Goal: Download file/media

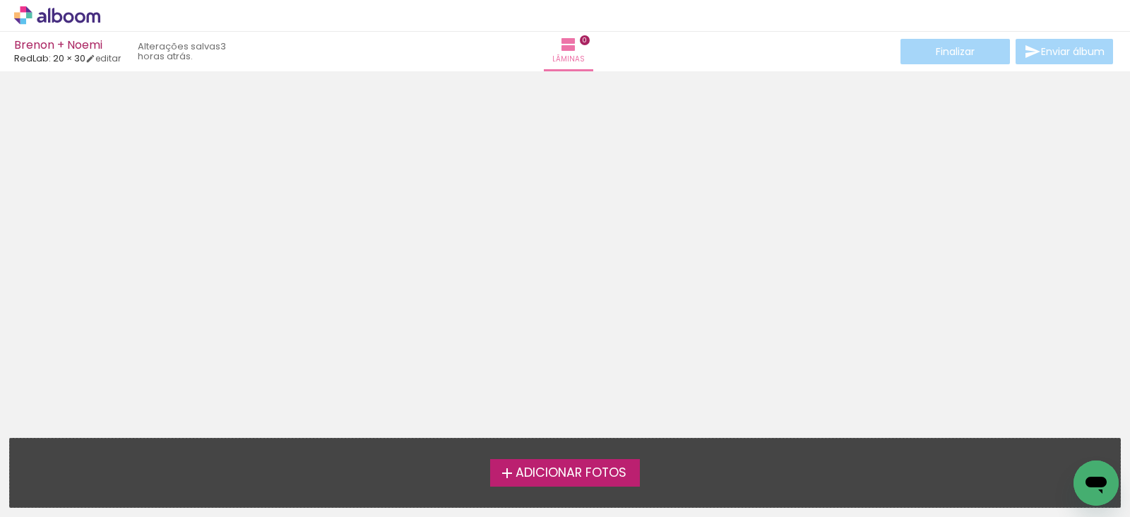
click at [588, 474] on span "Adicionar Fotos" at bounding box center [570, 473] width 111 height 13
click at [0, 0] on input "file" at bounding box center [0, 0] width 0 height 0
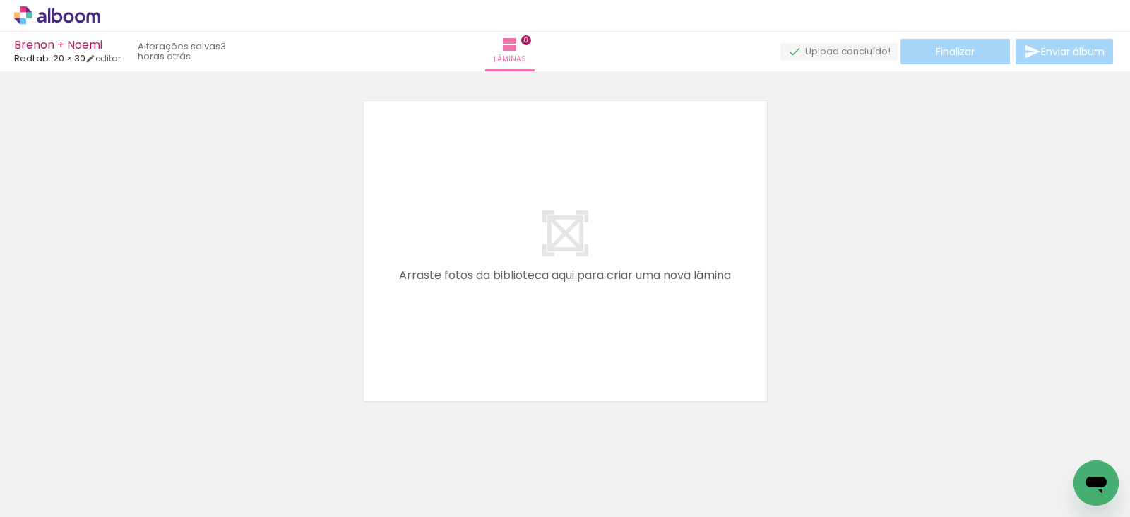
scroll to position [18, 0]
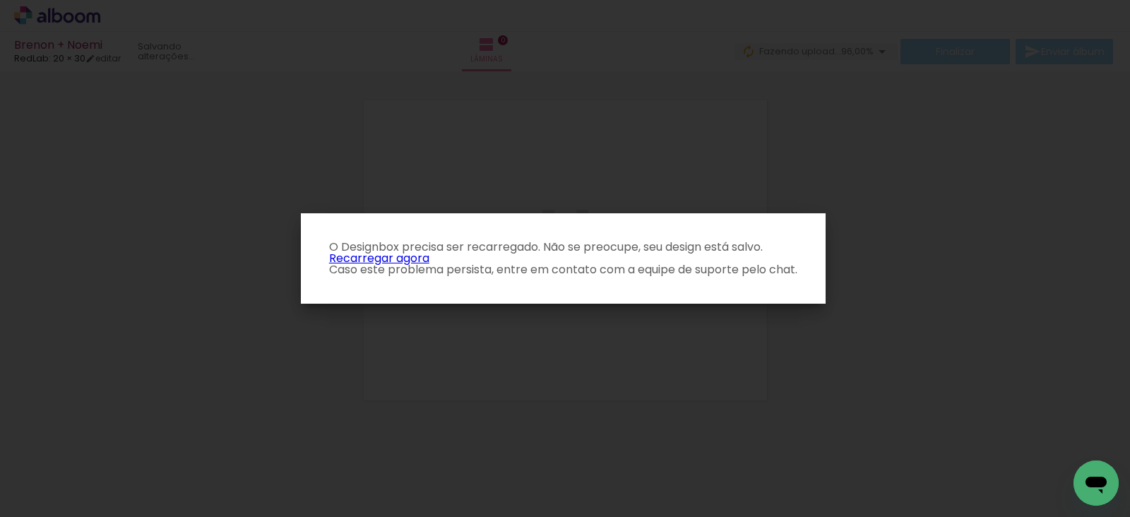
click at [414, 254] on link "Recarregar agora" at bounding box center [379, 258] width 100 height 16
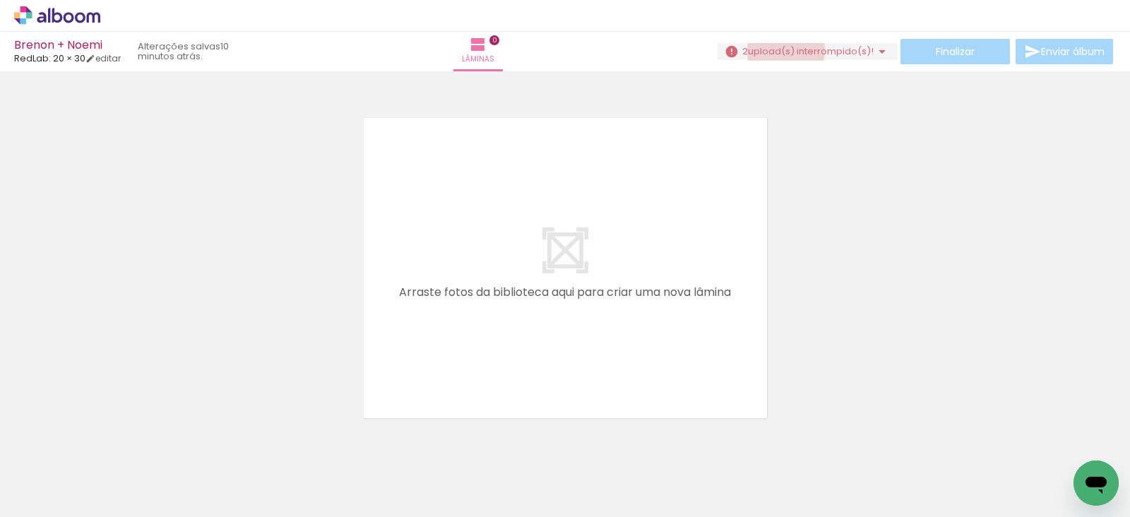
click at [780, 51] on span "upload(s) interrompido(s)!" at bounding box center [811, 50] width 126 height 13
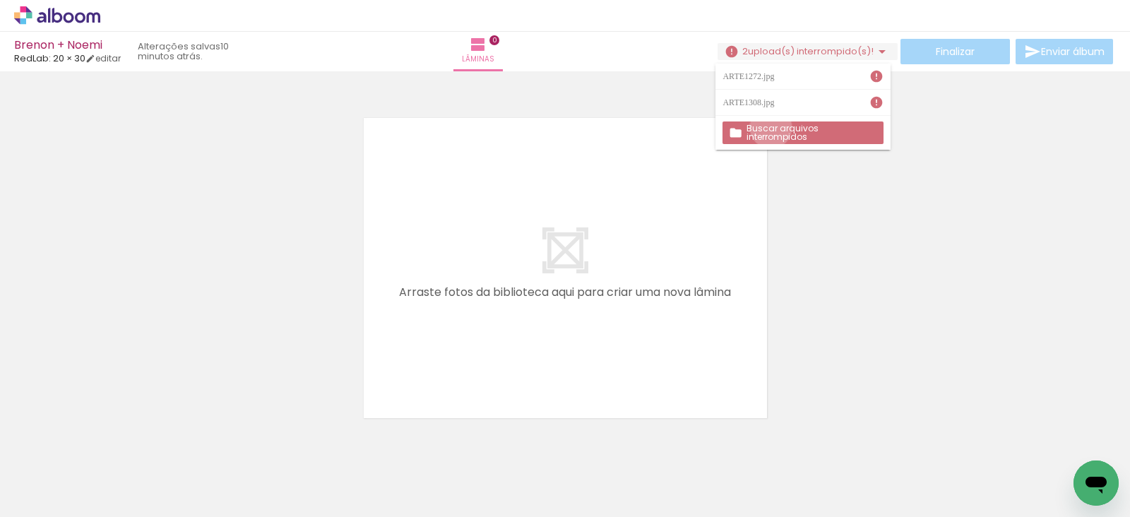
click at [0, 0] on slot "Buscar arquivos interrompidos" at bounding box center [0, 0] width 0 height 0
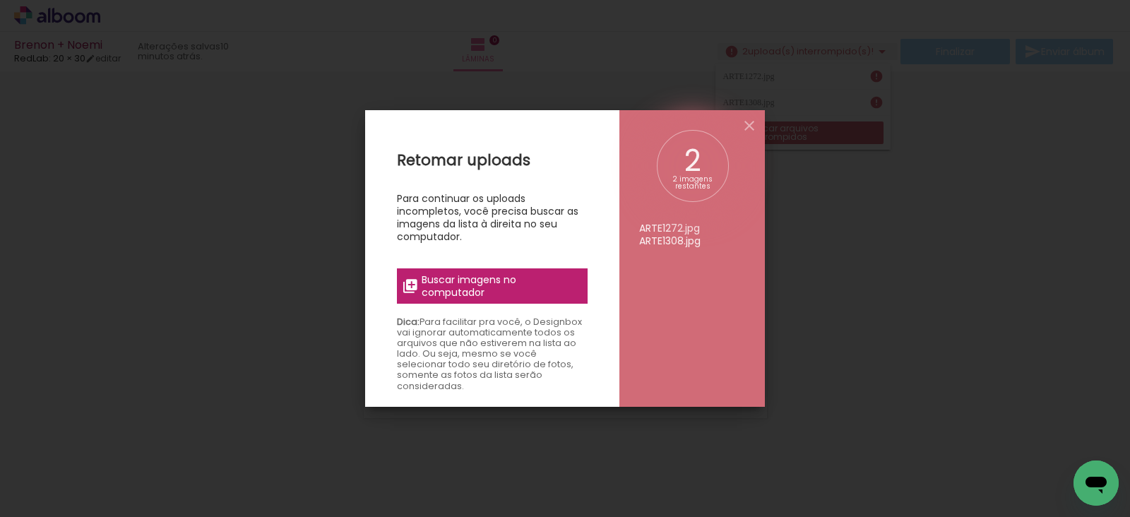
click at [500, 273] on span "Buscar imagens no computador" at bounding box center [500, 285] width 157 height 25
click at [0, 0] on input "file" at bounding box center [0, 0] width 0 height 0
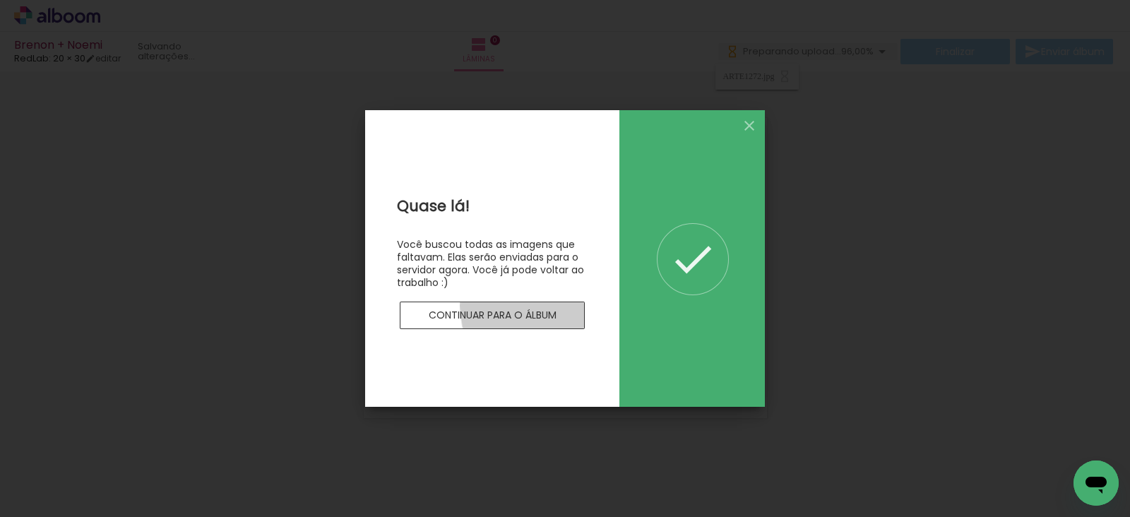
click at [565, 306] on paper-button "Continuar para o álbum" at bounding box center [492, 316] width 185 height 28
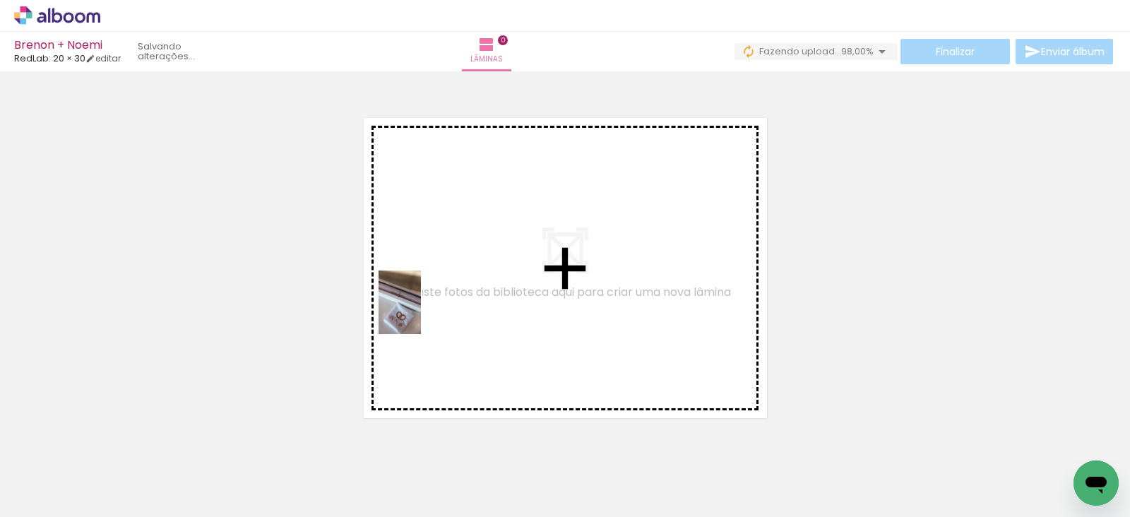
drag, startPoint x: 148, startPoint y: 477, endPoint x: 465, endPoint y: 304, distance: 360.5
click at [465, 304] on quentale-workspace at bounding box center [565, 258] width 1130 height 517
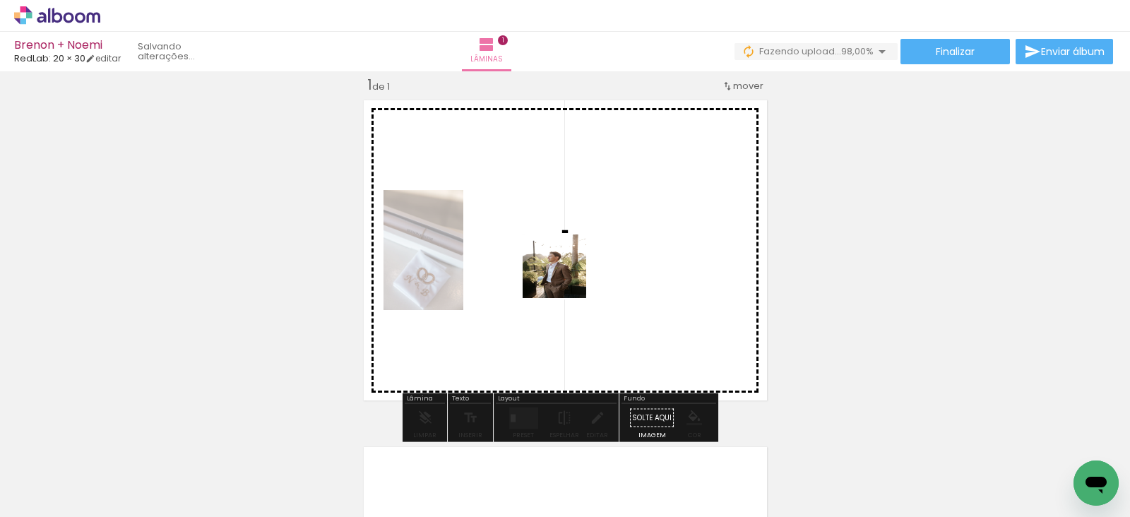
drag, startPoint x: 220, startPoint y: 467, endPoint x: 566, endPoint y: 277, distance: 395.0
click at [566, 277] on quentale-workspace at bounding box center [565, 258] width 1130 height 517
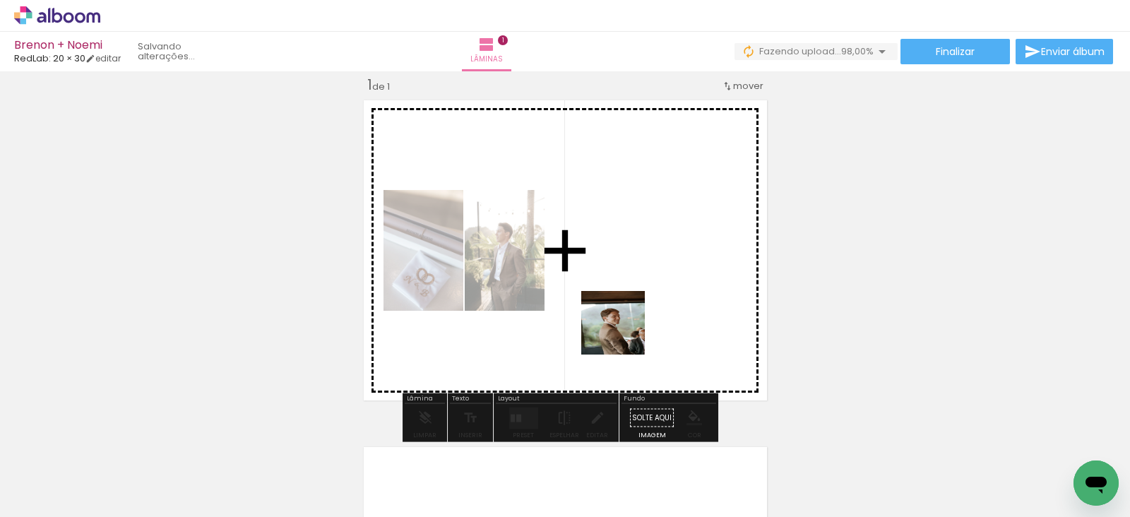
drag, startPoint x: 718, startPoint y: 491, endPoint x: 617, endPoint y: 326, distance: 194.2
click at [617, 326] on quentale-workspace at bounding box center [565, 258] width 1130 height 517
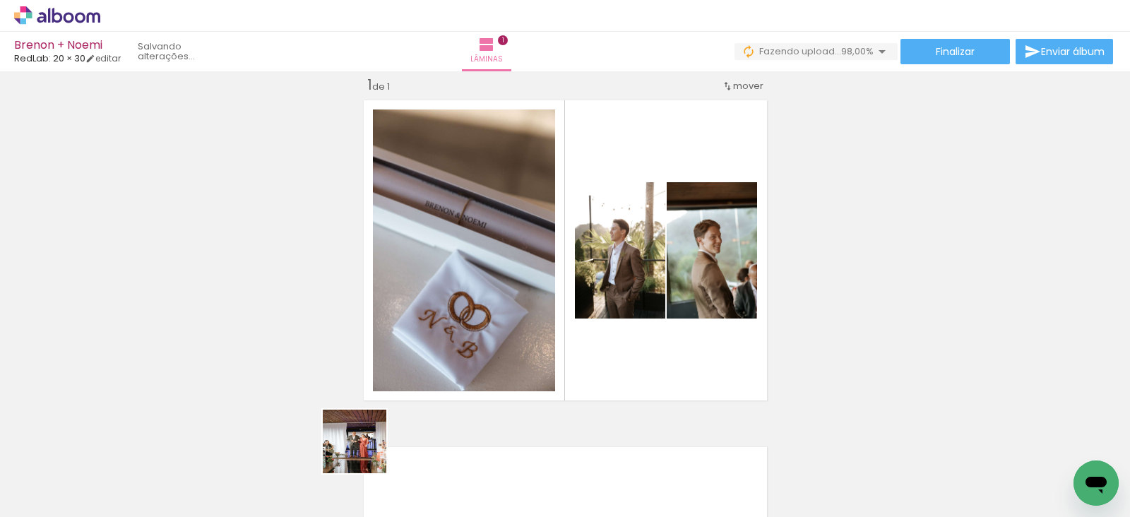
drag, startPoint x: 313, startPoint y: 482, endPoint x: 528, endPoint y: 346, distance: 254.9
click at [528, 346] on quentale-workspace at bounding box center [565, 258] width 1130 height 517
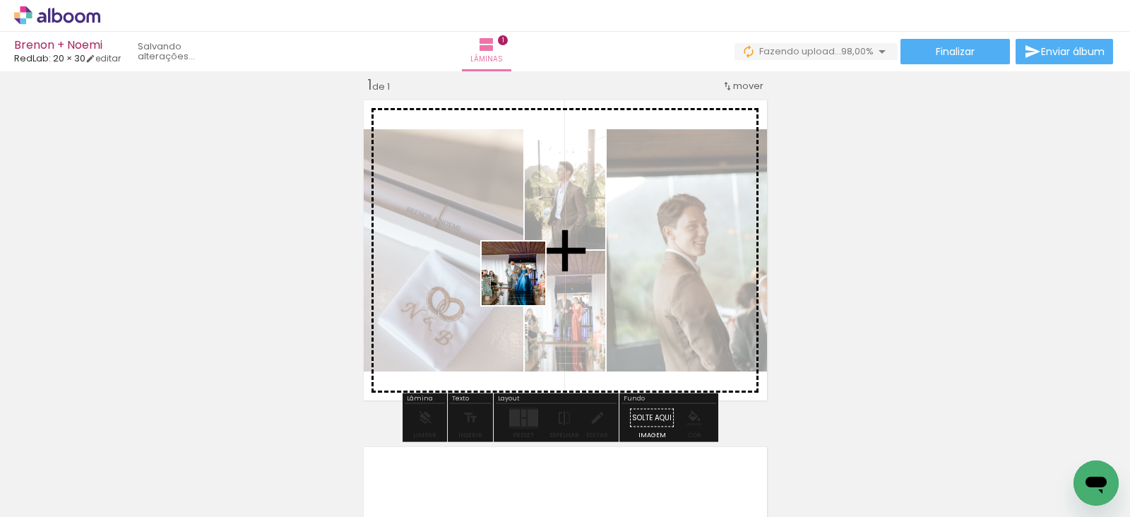
drag, startPoint x: 387, startPoint y: 467, endPoint x: 524, endPoint y: 284, distance: 229.1
click at [524, 284] on quentale-workspace at bounding box center [565, 258] width 1130 height 517
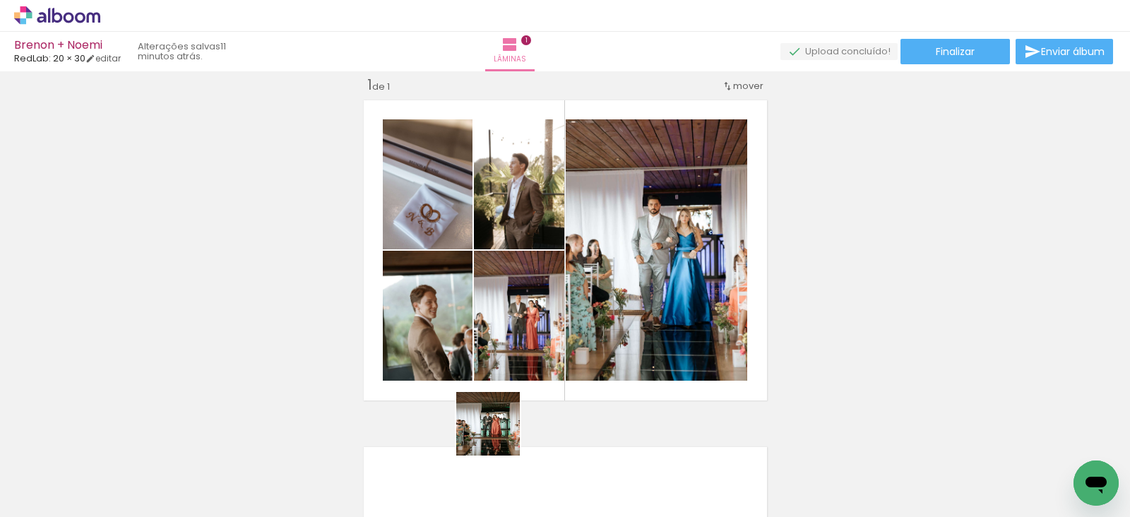
drag, startPoint x: 474, startPoint y: 477, endPoint x: 540, endPoint y: 436, distance: 78.4
click at [583, 323] on quentale-workspace at bounding box center [565, 258] width 1130 height 517
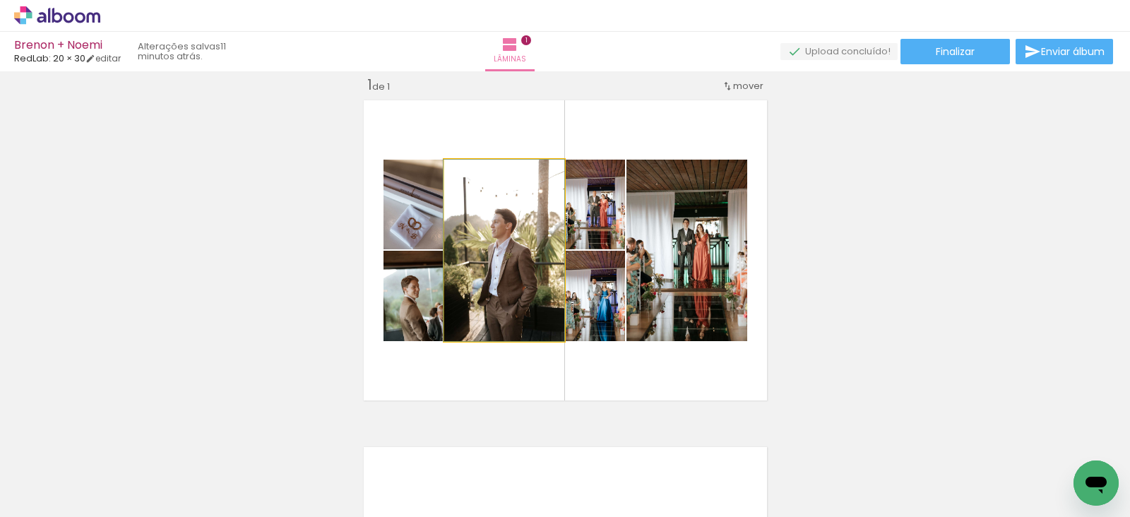
drag, startPoint x: 512, startPoint y: 268, endPoint x: 501, endPoint y: 203, distance: 65.8
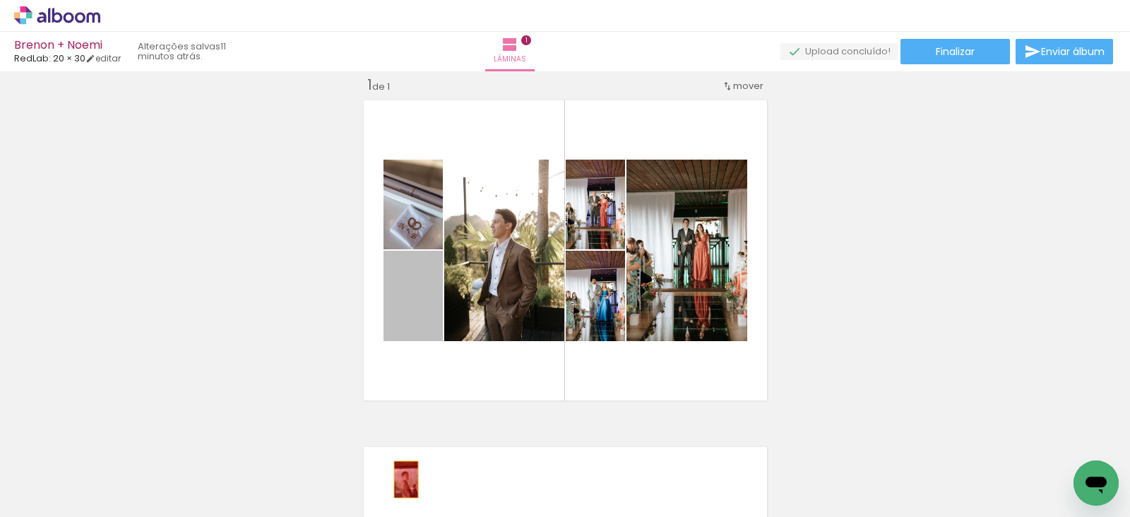
drag, startPoint x: 410, startPoint y: 327, endPoint x: 399, endPoint y: 487, distance: 160.7
click at [399, 487] on quentale-workspace at bounding box center [565, 258] width 1130 height 517
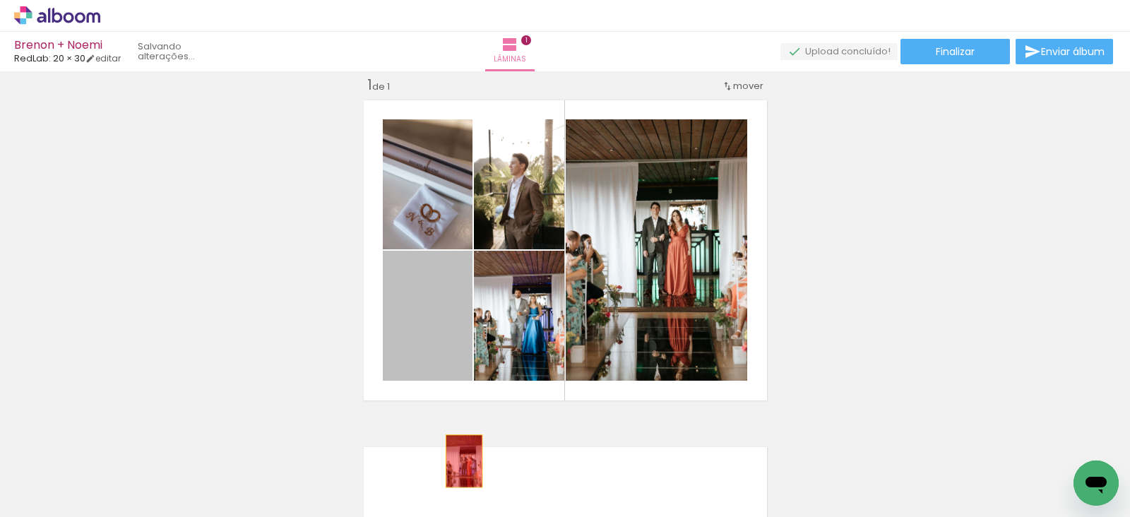
drag, startPoint x: 424, startPoint y: 346, endPoint x: 458, endPoint y: 461, distance: 120.0
click at [458, 461] on quentale-workspace at bounding box center [565, 258] width 1130 height 517
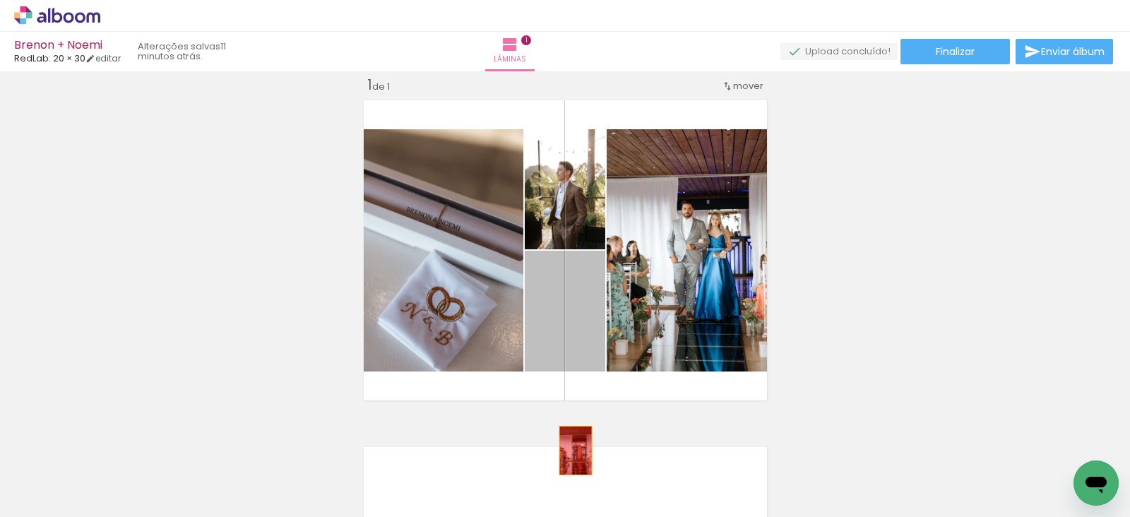
drag, startPoint x: 587, startPoint y: 340, endPoint x: 567, endPoint y: 473, distance: 134.2
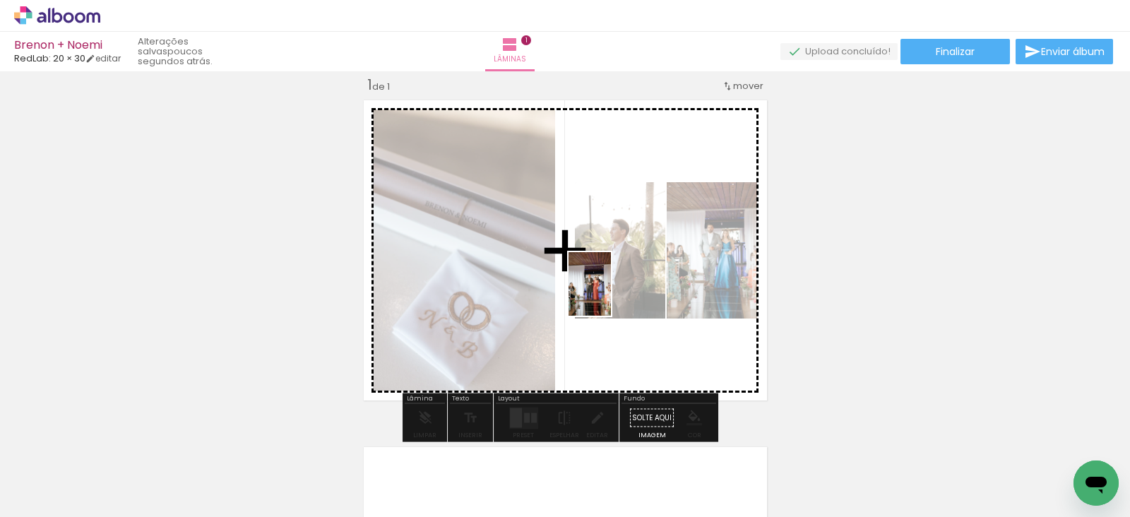
drag, startPoint x: 306, startPoint y: 486, endPoint x: 611, endPoint y: 294, distance: 360.1
click at [611, 294] on quentale-workspace at bounding box center [565, 258] width 1130 height 517
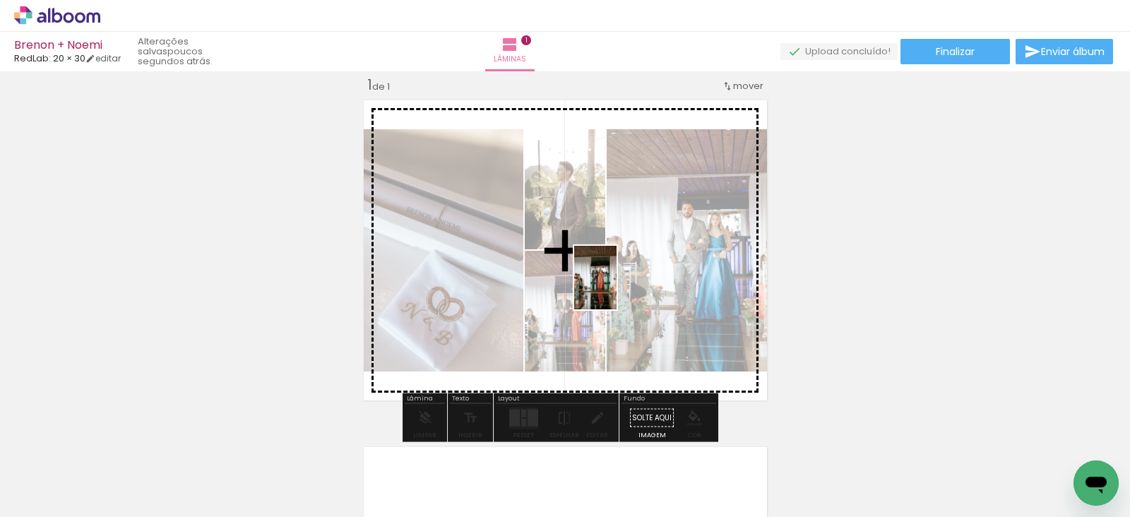
drag, startPoint x: 465, startPoint y: 473, endPoint x: 616, endPoint y: 288, distance: 239.3
click at [616, 288] on quentale-workspace at bounding box center [565, 258] width 1130 height 517
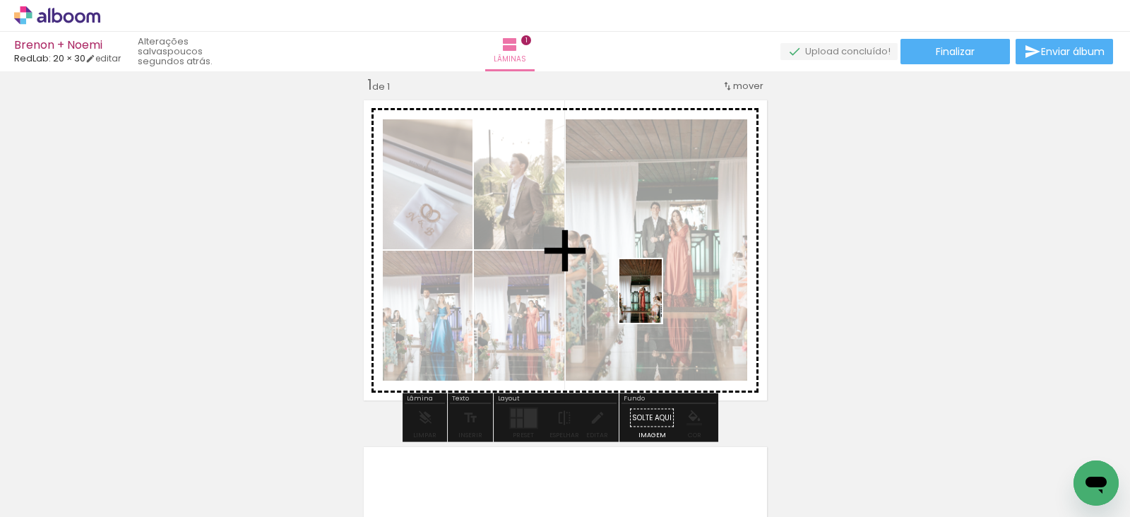
drag, startPoint x: 632, startPoint y: 471, endPoint x: 662, endPoint y: 302, distance: 172.0
click at [662, 302] on quentale-workspace at bounding box center [565, 258] width 1130 height 517
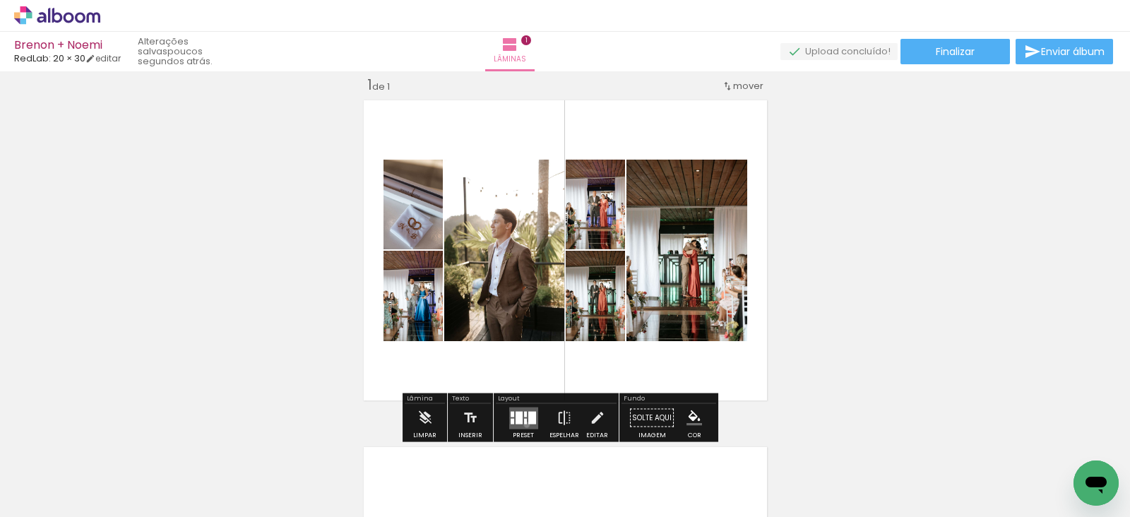
click at [523, 424] on quentale-layouter at bounding box center [523, 418] width 29 height 22
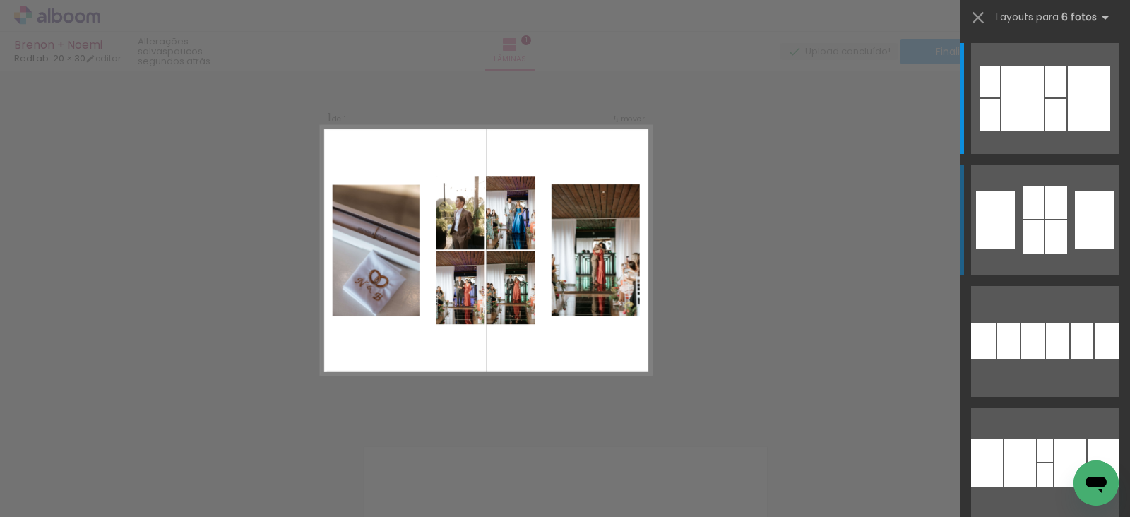
click at [1037, 131] on div at bounding box center [1022, 98] width 42 height 65
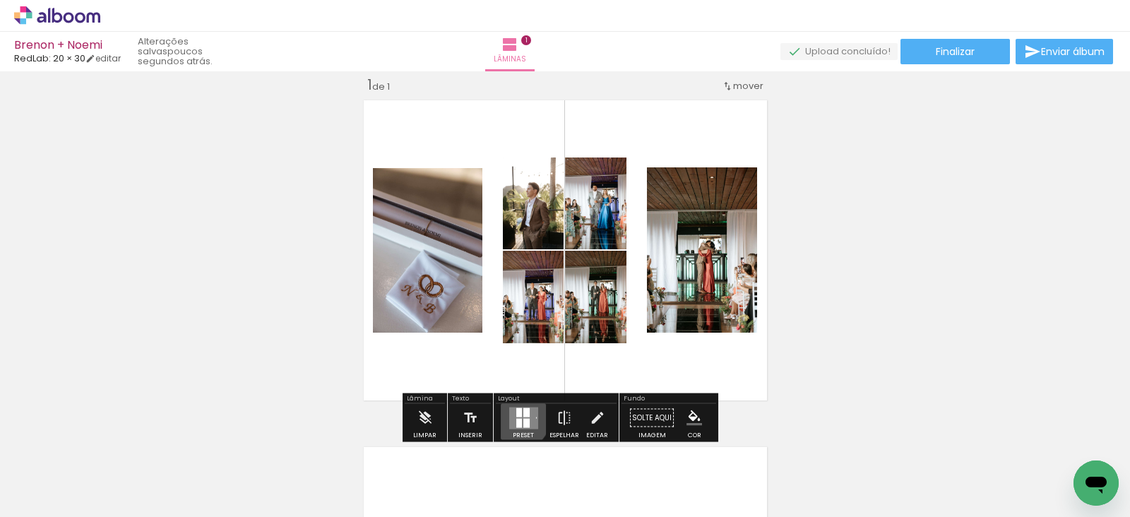
click at [516, 418] on div at bounding box center [519, 422] width 6 height 9
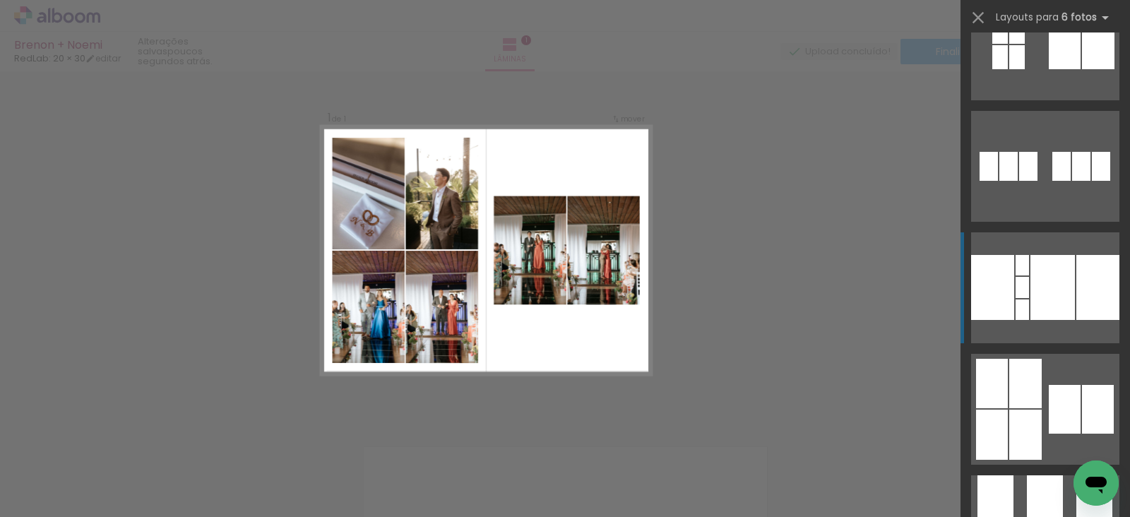
scroll to position [1218, 0]
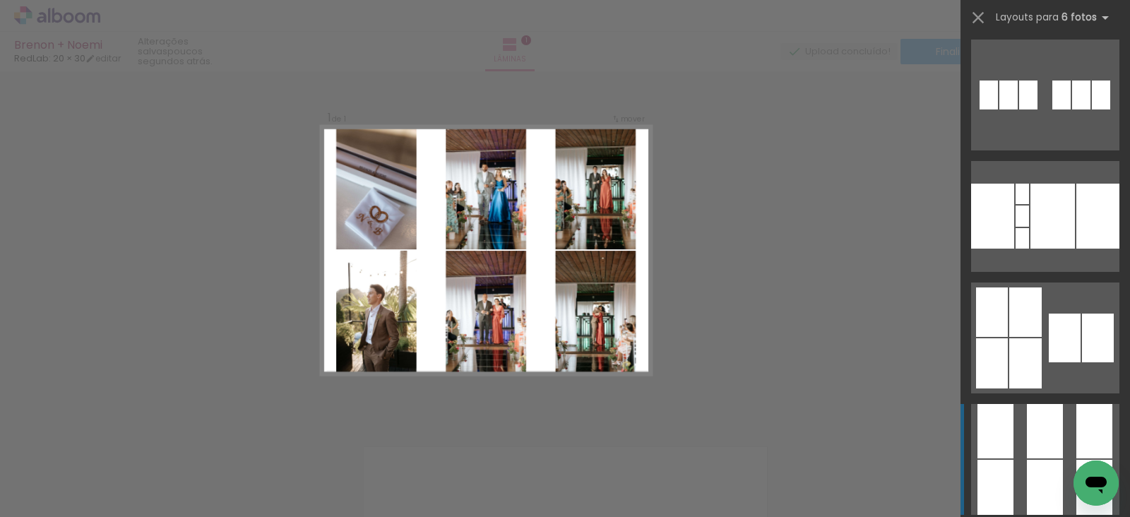
click at [1041, 407] on div at bounding box center [1045, 431] width 36 height 54
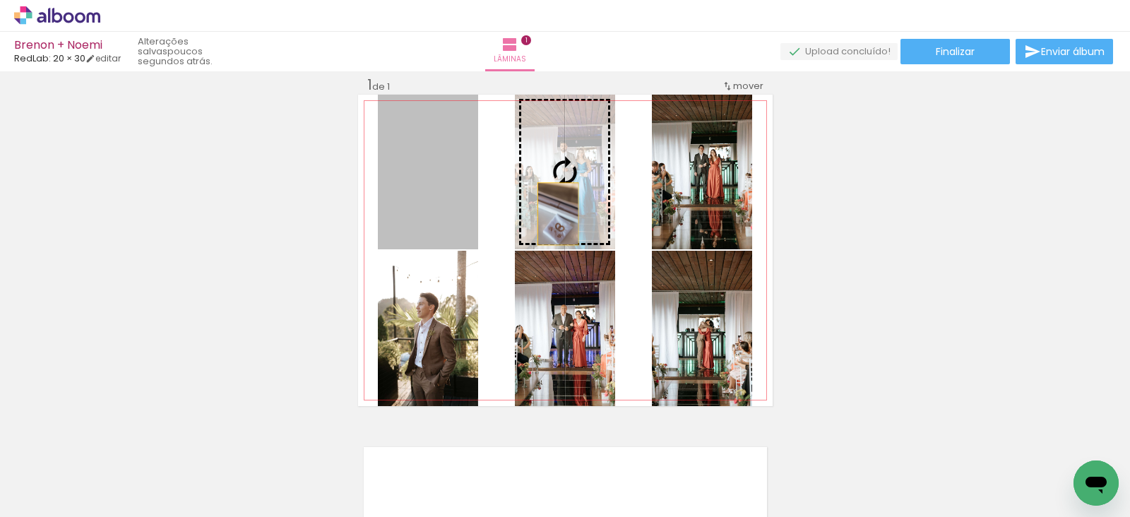
drag, startPoint x: 427, startPoint y: 217, endPoint x: 554, endPoint y: 214, distance: 127.1
click at [0, 0] on slot at bounding box center [0, 0] width 0 height 0
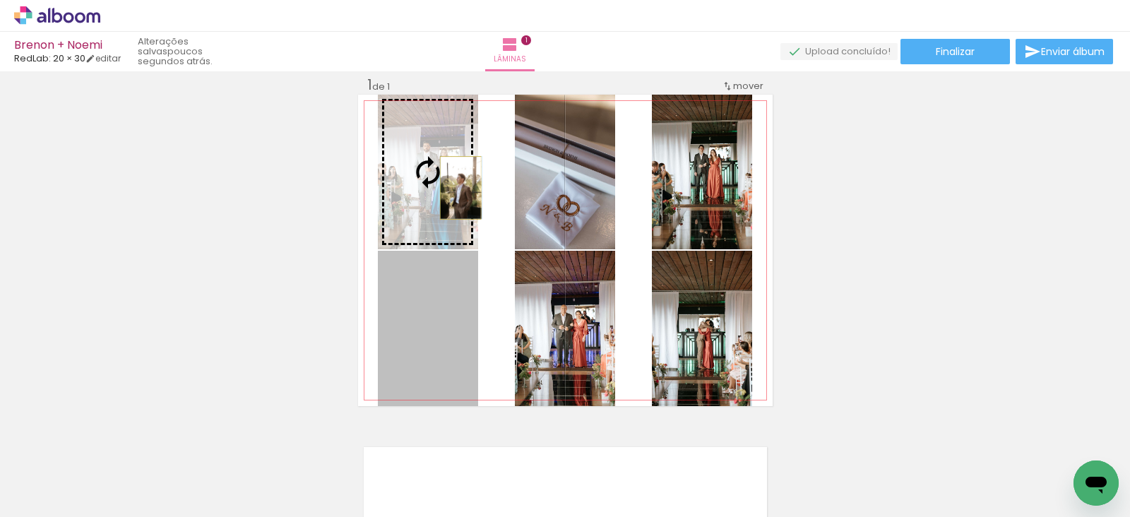
drag, startPoint x: 419, startPoint y: 345, endPoint x: 453, endPoint y: 187, distance: 161.1
click at [0, 0] on slot at bounding box center [0, 0] width 0 height 0
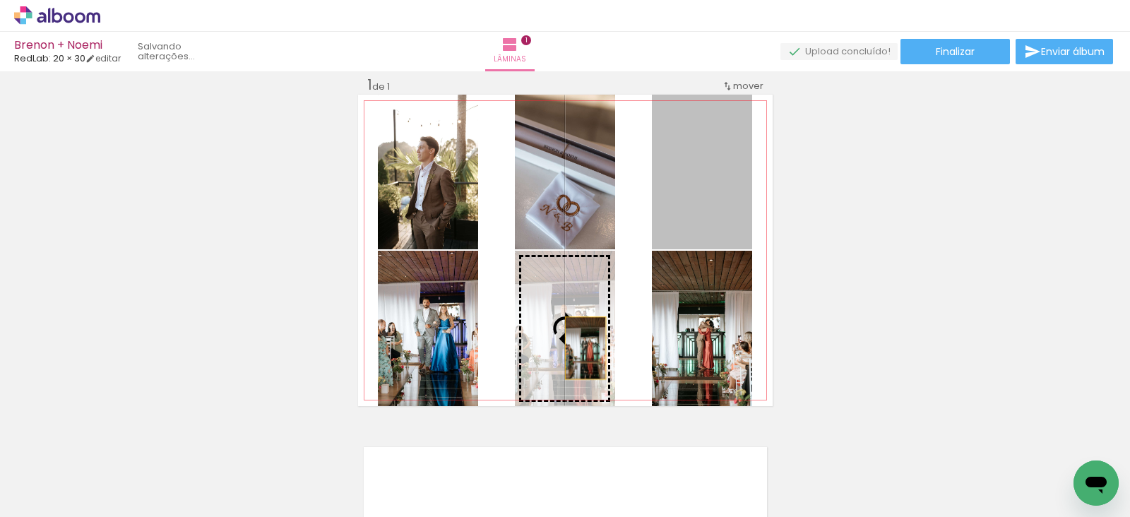
drag, startPoint x: 716, startPoint y: 167, endPoint x: 578, endPoint y: 347, distance: 227.2
click at [0, 0] on slot at bounding box center [0, 0] width 0 height 0
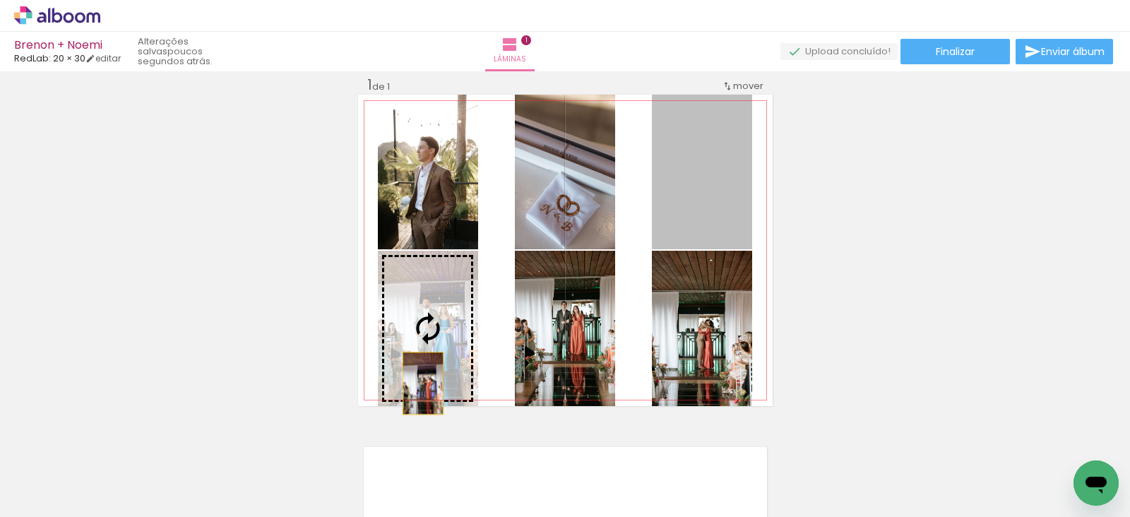
drag, startPoint x: 706, startPoint y: 193, endPoint x: 414, endPoint y: 377, distance: 345.6
click at [0, 0] on slot at bounding box center [0, 0] width 0 height 0
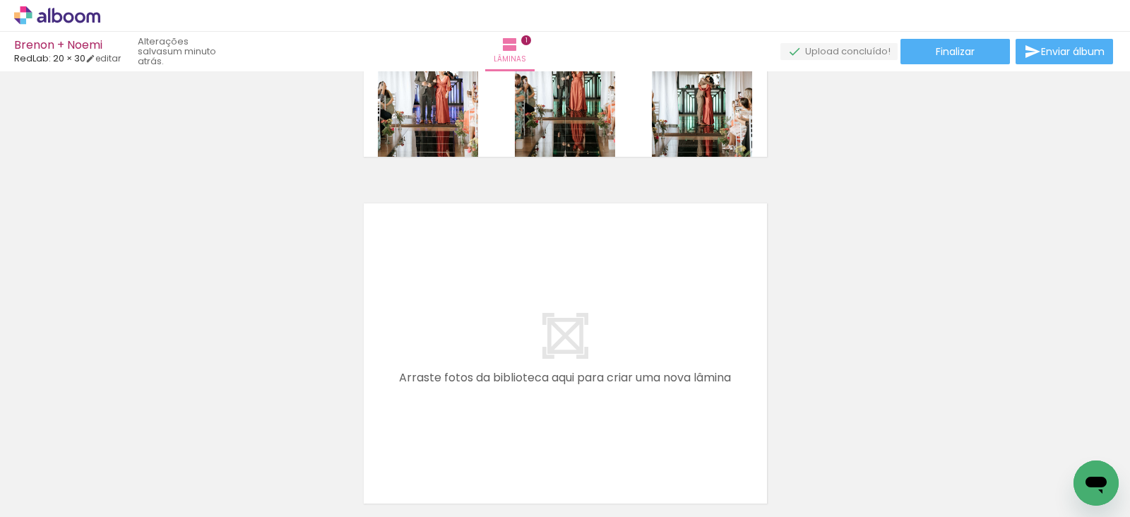
scroll to position [310, 0]
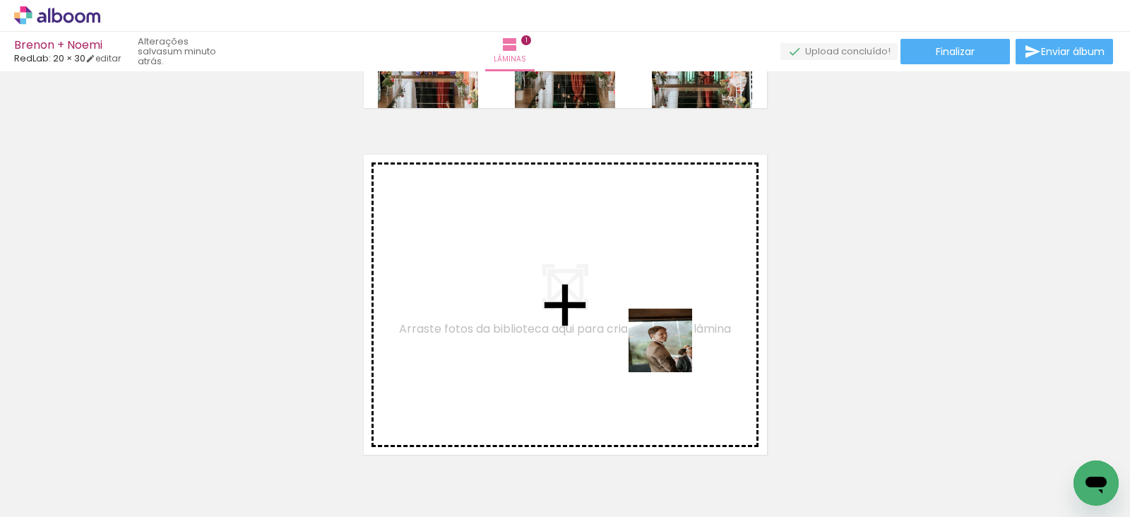
drag, startPoint x: 707, startPoint y: 477, endPoint x: 653, endPoint y: 316, distance: 169.7
click at [653, 316] on quentale-workspace at bounding box center [565, 258] width 1130 height 517
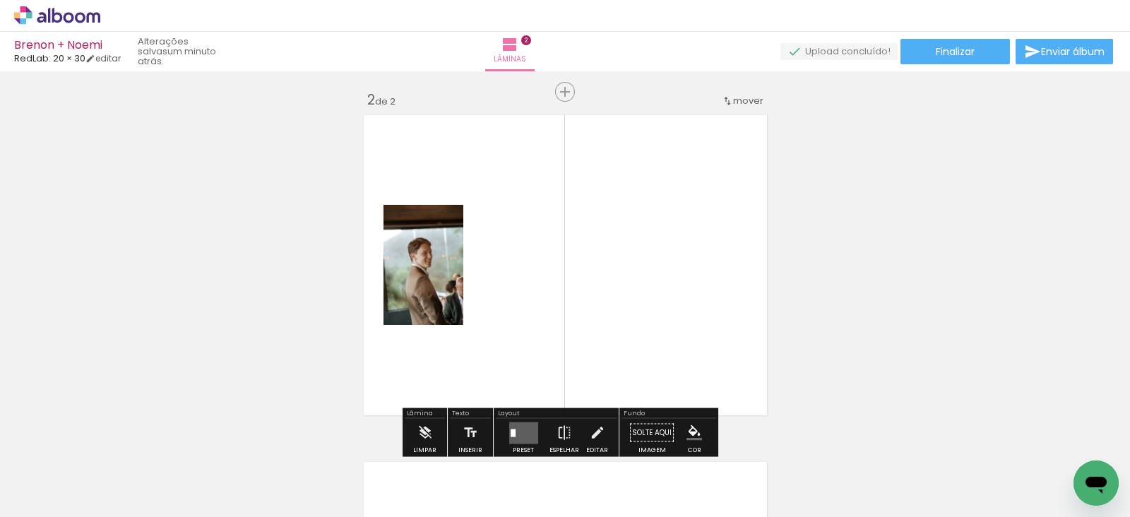
scroll to position [364, 0]
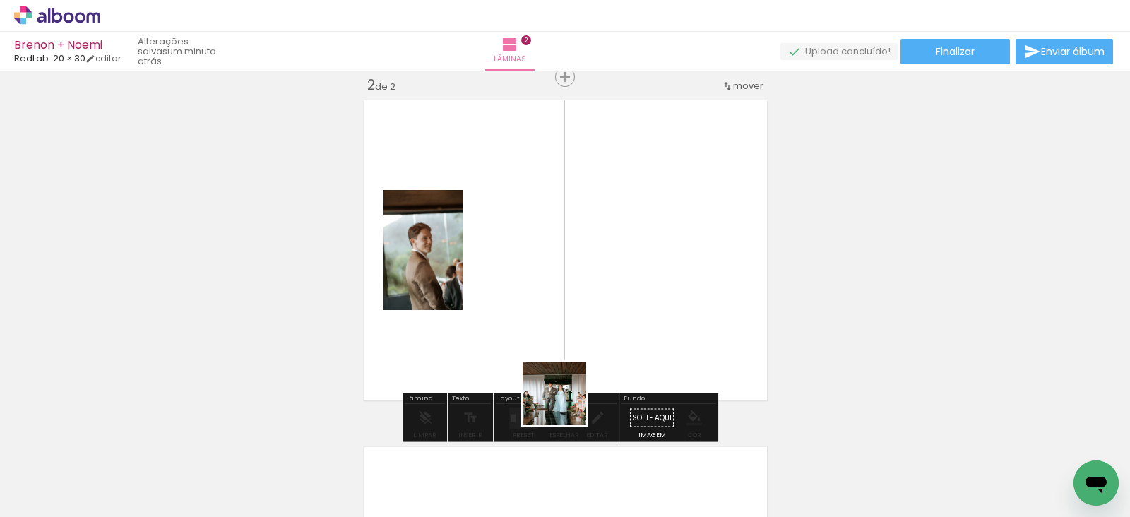
drag, startPoint x: 533, startPoint y: 496, endPoint x: 575, endPoint y: 388, distance: 115.1
click at [575, 388] on quentale-workspace at bounding box center [565, 258] width 1130 height 517
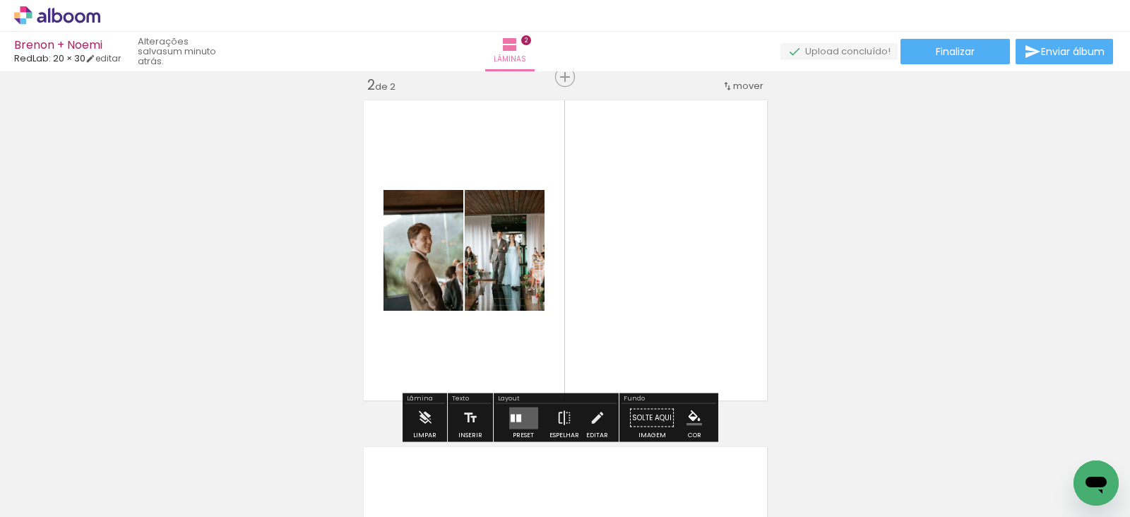
scroll to position [0, 477]
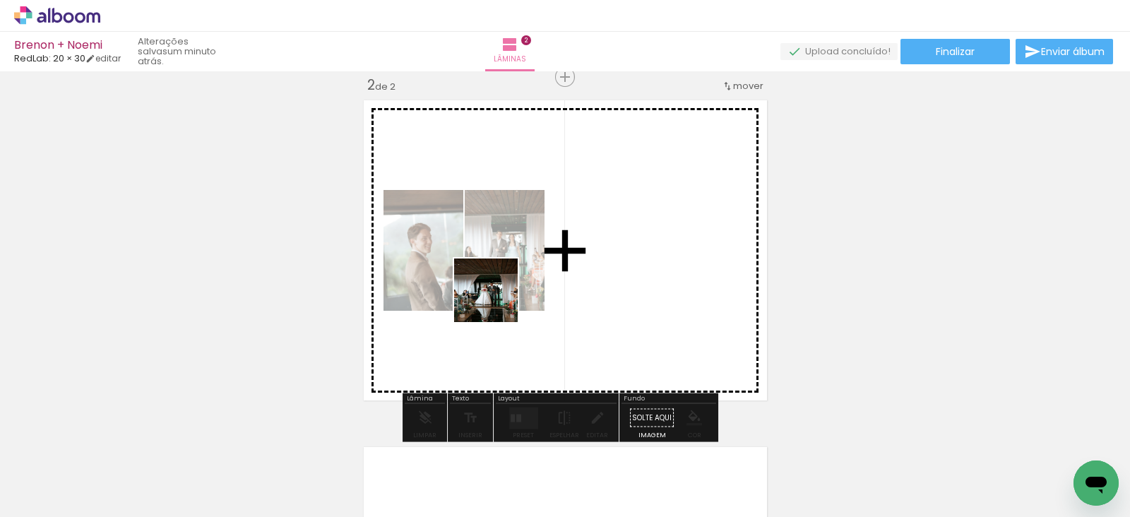
drag, startPoint x: 298, startPoint y: 479, endPoint x: 496, endPoint y: 301, distance: 267.0
click at [496, 301] on quentale-workspace at bounding box center [565, 258] width 1130 height 517
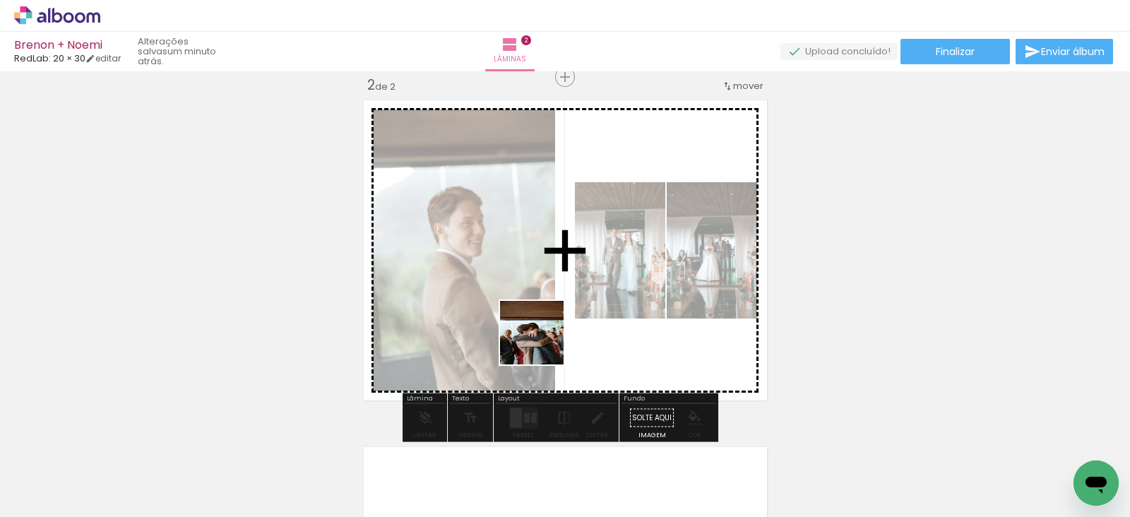
drag, startPoint x: 388, startPoint y: 480, endPoint x: 557, endPoint y: 334, distance: 223.8
click at [557, 334] on quentale-workspace at bounding box center [565, 258] width 1130 height 517
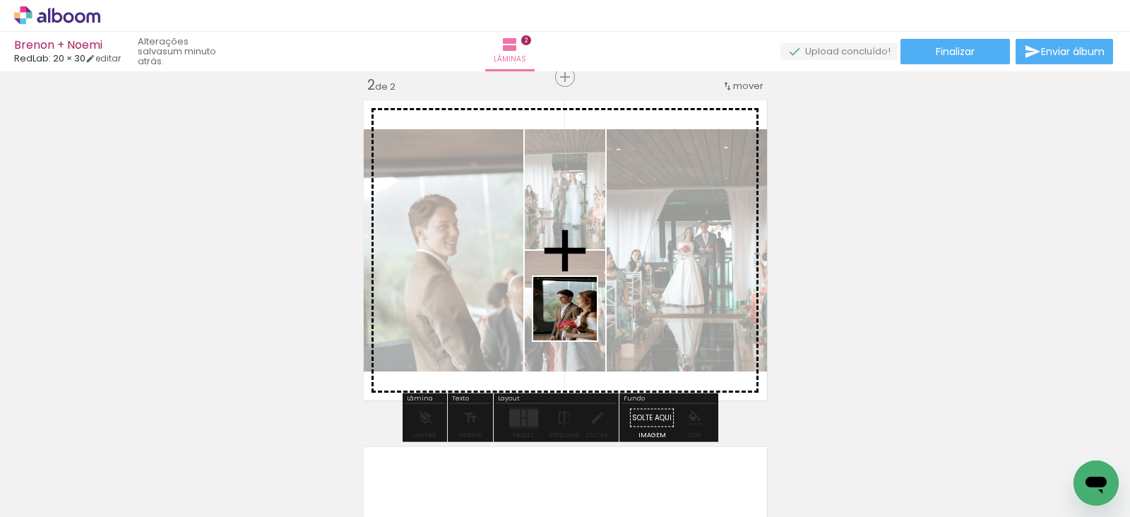
drag, startPoint x: 459, startPoint y: 496, endPoint x: 575, endPoint y: 319, distance: 211.5
click at [575, 319] on quentale-workspace at bounding box center [565, 258] width 1130 height 517
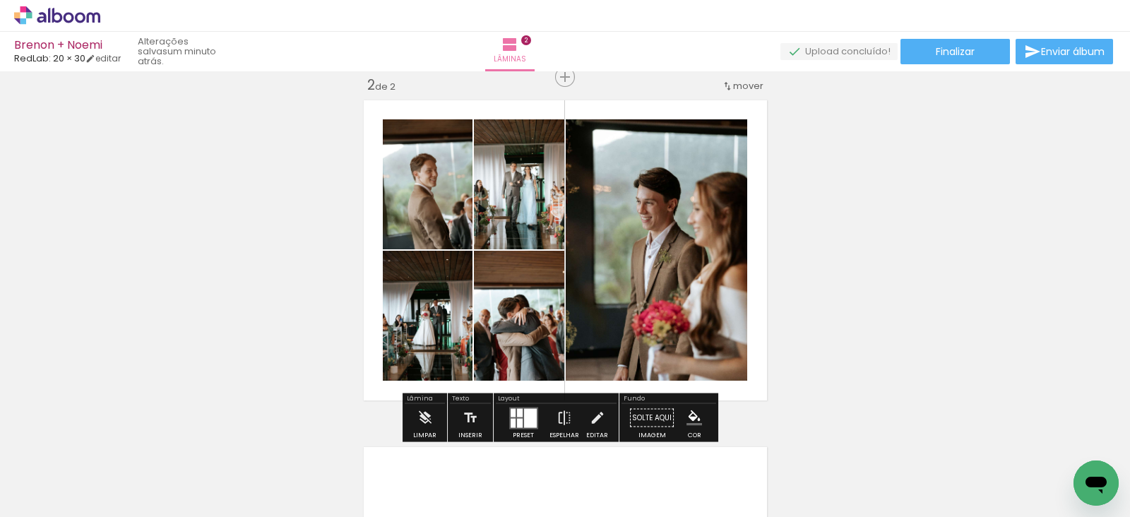
click at [527, 417] on div at bounding box center [530, 417] width 13 height 19
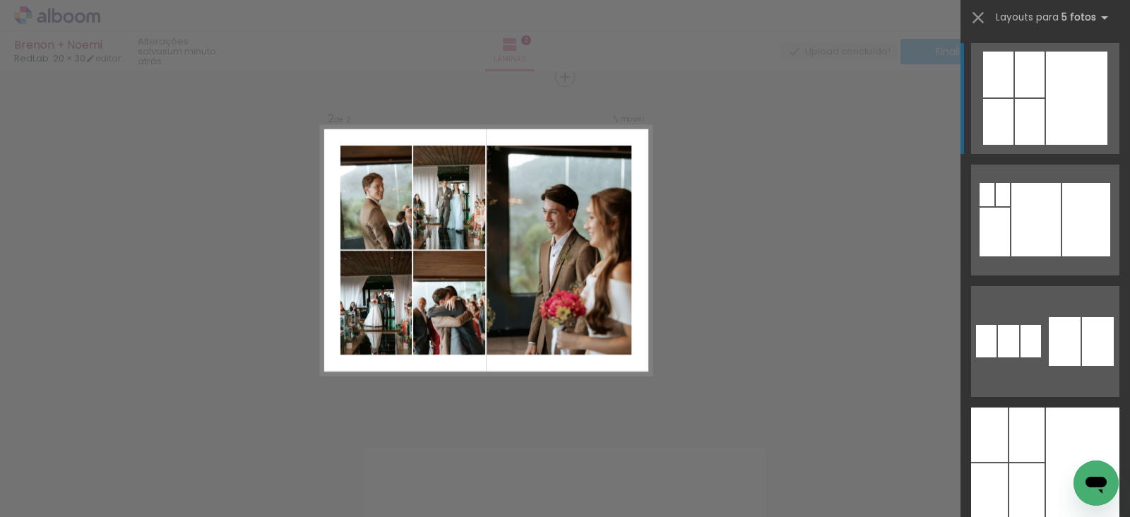
scroll to position [0, 0]
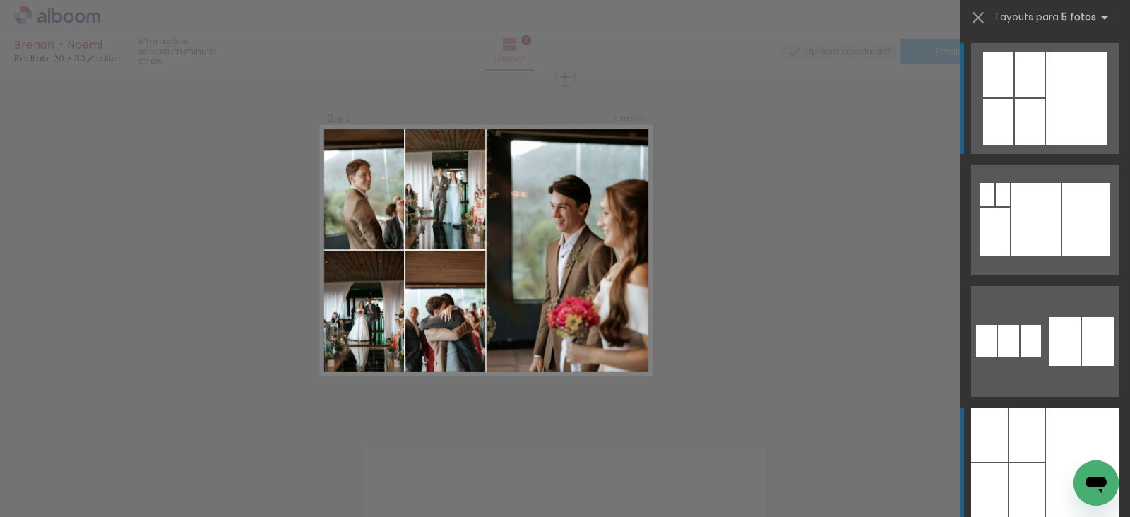
click at [1009, 470] on div at bounding box center [1026, 490] width 35 height 55
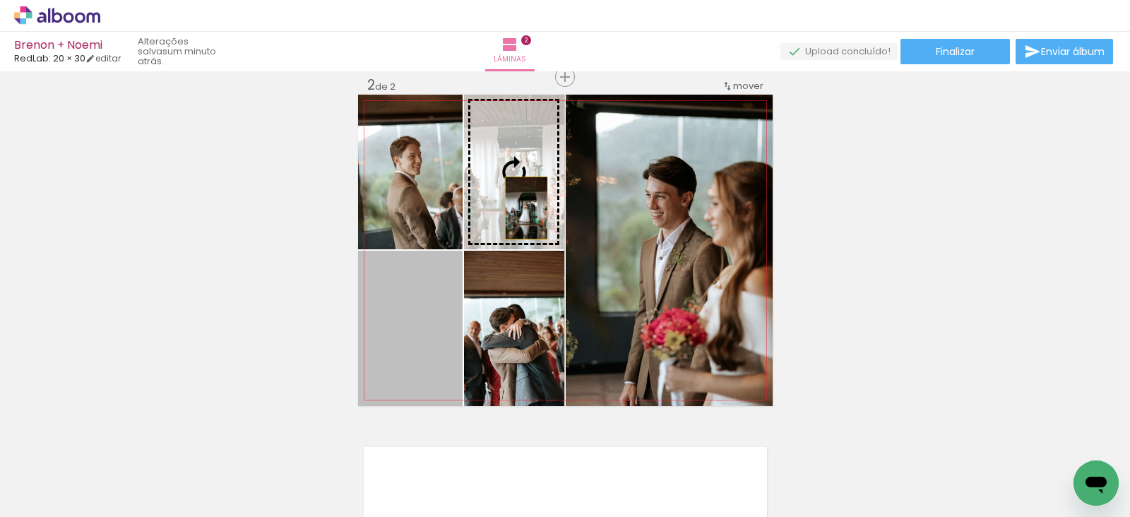
drag, startPoint x: 417, startPoint y: 355, endPoint x: 519, endPoint y: 208, distance: 179.2
click at [0, 0] on slot at bounding box center [0, 0] width 0 height 0
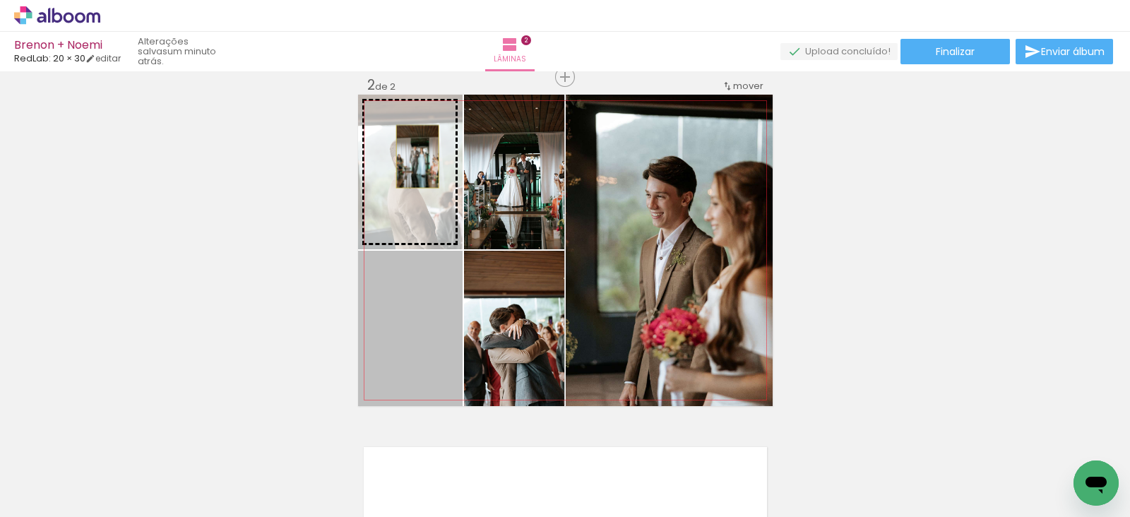
drag, startPoint x: 412, startPoint y: 336, endPoint x: 410, endPoint y: 156, distance: 180.1
click at [0, 0] on slot at bounding box center [0, 0] width 0 height 0
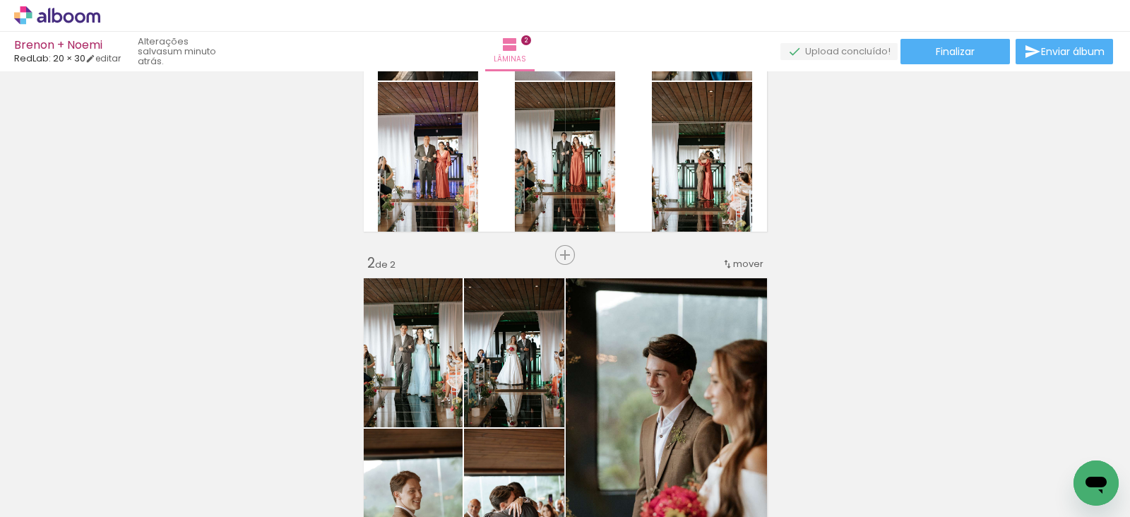
scroll to position [184, 0]
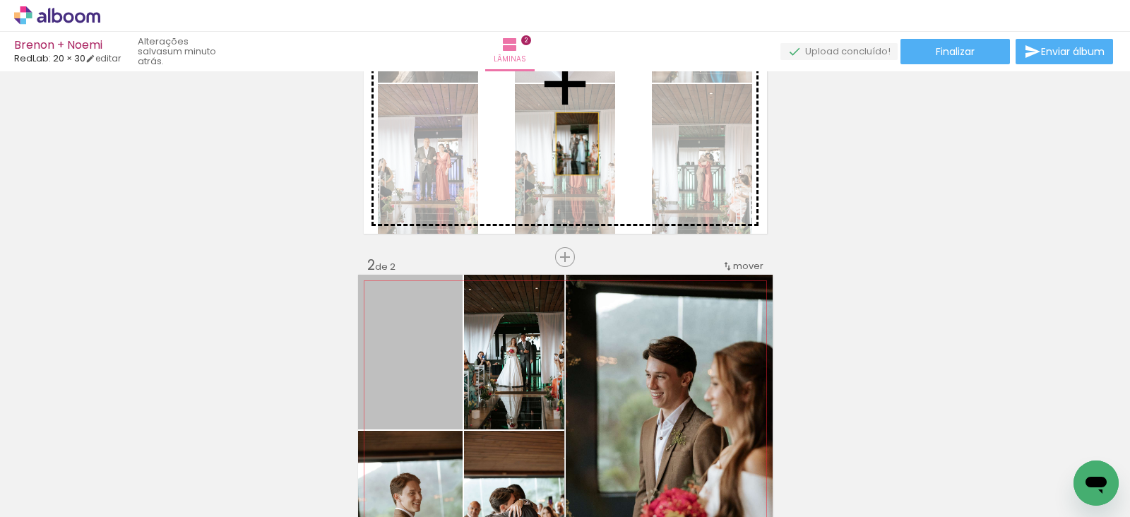
drag, startPoint x: 408, startPoint y: 369, endPoint x: 404, endPoint y: 431, distance: 63.0
click at [570, 143] on div "Inserir lâmina 1 de 2 Inserir lâmina 2 de 2" at bounding box center [565, 412] width 1130 height 1041
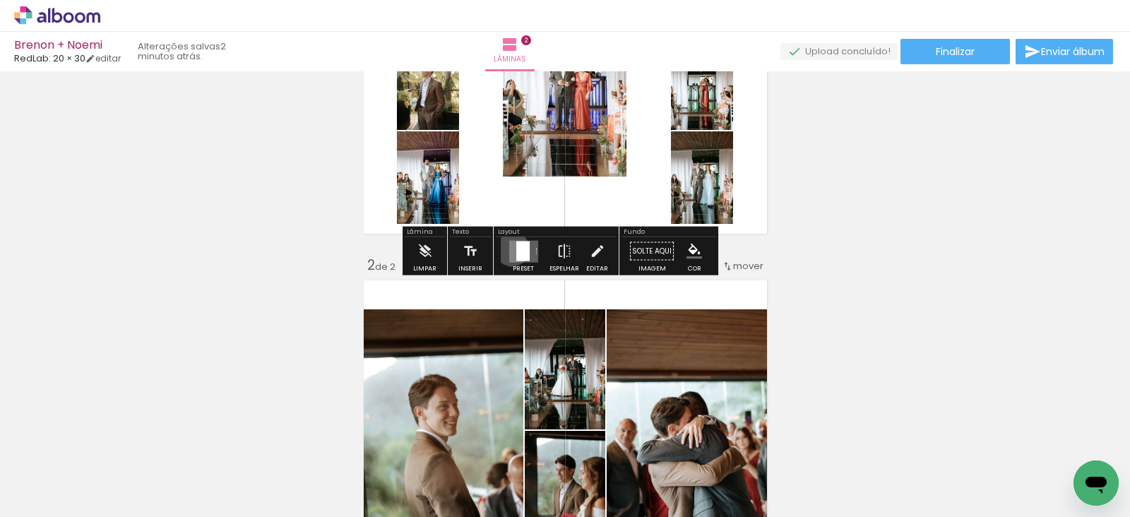
click at [509, 248] on quentale-layouter at bounding box center [523, 251] width 29 height 22
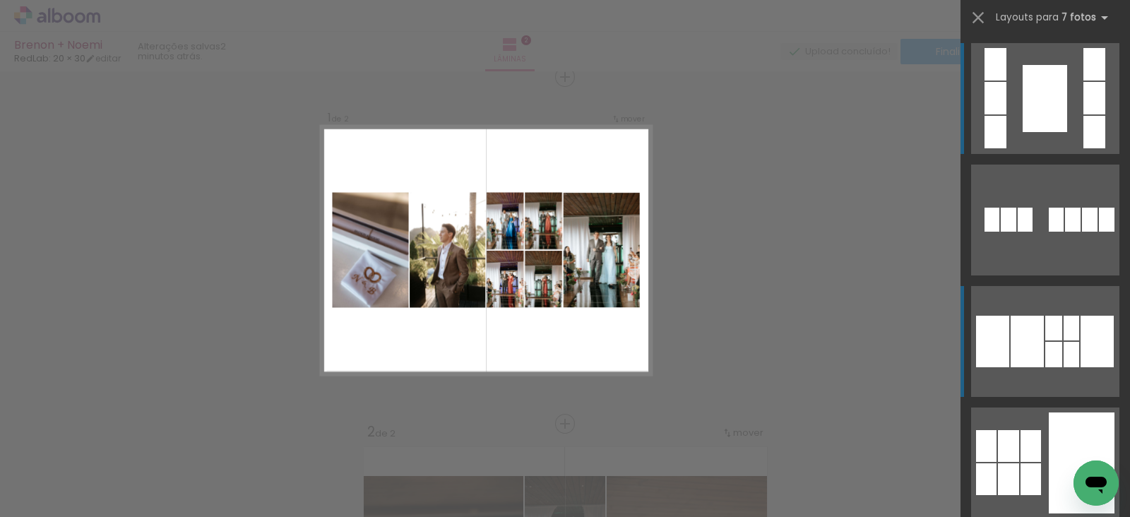
scroll to position [164, 0]
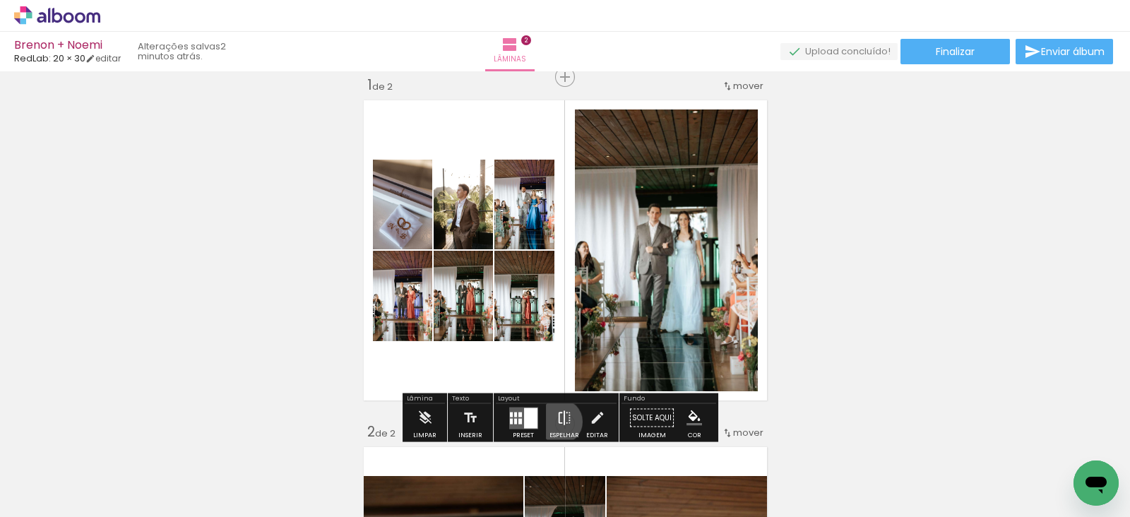
click at [556, 421] on iron-icon at bounding box center [564, 418] width 16 height 28
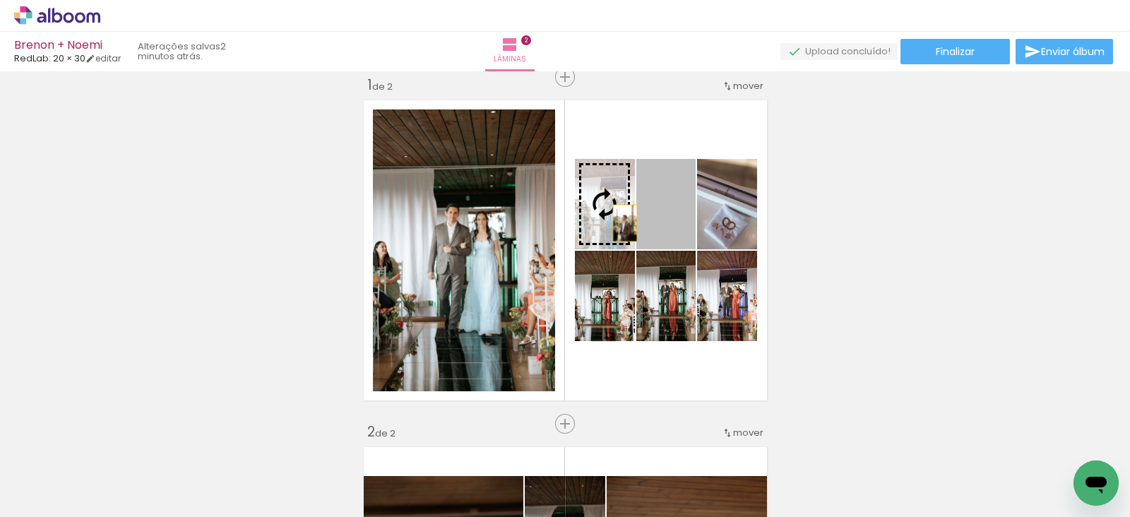
drag, startPoint x: 657, startPoint y: 225, endPoint x: 634, endPoint y: 219, distance: 23.3
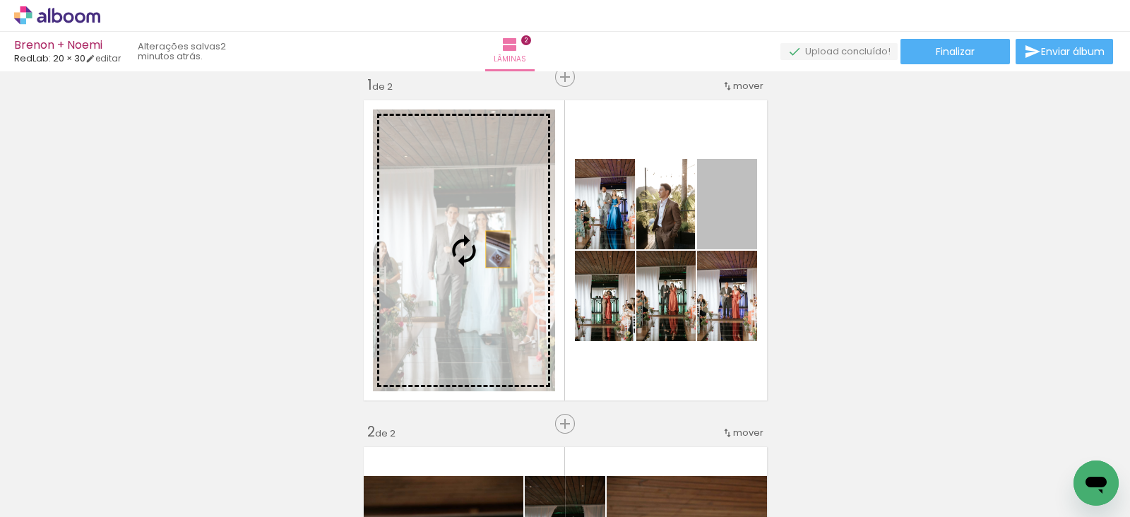
drag, startPoint x: 724, startPoint y: 230, endPoint x: 487, endPoint y: 246, distance: 237.1
click at [0, 0] on slot at bounding box center [0, 0] width 0 height 0
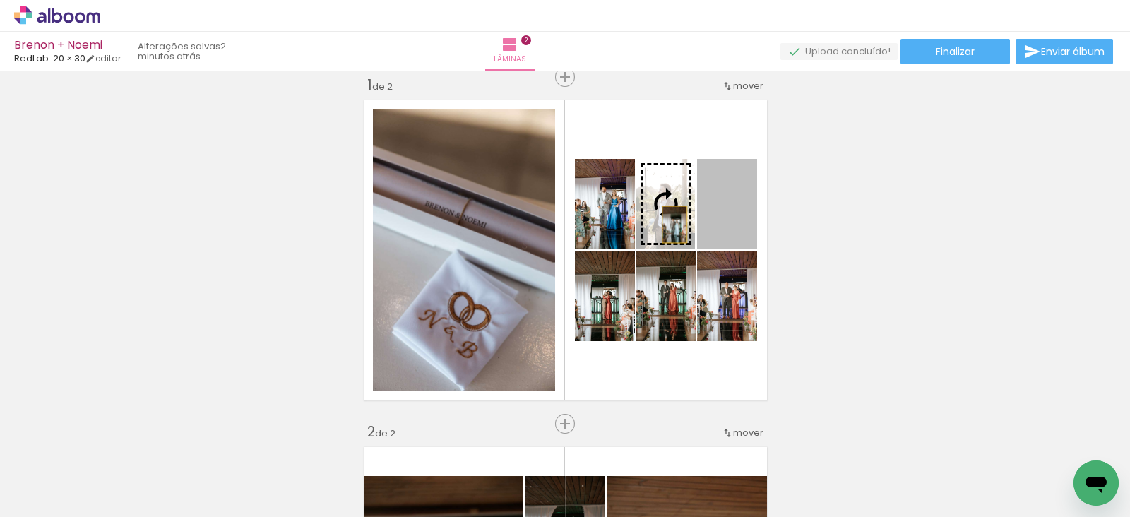
drag, startPoint x: 744, startPoint y: 225, endPoint x: 667, endPoint y: 224, distance: 77.0
click at [0, 0] on slot at bounding box center [0, 0] width 0 height 0
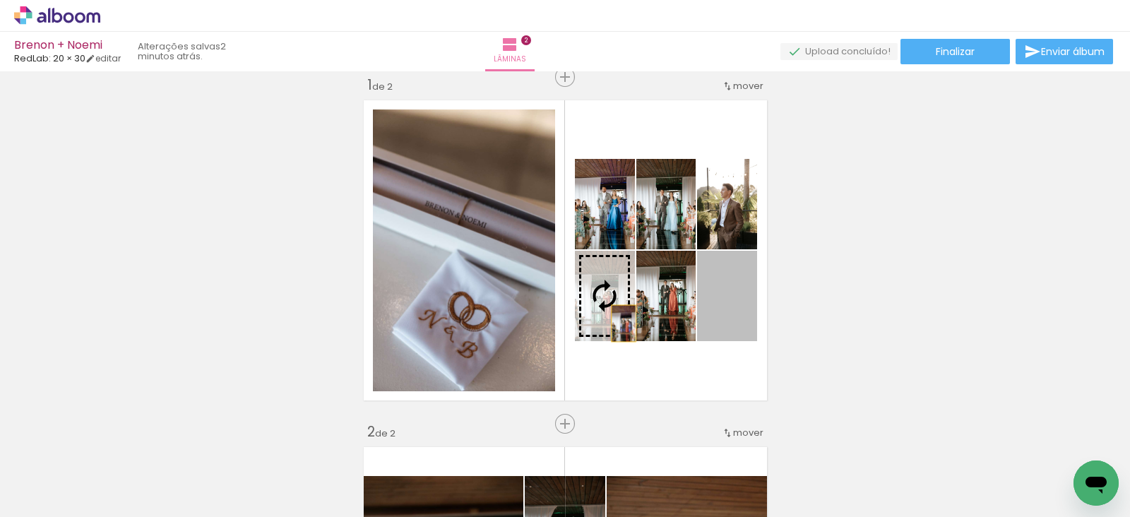
drag, startPoint x: 713, startPoint y: 318, endPoint x: 606, endPoint y: 319, distance: 107.3
click at [0, 0] on slot at bounding box center [0, 0] width 0 height 0
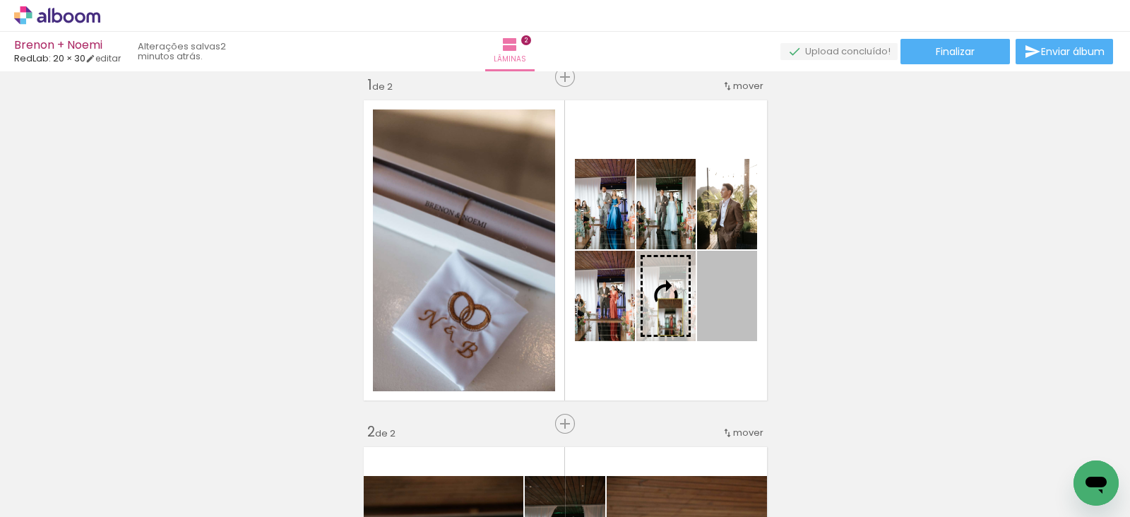
drag, startPoint x: 717, startPoint y: 311, endPoint x: 662, endPoint y: 316, distance: 56.0
click at [0, 0] on slot at bounding box center [0, 0] width 0 height 0
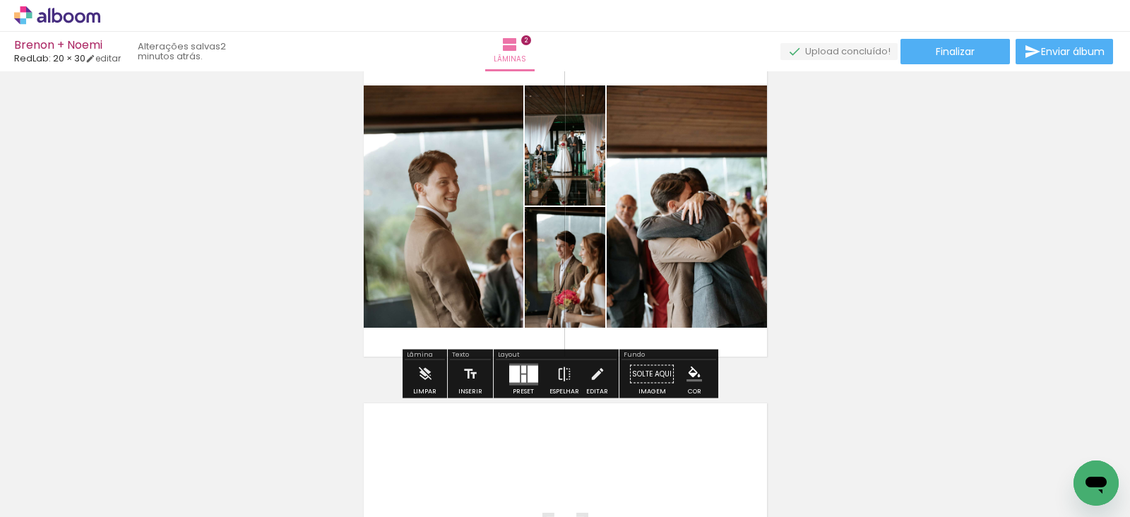
scroll to position [410, 0]
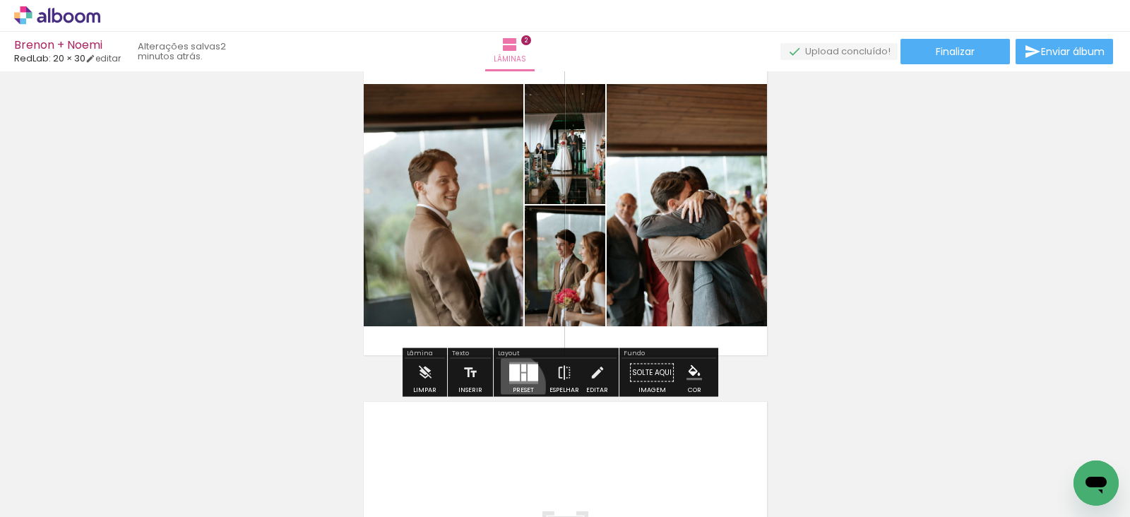
click at [508, 386] on div at bounding box center [523, 373] width 38 height 28
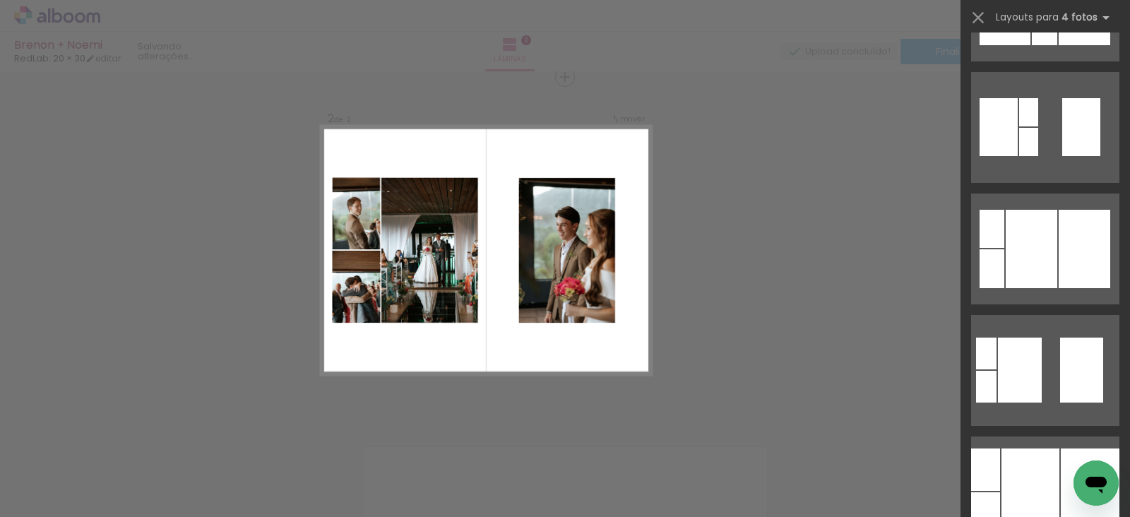
scroll to position [590, 0]
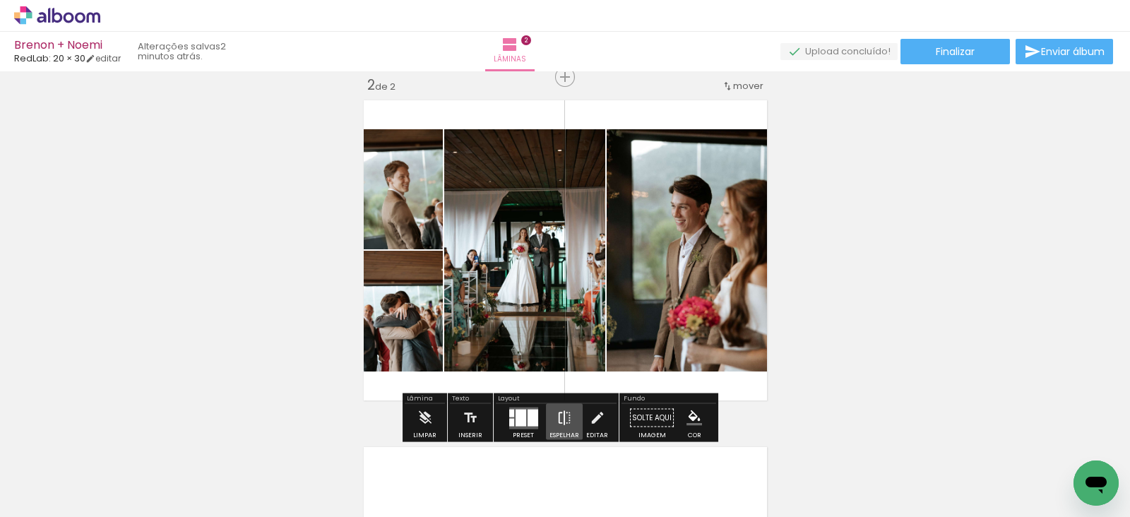
click at [561, 420] on iron-icon at bounding box center [564, 418] width 16 height 28
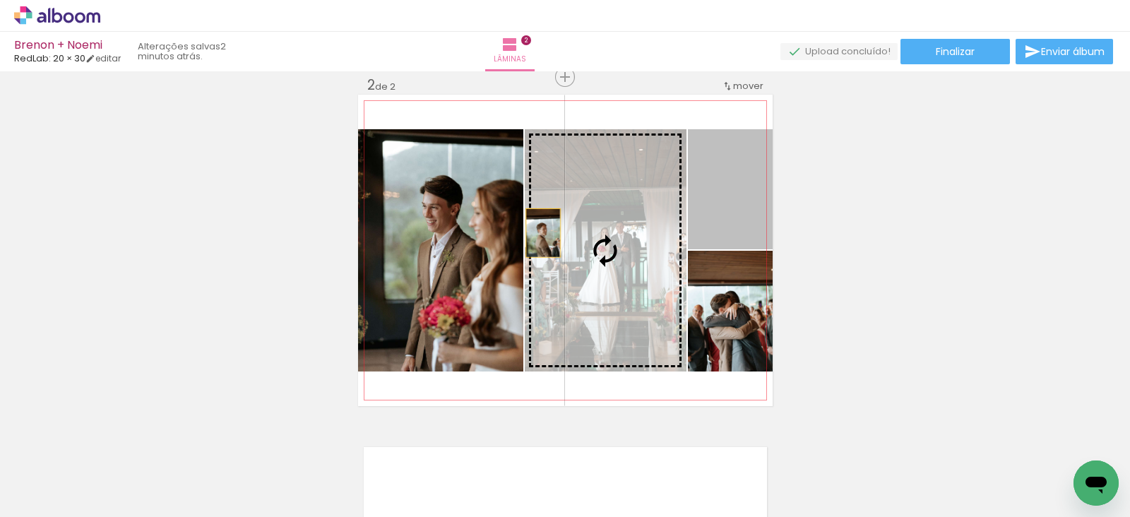
drag, startPoint x: 724, startPoint y: 213, endPoint x: 477, endPoint y: 235, distance: 248.2
click at [0, 0] on slot at bounding box center [0, 0] width 0 height 0
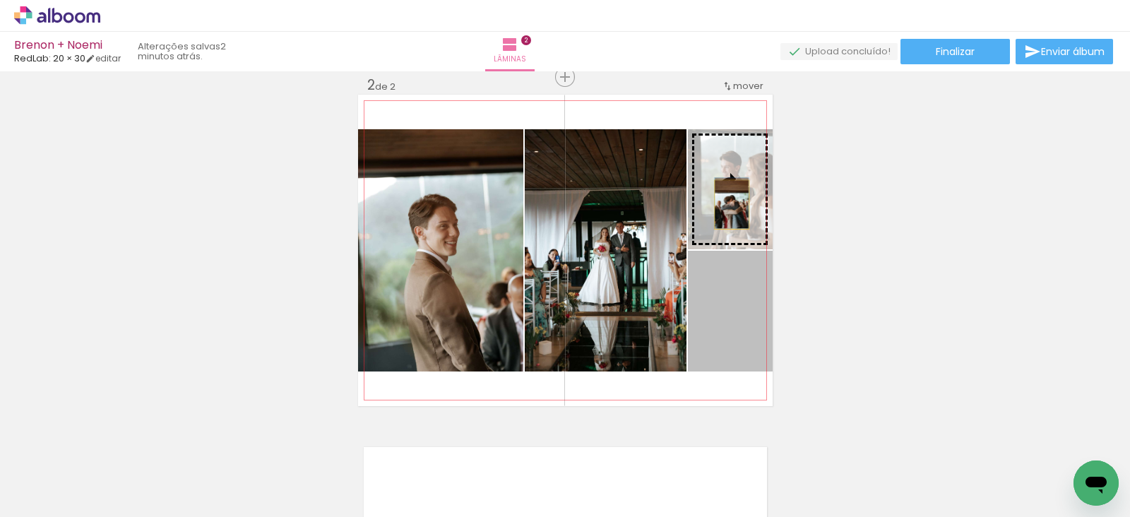
drag, startPoint x: 726, startPoint y: 329, endPoint x: 724, endPoint y: 204, distance: 125.0
click at [0, 0] on slot at bounding box center [0, 0] width 0 height 0
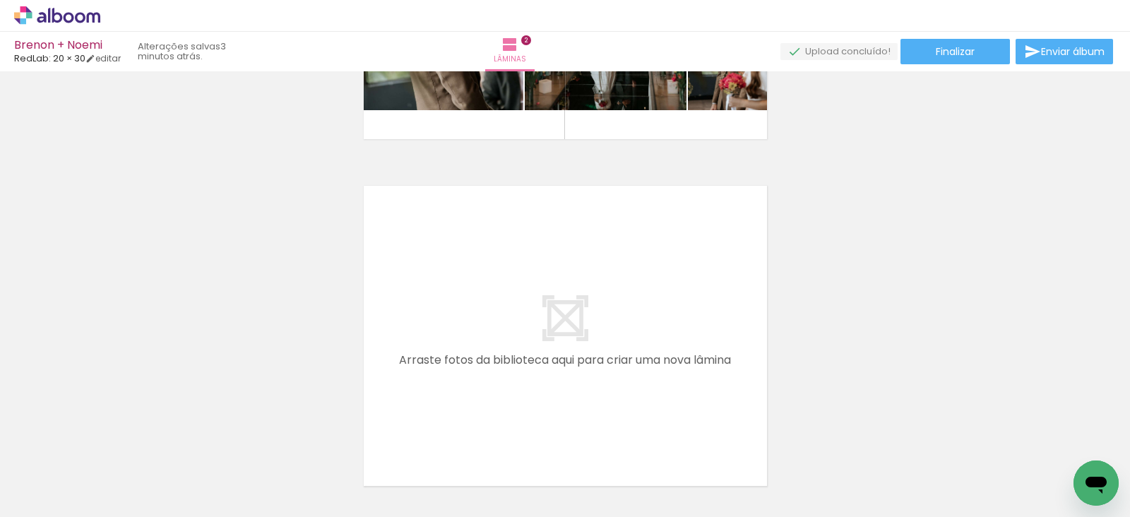
scroll to position [695, 0]
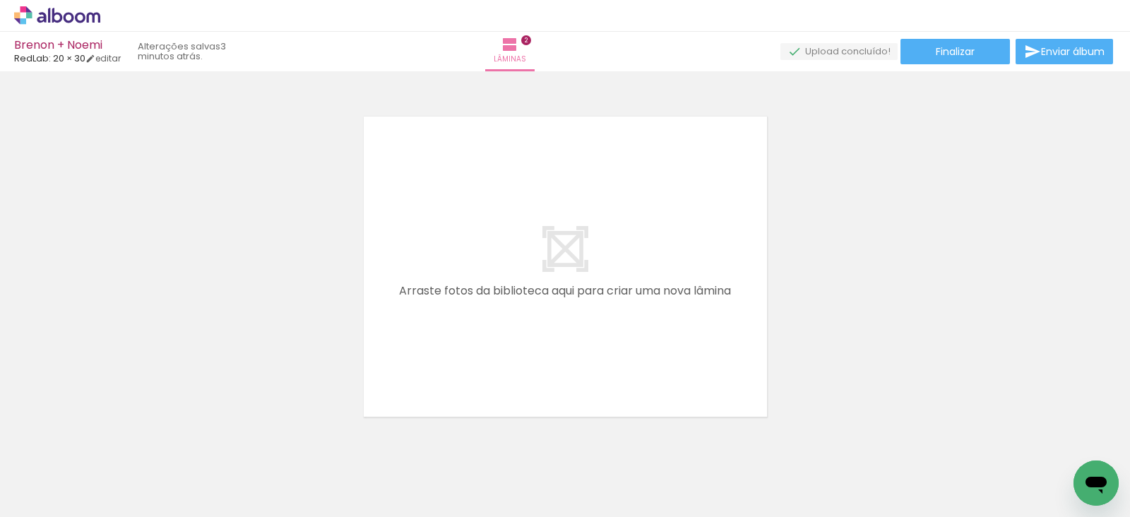
drag, startPoint x: 547, startPoint y: 474, endPoint x: 584, endPoint y: 297, distance: 181.8
click at [584, 297] on quentale-workspace at bounding box center [565, 258] width 1130 height 517
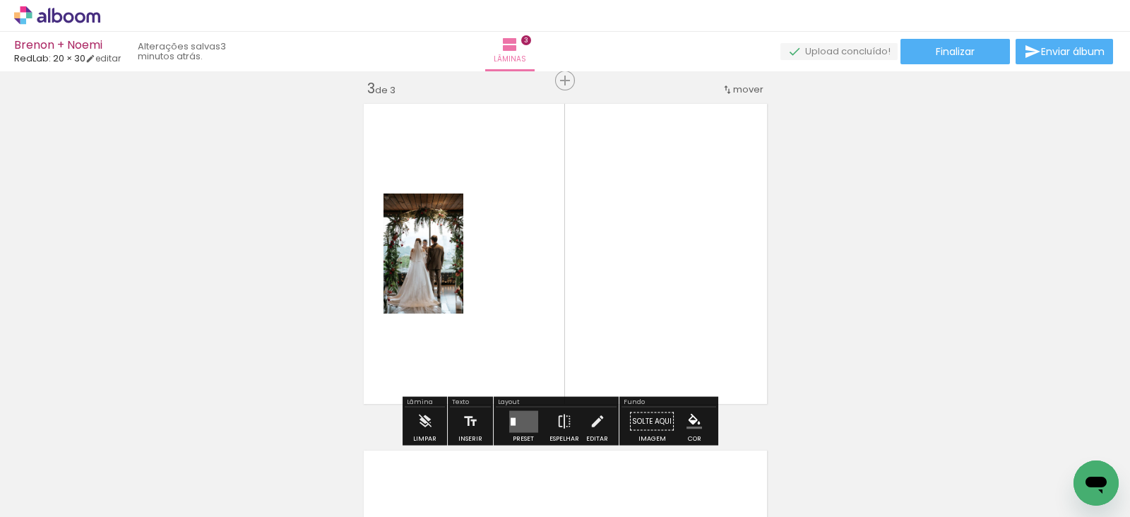
scroll to position [711, 0]
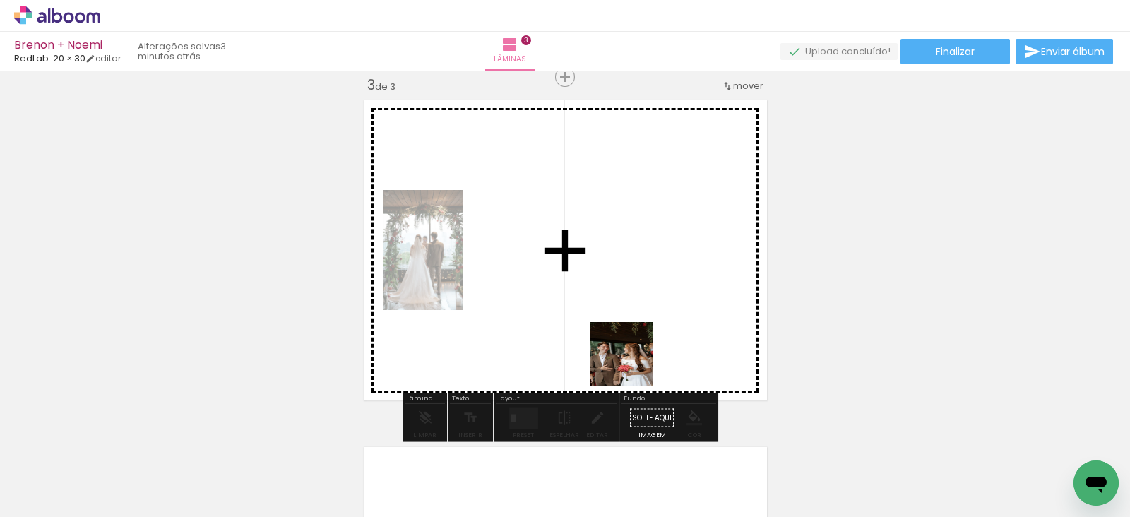
drag, startPoint x: 616, startPoint y: 478, endPoint x: 644, endPoint y: 266, distance: 213.6
click at [644, 266] on quentale-workspace at bounding box center [565, 258] width 1130 height 517
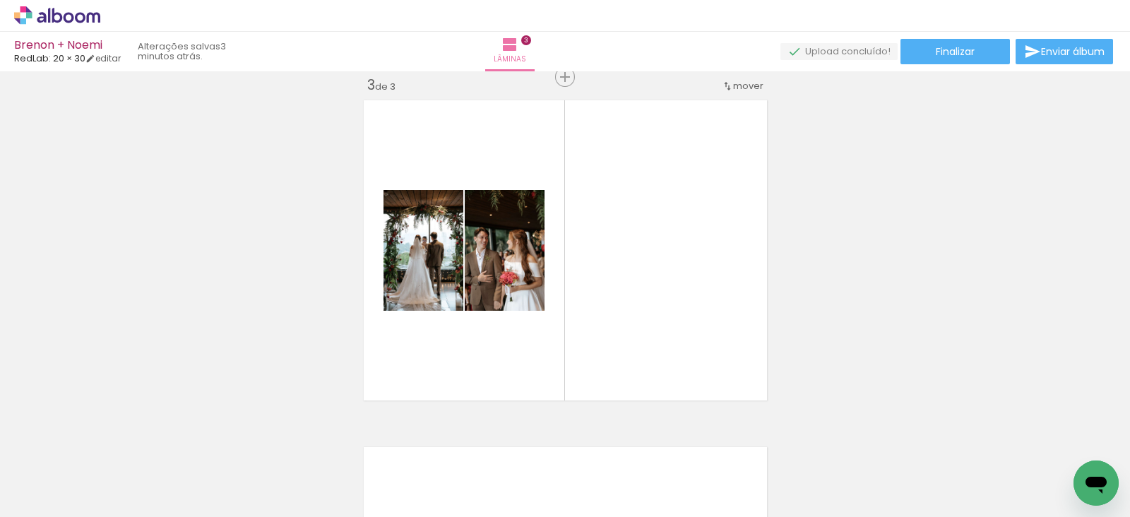
scroll to position [0, 911]
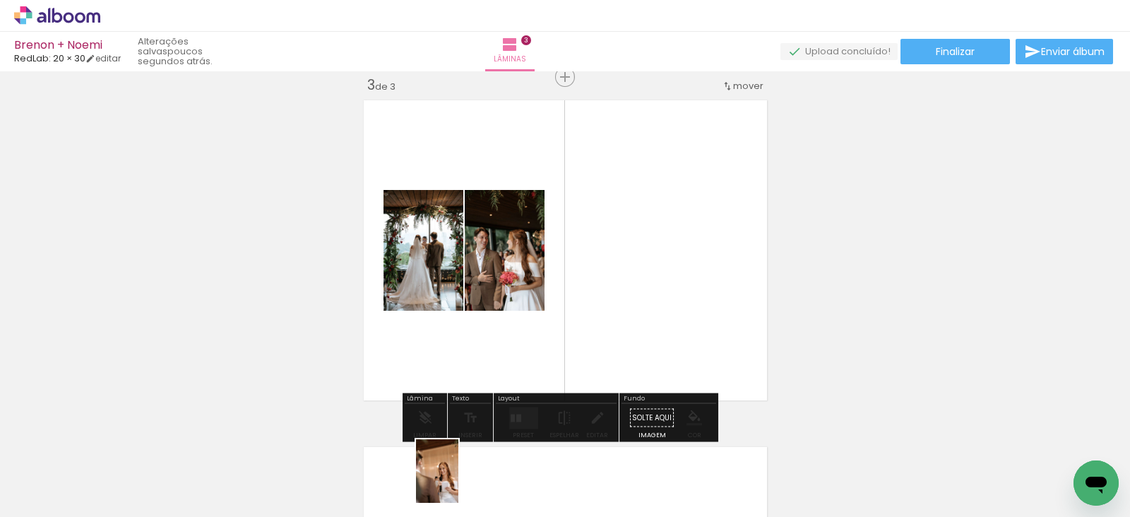
drag, startPoint x: 433, startPoint y: 478, endPoint x: 458, endPoint y: 482, distance: 25.7
click at [456, 482] on quentale-thumb at bounding box center [416, 469] width 79 height 81
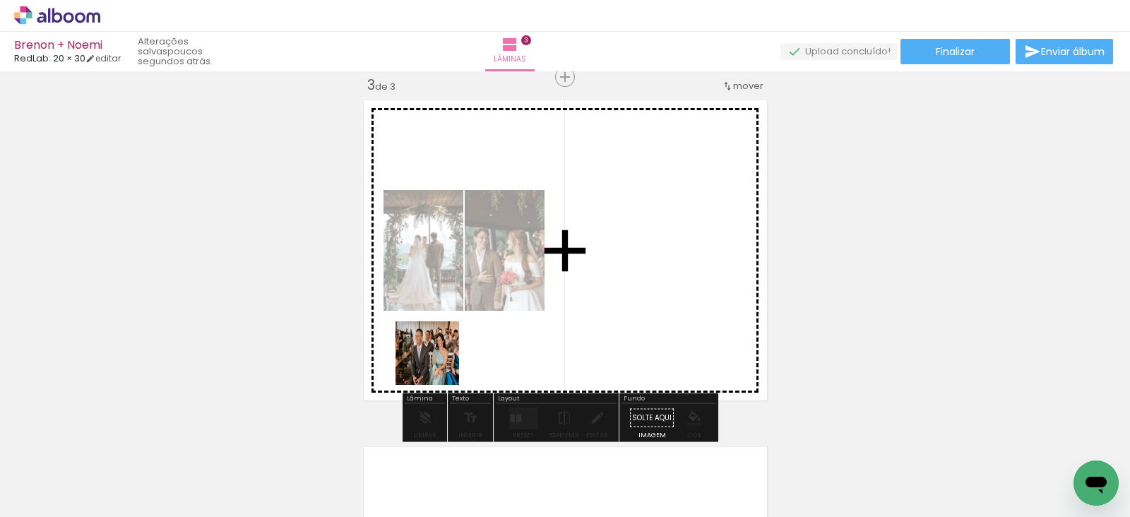
drag, startPoint x: 273, startPoint y: 478, endPoint x: 545, endPoint y: 309, distance: 320.6
click at [545, 309] on quentale-workspace at bounding box center [565, 258] width 1130 height 517
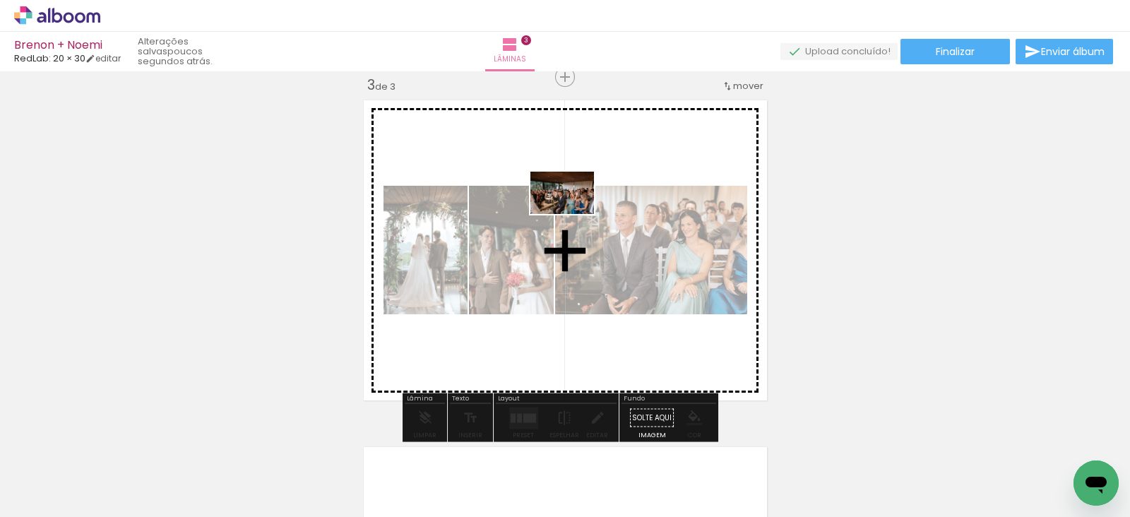
drag, startPoint x: 326, startPoint y: 482, endPoint x: 573, endPoint y: 214, distance: 364.3
click at [573, 214] on quentale-workspace at bounding box center [565, 258] width 1130 height 517
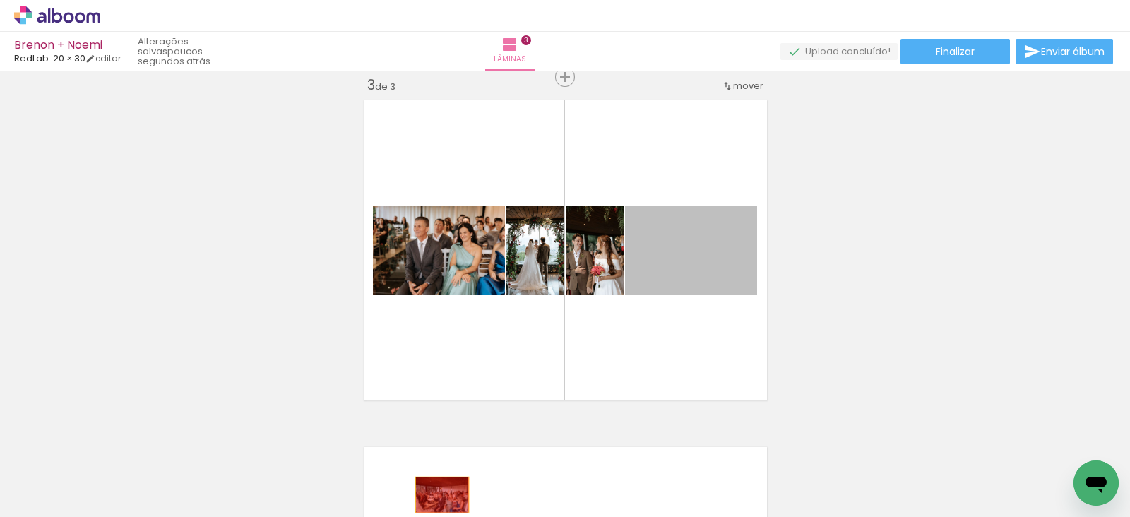
drag, startPoint x: 686, startPoint y: 269, endPoint x: 431, endPoint y: 494, distance: 340.2
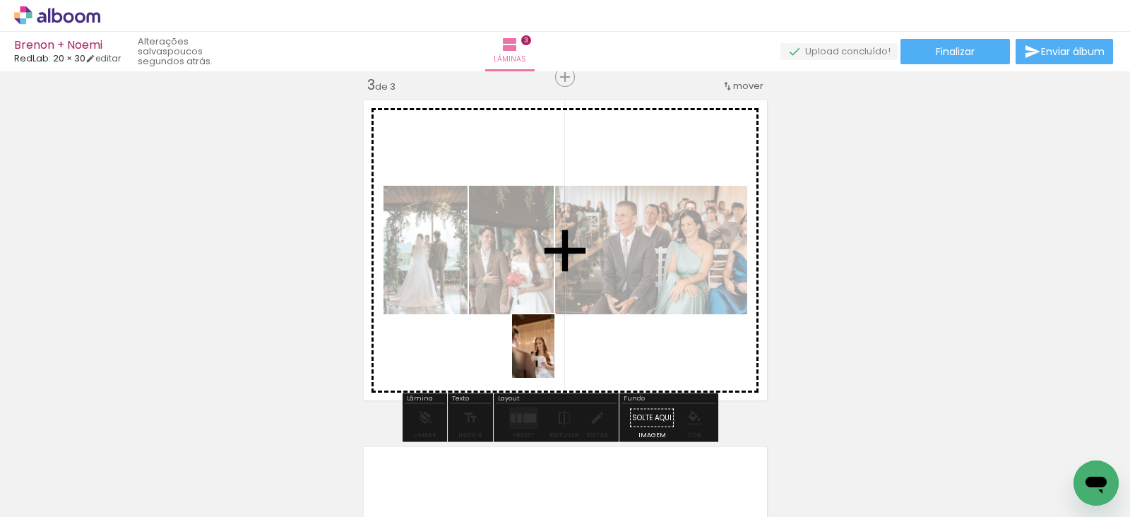
drag, startPoint x: 426, startPoint y: 476, endPoint x: 559, endPoint y: 351, distance: 182.3
click at [559, 351] on quentale-workspace at bounding box center [565, 258] width 1130 height 517
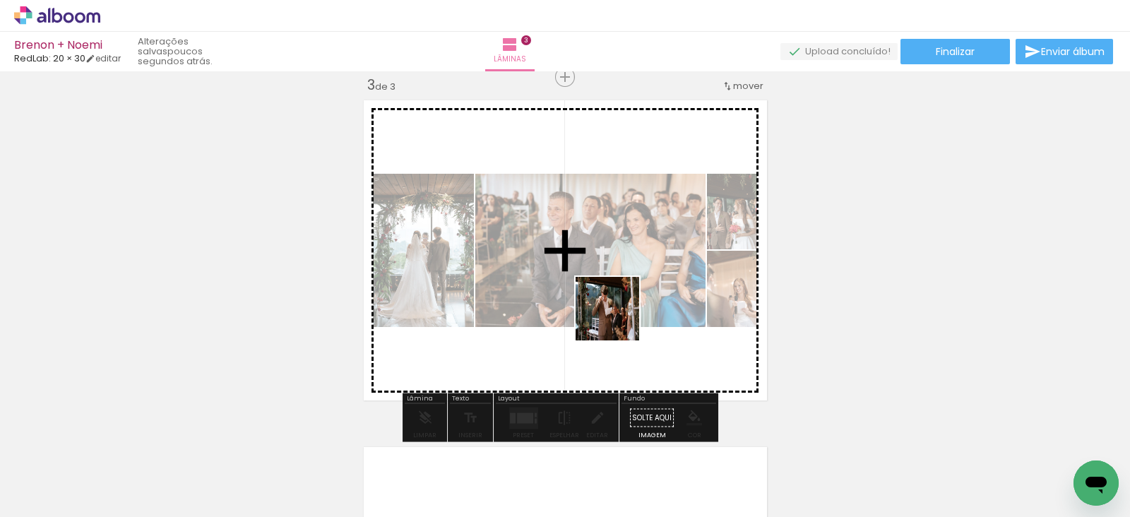
drag, startPoint x: 508, startPoint y: 484, endPoint x: 618, endPoint y: 319, distance: 198.6
click at [618, 319] on quentale-workspace at bounding box center [565, 258] width 1130 height 517
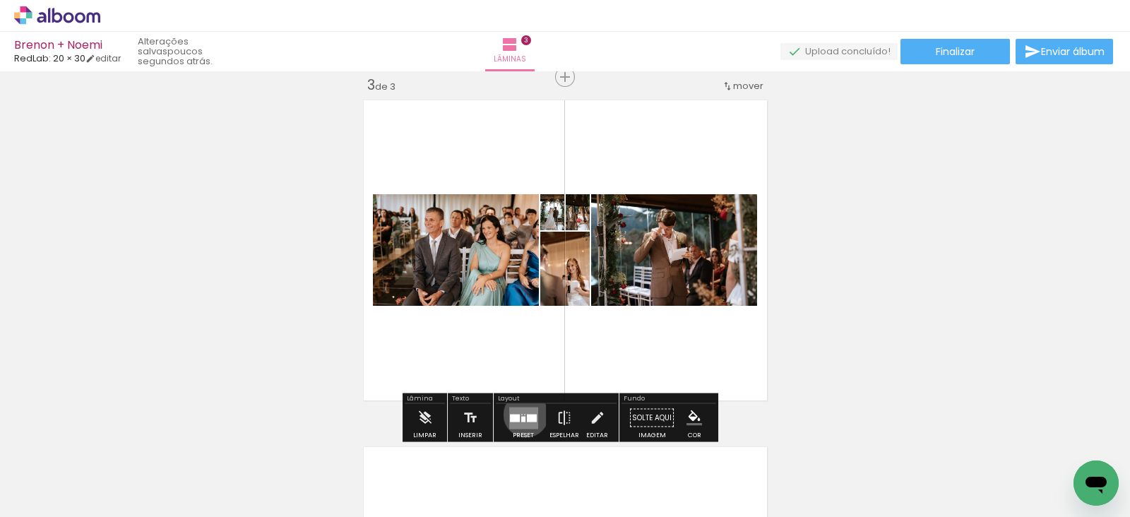
click at [527, 414] on div at bounding box center [532, 418] width 10 height 8
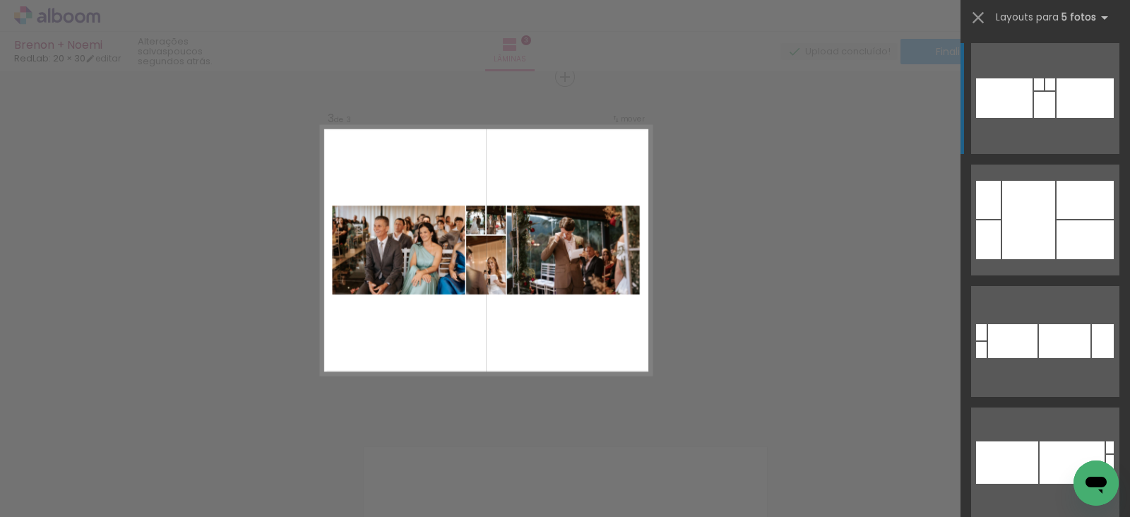
scroll to position [0, 0]
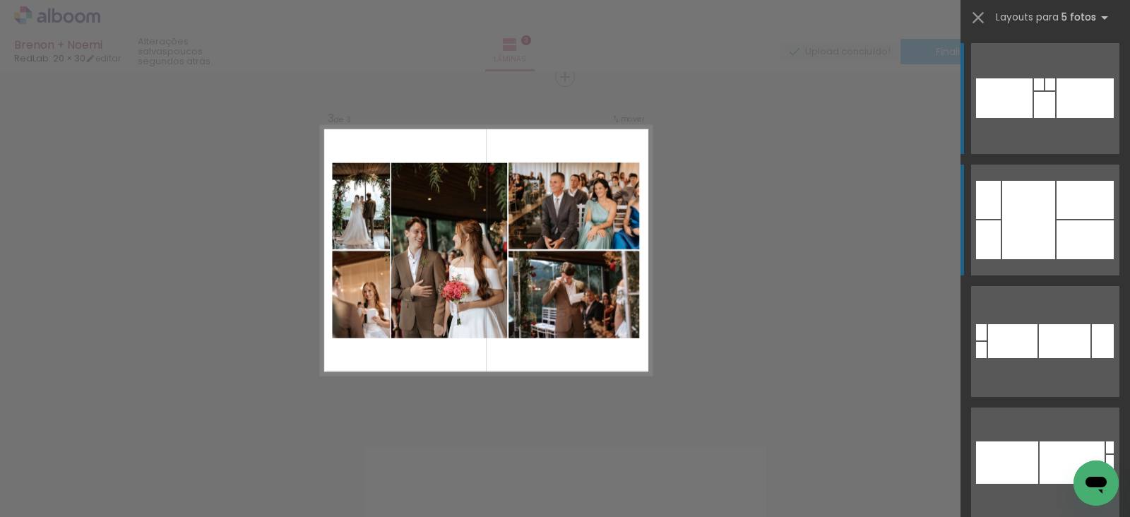
click at [1039, 441] on div at bounding box center [1071, 462] width 65 height 42
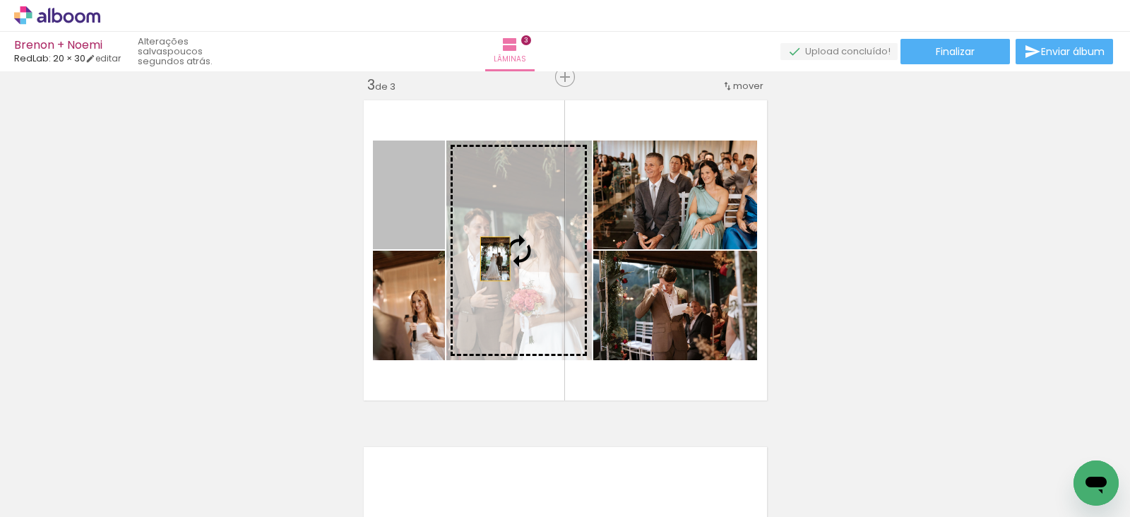
drag, startPoint x: 415, startPoint y: 237, endPoint x: 506, endPoint y: 264, distance: 94.3
click at [0, 0] on slot at bounding box center [0, 0] width 0 height 0
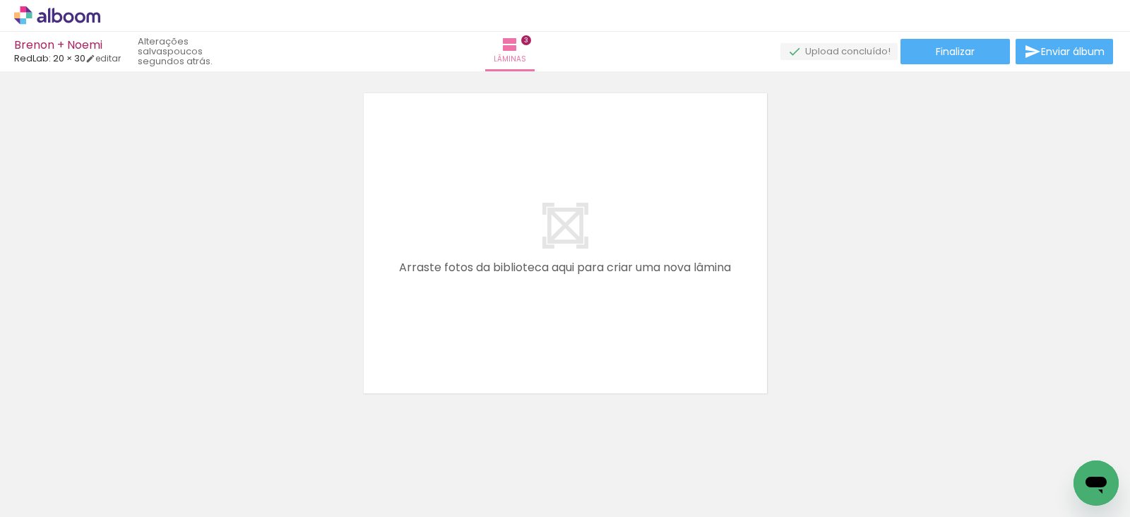
scroll to position [1066, 0]
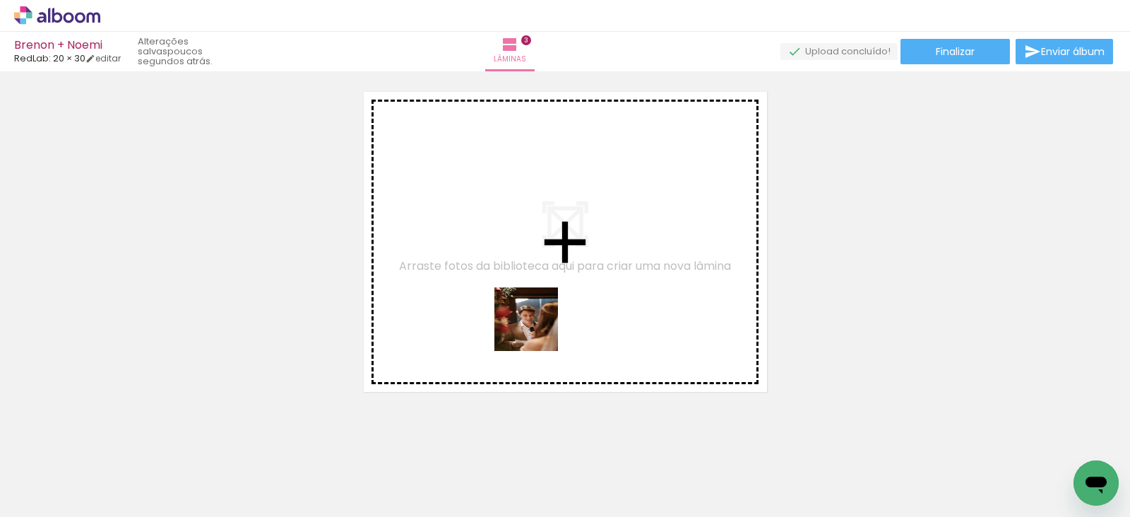
drag, startPoint x: 590, startPoint y: 497, endPoint x: 512, endPoint y: 294, distance: 217.3
click at [512, 294] on quentale-workspace at bounding box center [565, 258] width 1130 height 517
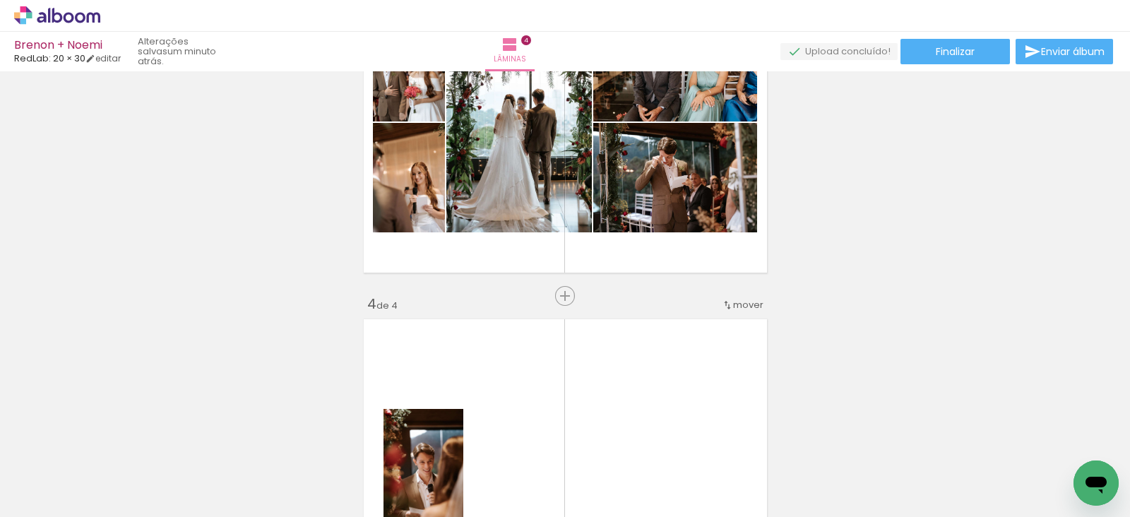
scroll to position [886, 0]
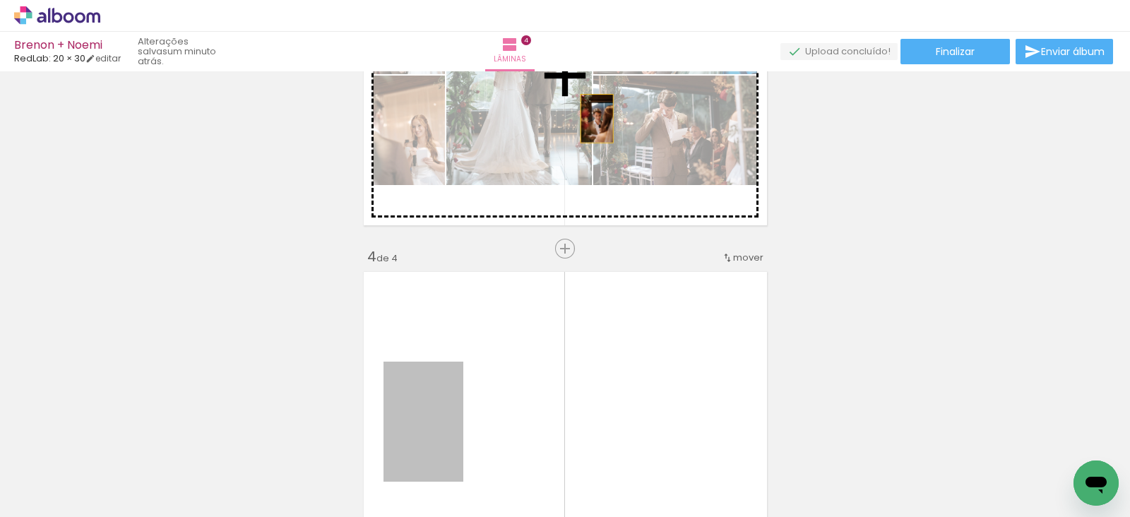
drag, startPoint x: 446, startPoint y: 408, endPoint x: 607, endPoint y: 90, distance: 356.8
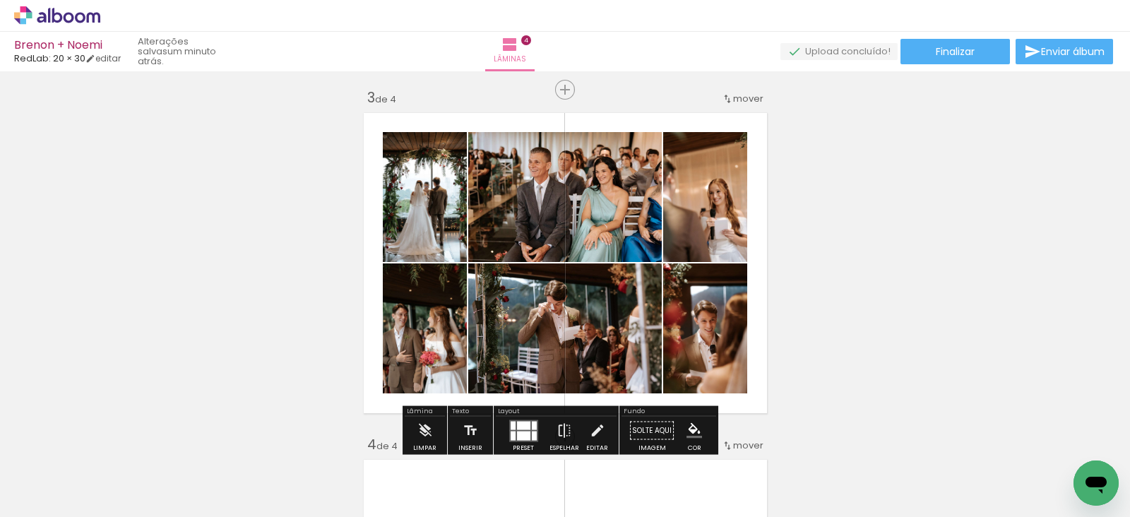
scroll to position [712, 0]
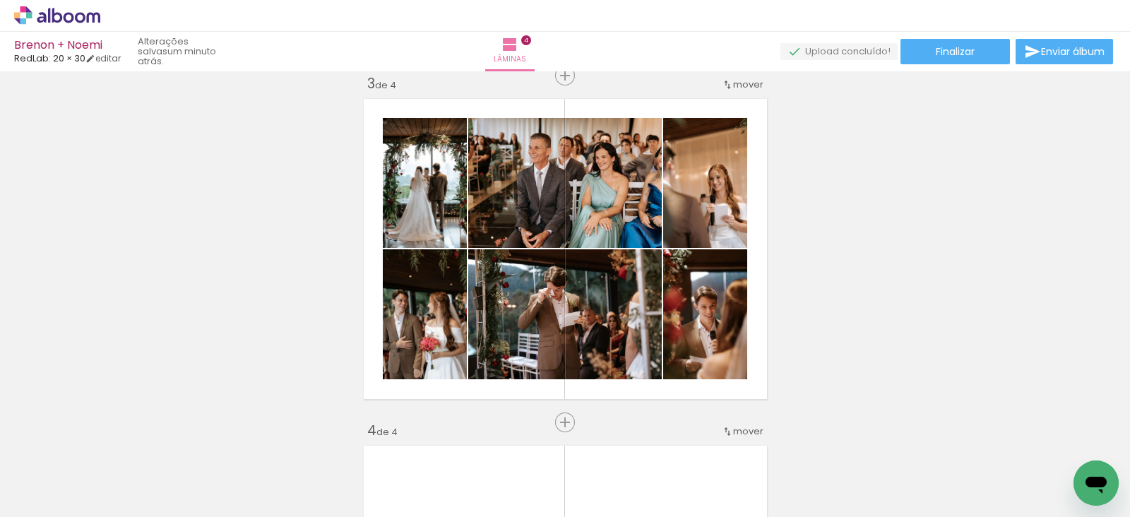
scroll to position [0, 911]
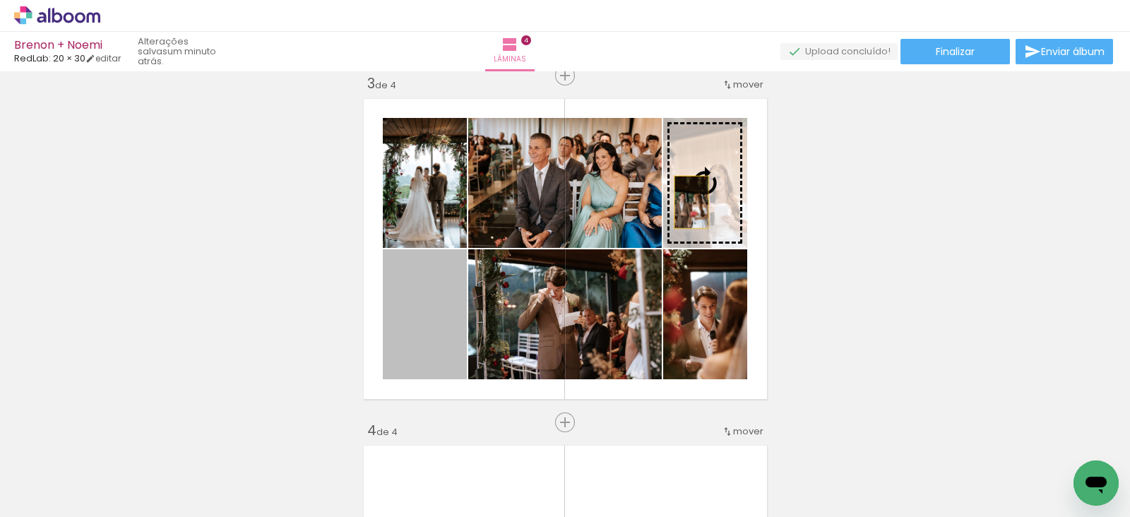
drag, startPoint x: 424, startPoint y: 340, endPoint x: 701, endPoint y: 186, distance: 317.7
click at [0, 0] on slot at bounding box center [0, 0] width 0 height 0
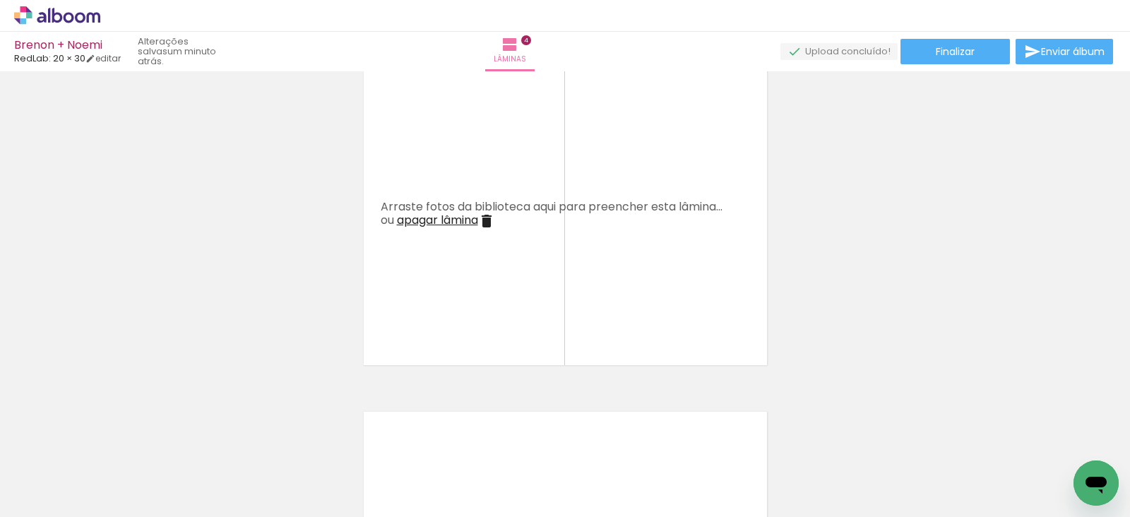
scroll to position [1094, 0]
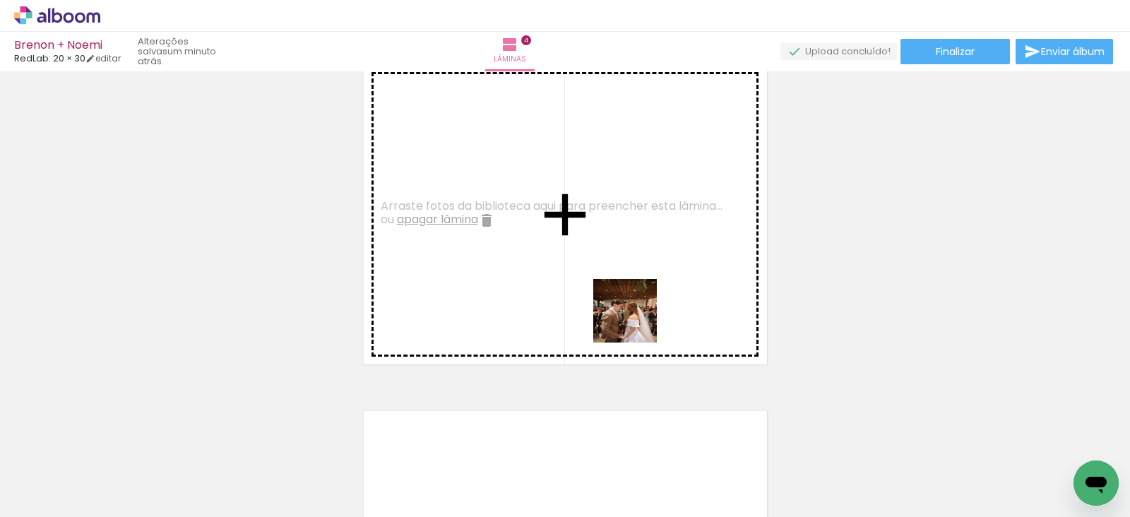
drag, startPoint x: 662, startPoint y: 492, endPoint x: 635, endPoint y: 321, distance: 173.0
click at [635, 321] on quentale-workspace at bounding box center [565, 258] width 1130 height 517
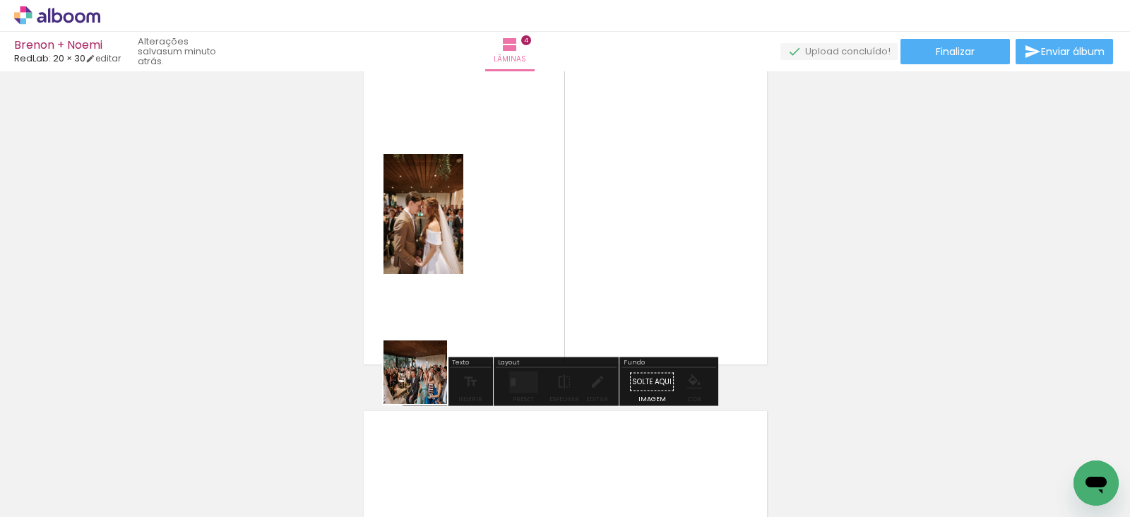
drag, startPoint x: 346, startPoint y: 472, endPoint x: 526, endPoint y: 272, distance: 269.5
click at [526, 272] on quentale-workspace at bounding box center [565, 258] width 1130 height 517
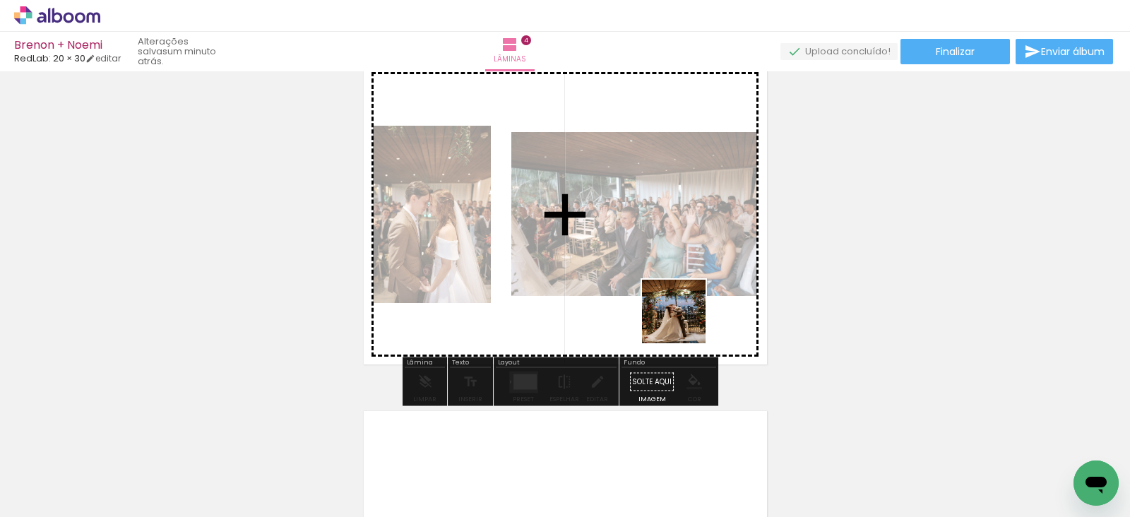
drag, startPoint x: 742, startPoint y: 487, endPoint x: 674, endPoint y: 309, distance: 191.1
click at [674, 309] on quentale-workspace at bounding box center [565, 258] width 1130 height 517
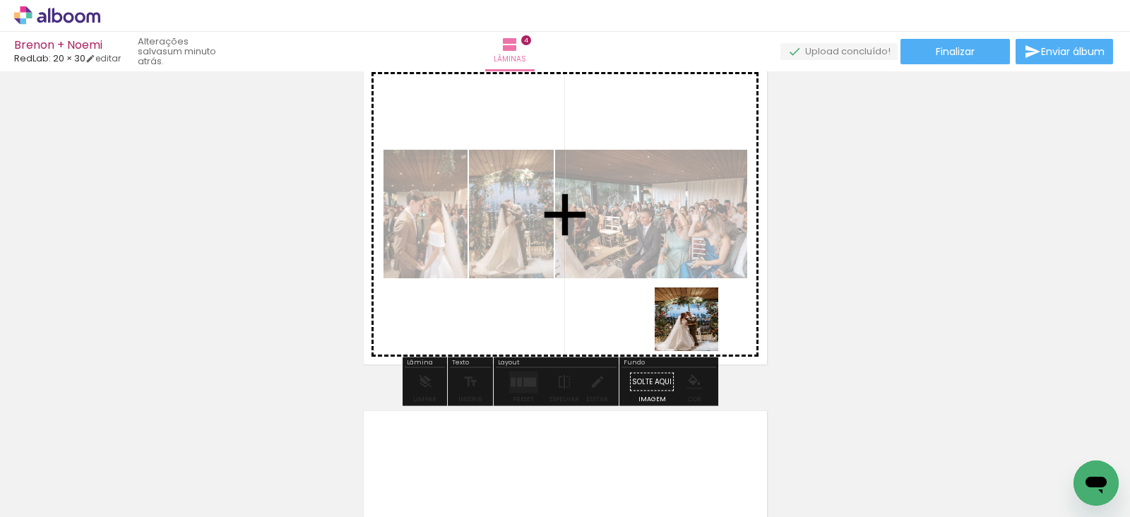
drag, startPoint x: 816, startPoint y: 479, endPoint x: 646, endPoint y: 266, distance: 272.4
click at [646, 266] on quentale-workspace at bounding box center [565, 258] width 1130 height 517
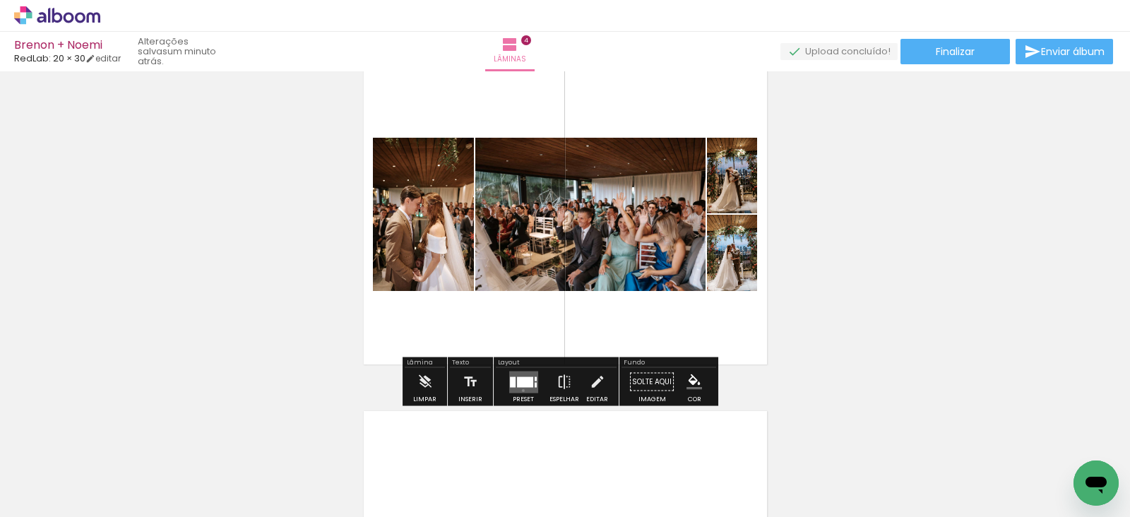
click at [520, 390] on quentale-layouter at bounding box center [523, 382] width 29 height 22
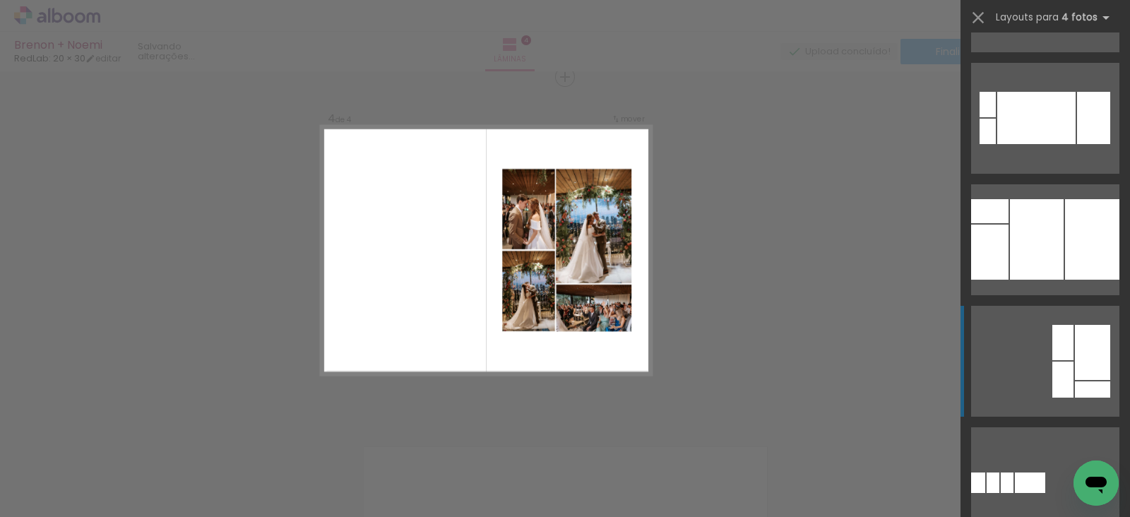
scroll to position [1437, 0]
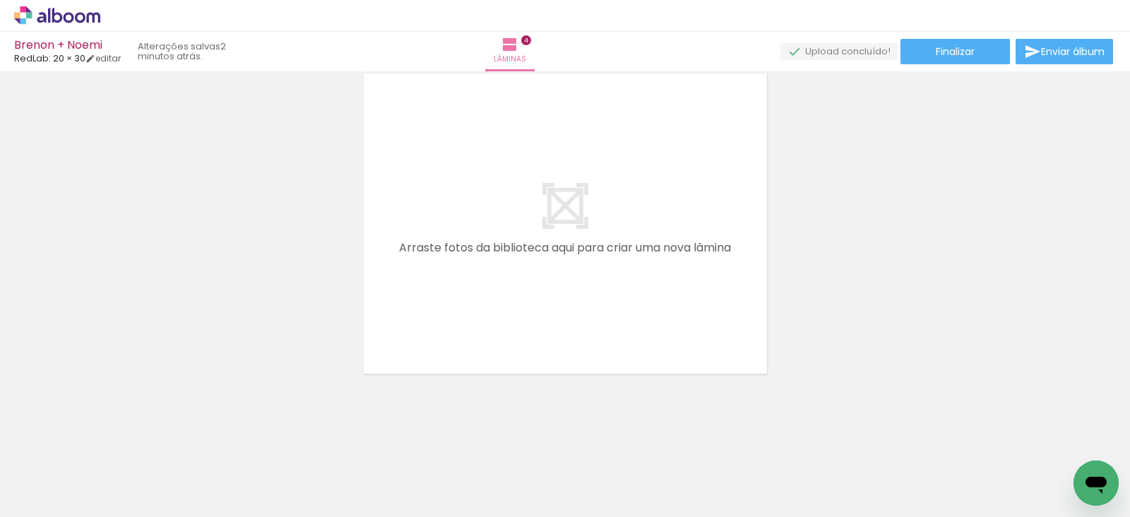
scroll to position [0, 1437]
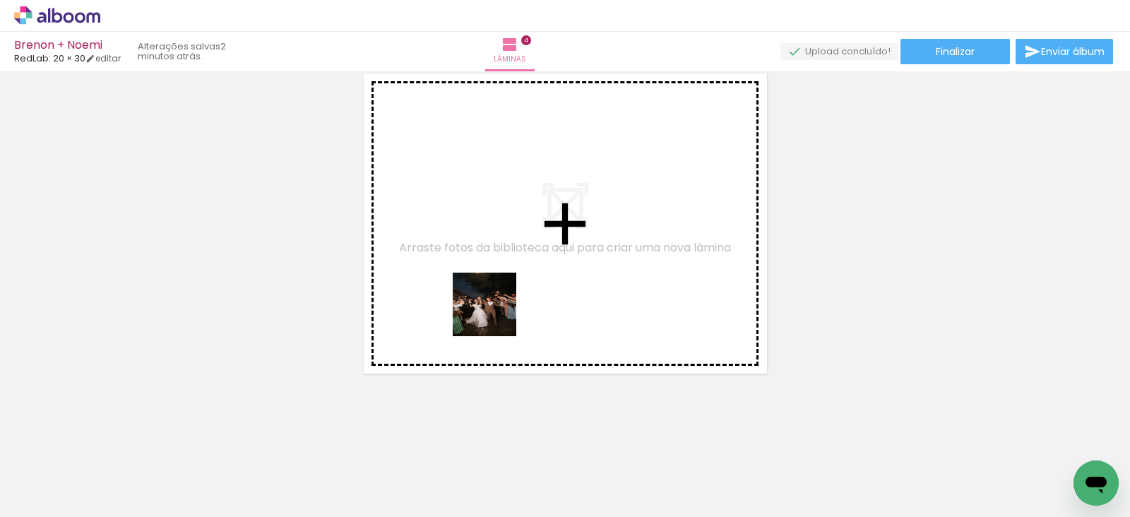
drag, startPoint x: 373, startPoint y: 481, endPoint x: 482, endPoint y: 356, distance: 165.7
click at [505, 304] on quentale-workspace at bounding box center [565, 258] width 1130 height 517
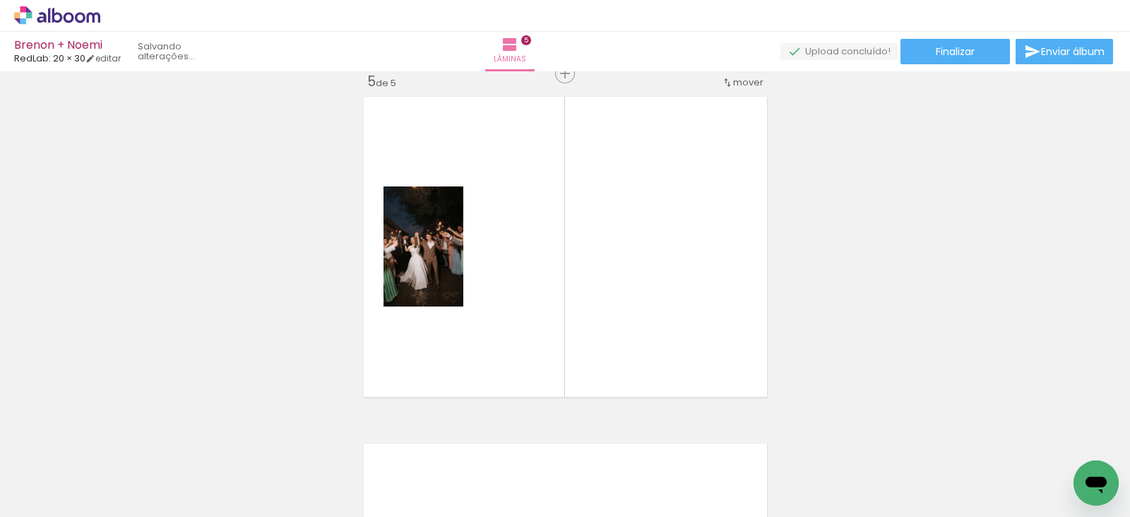
scroll to position [1404, 0]
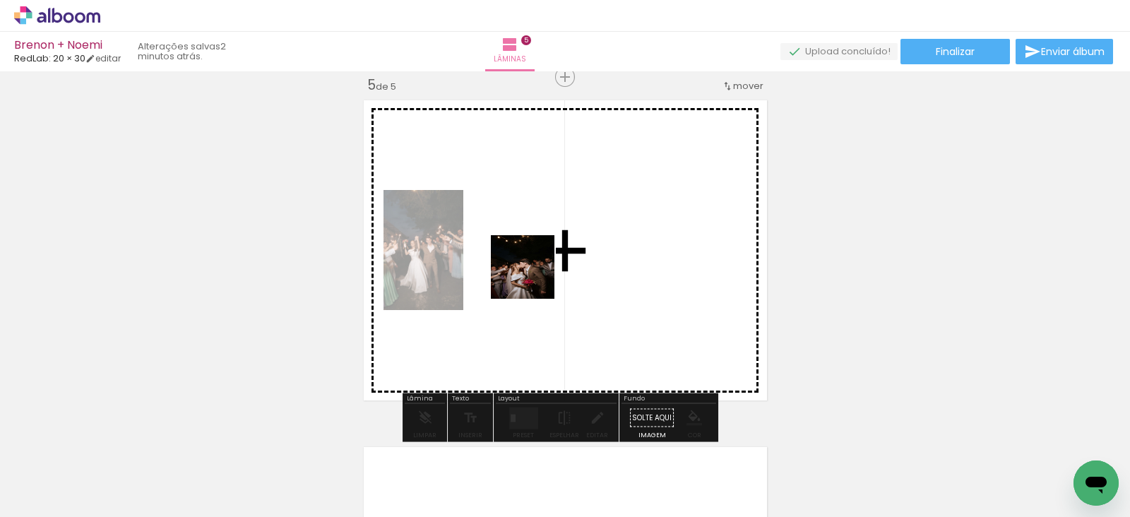
drag, startPoint x: 448, startPoint y: 462, endPoint x: 539, endPoint y: 265, distance: 216.4
click at [539, 265] on quentale-workspace at bounding box center [565, 258] width 1130 height 517
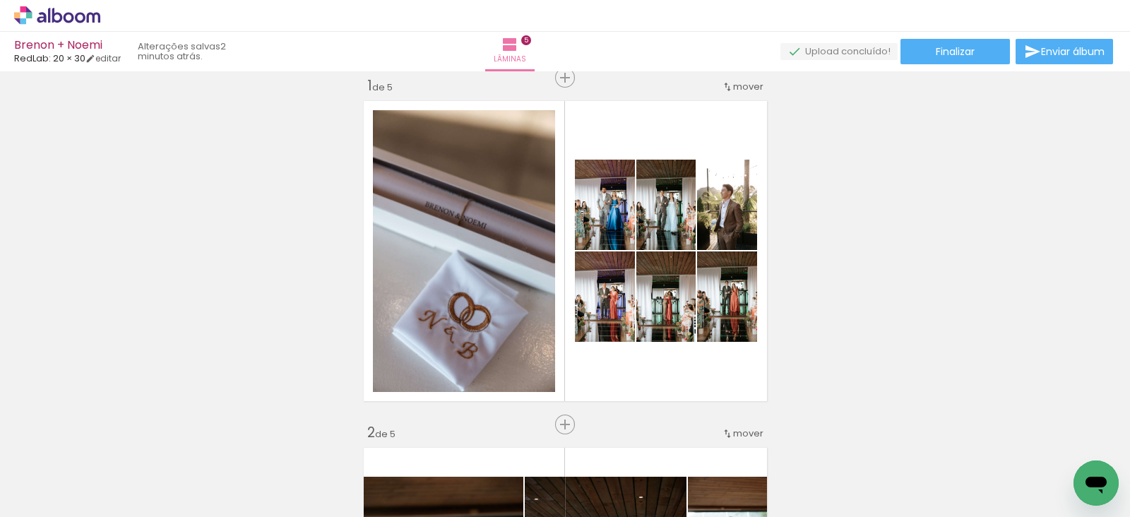
scroll to position [0, 0]
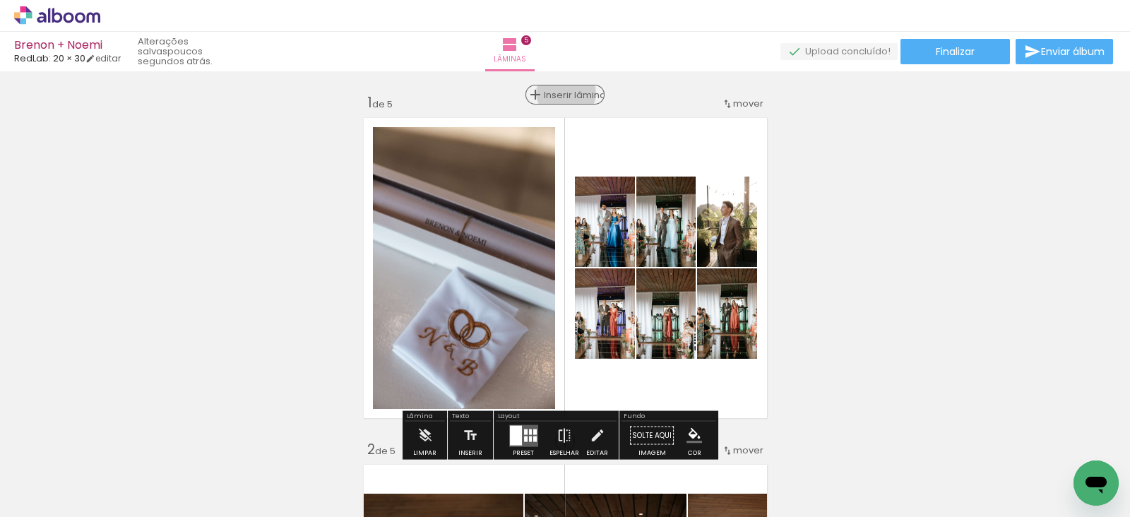
click at [559, 93] on span "Inserir lâmina" at bounding box center [571, 94] width 55 height 9
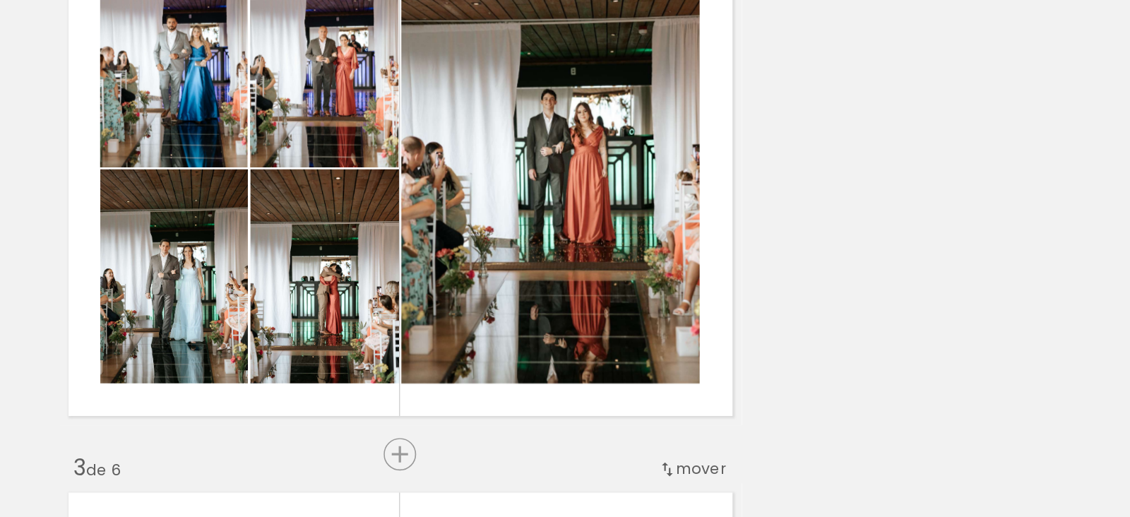
scroll to position [0, 2944]
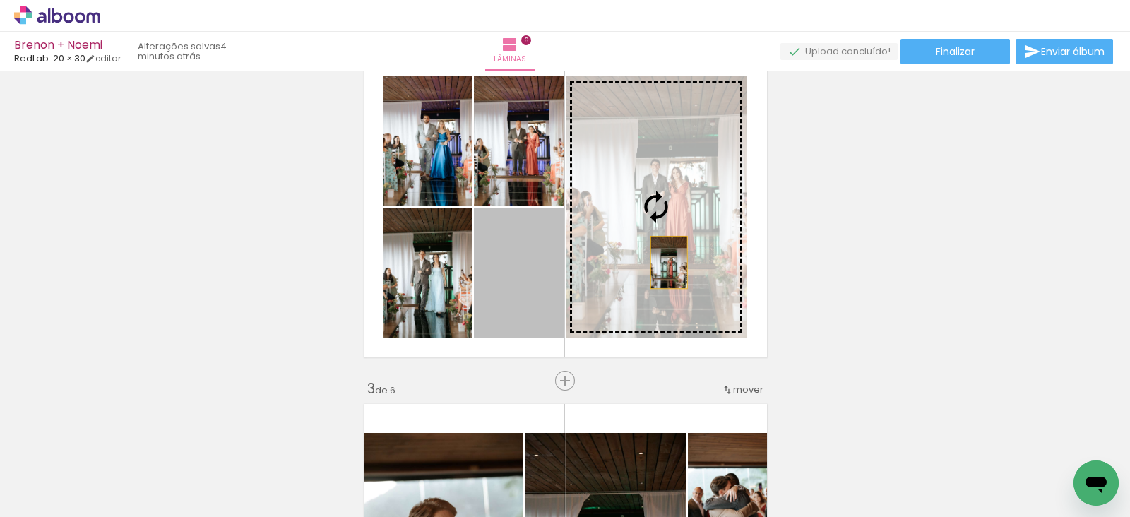
drag, startPoint x: 523, startPoint y: 294, endPoint x: 662, endPoint y: 262, distance: 142.8
click at [0, 0] on slot at bounding box center [0, 0] width 0 height 0
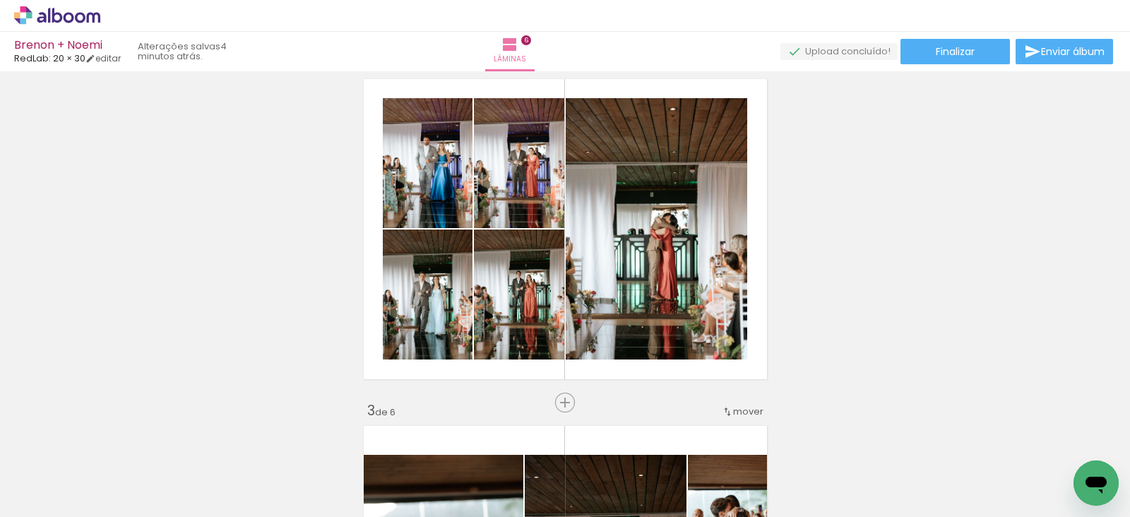
scroll to position [384, 0]
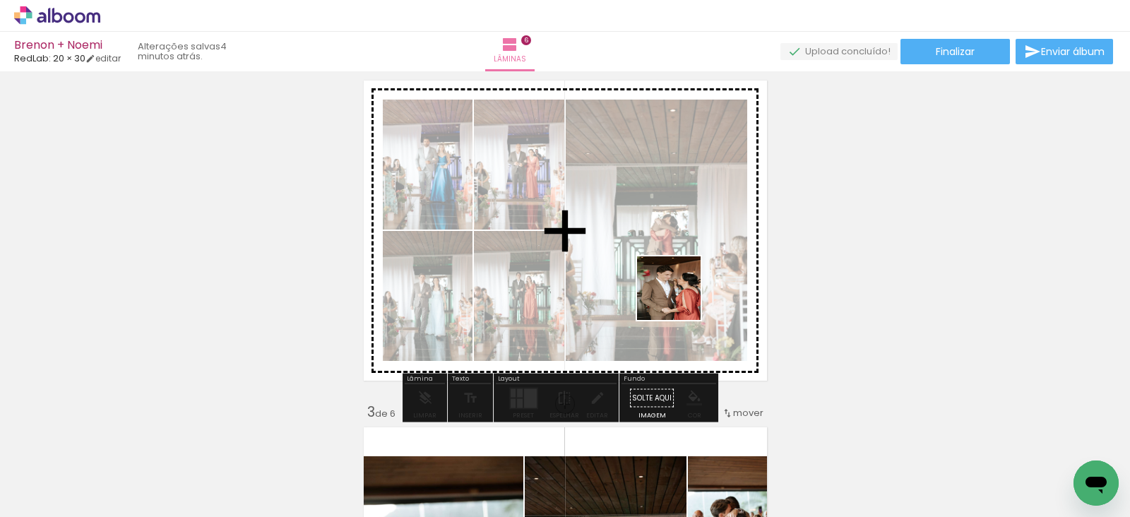
drag, startPoint x: 770, startPoint y: 485, endPoint x: 679, endPoint y: 297, distance: 208.7
click at [679, 297] on quentale-workspace at bounding box center [565, 258] width 1130 height 517
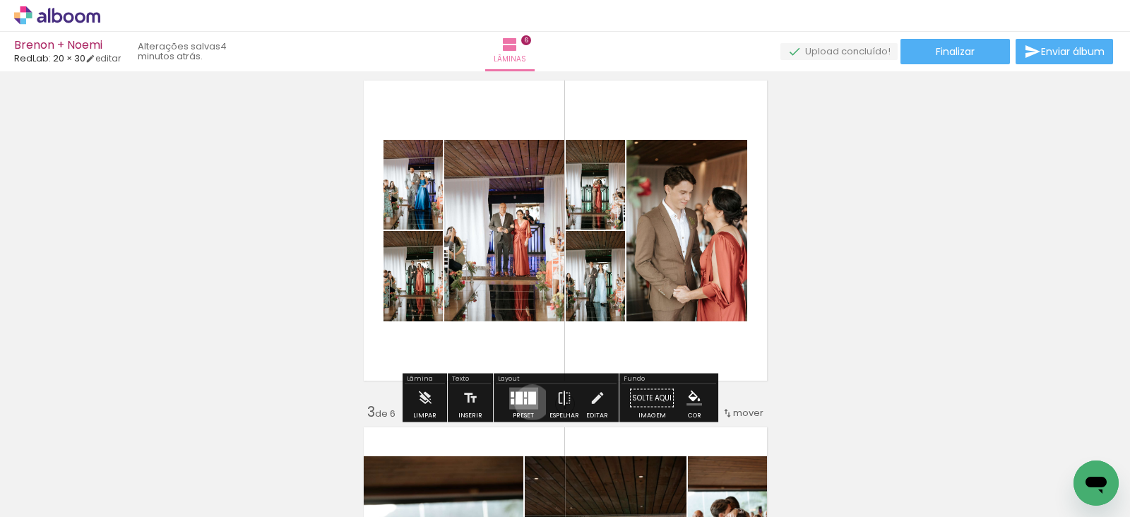
click at [529, 402] on div at bounding box center [532, 397] width 8 height 13
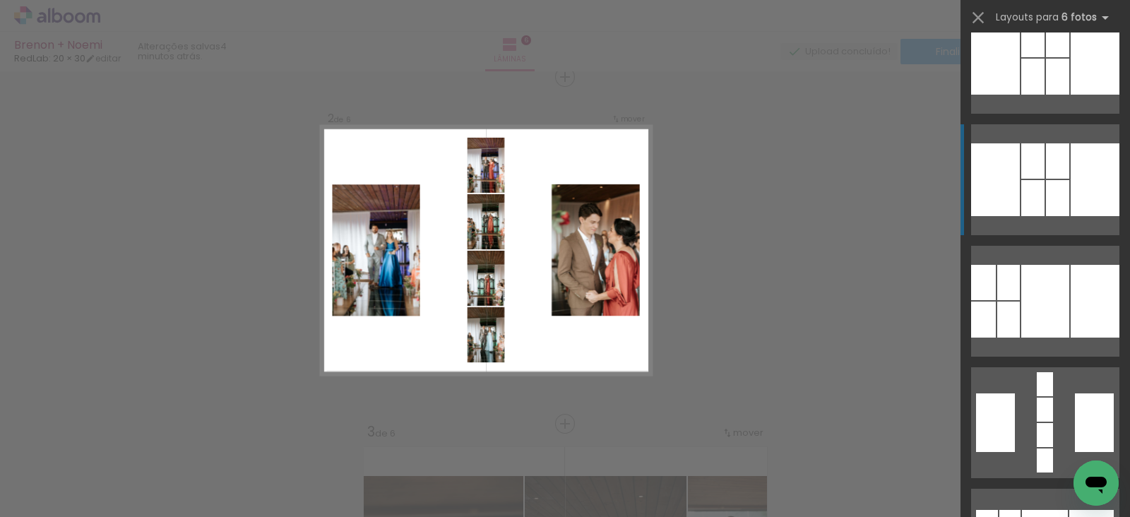
scroll to position [2034, 0]
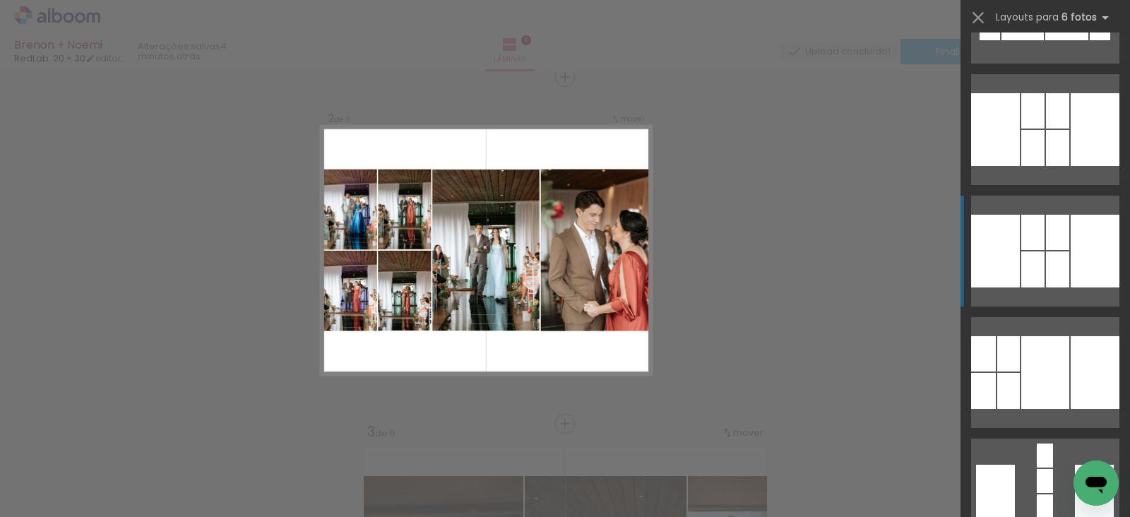
click at [1078, 287] on div at bounding box center [1094, 251] width 49 height 73
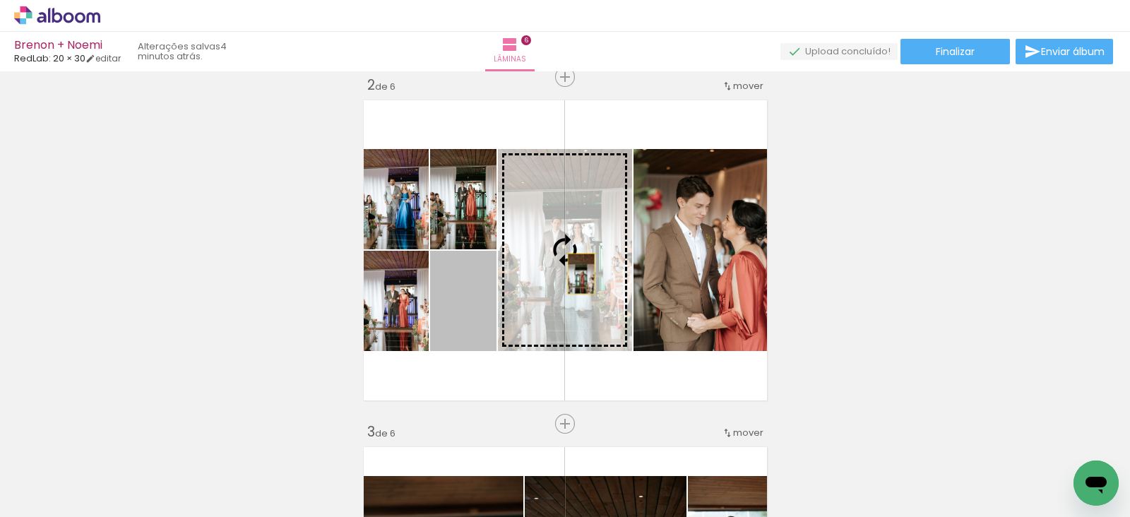
drag, startPoint x: 456, startPoint y: 325, endPoint x: 574, endPoint y: 273, distance: 128.7
click at [0, 0] on slot at bounding box center [0, 0] width 0 height 0
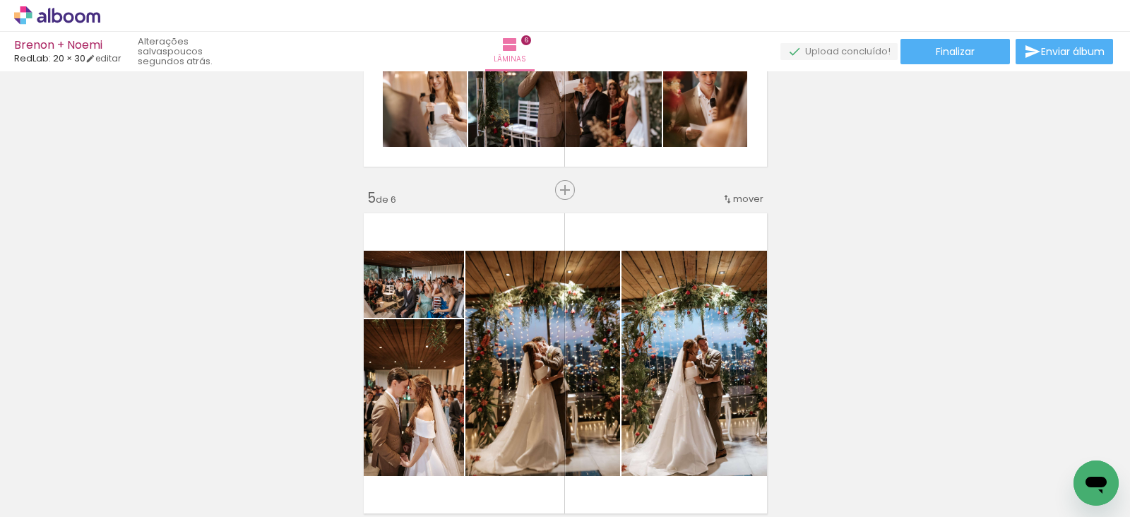
scroll to position [1299, 0]
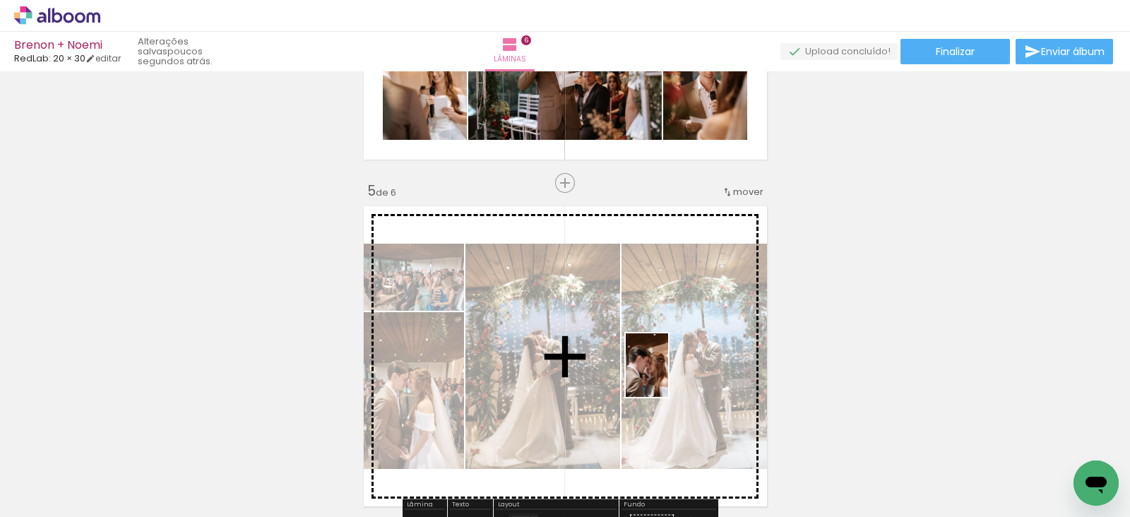
drag, startPoint x: 1000, startPoint y: 491, endPoint x: 662, endPoint y: 371, distance: 358.7
click at [662, 371] on quentale-workspace at bounding box center [565, 258] width 1130 height 517
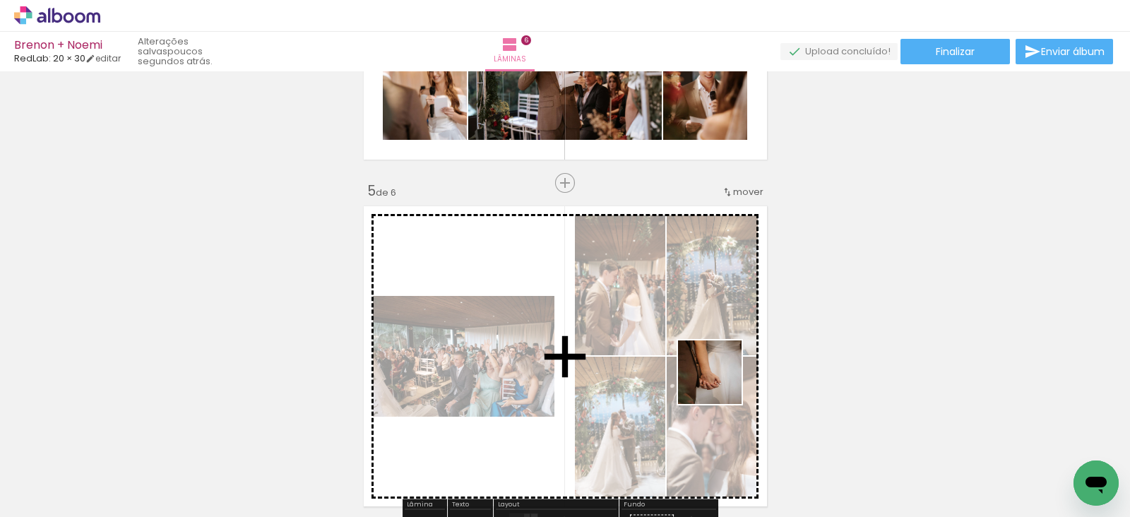
drag, startPoint x: 921, startPoint y: 492, endPoint x: 676, endPoint y: 359, distance: 278.7
click at [676, 359] on quentale-workspace at bounding box center [565, 258] width 1130 height 517
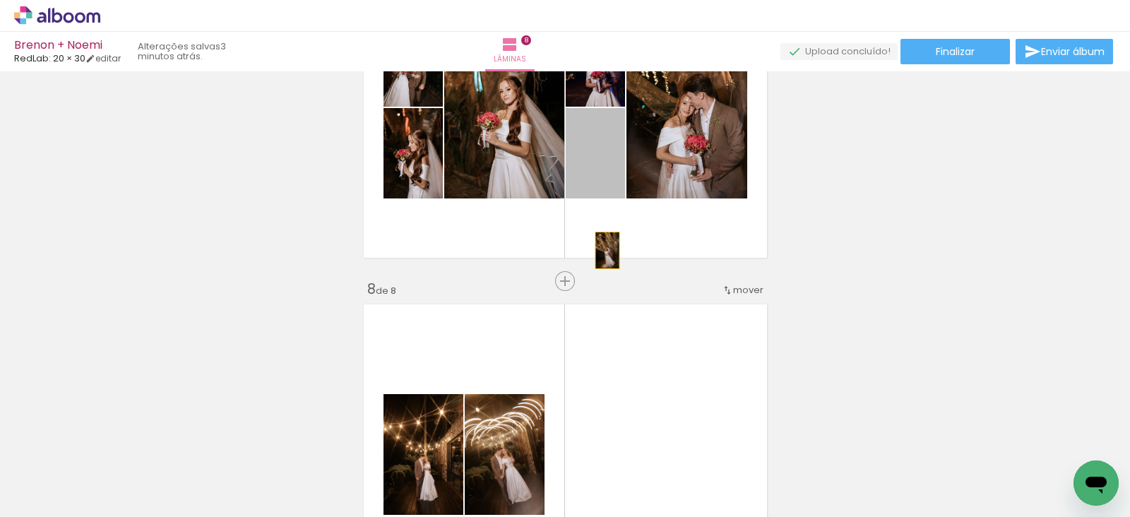
scroll to position [0, 2511]
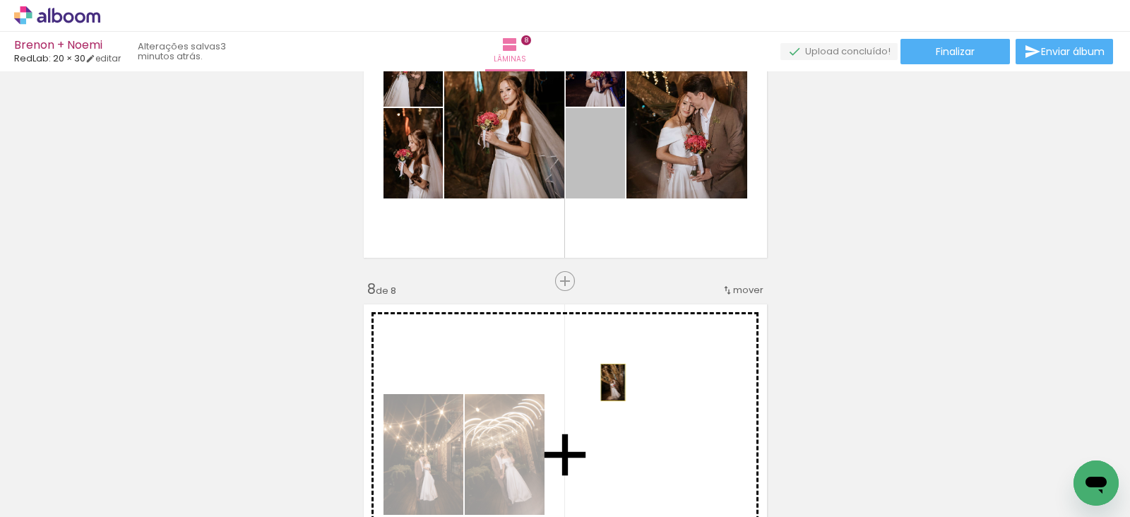
drag, startPoint x: 602, startPoint y: 183, endPoint x: 607, endPoint y: 374, distance: 190.7
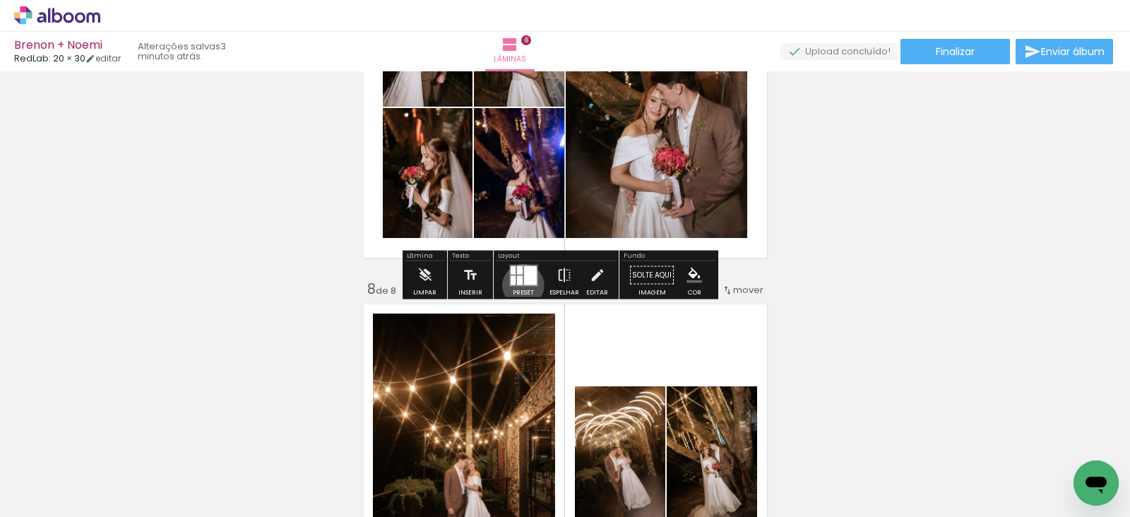
click at [520, 285] on quentale-layouter at bounding box center [523, 275] width 29 height 22
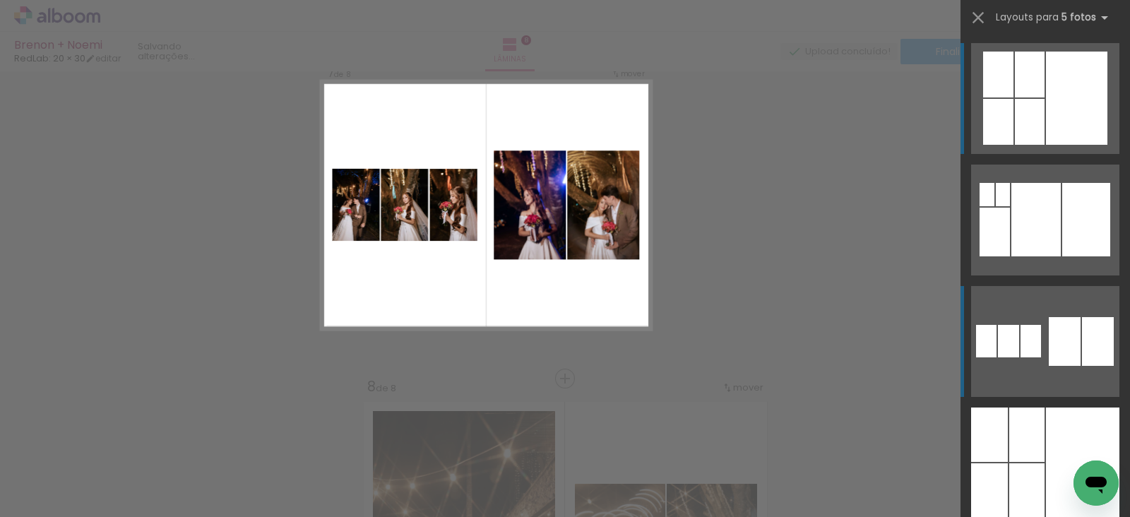
scroll to position [2098, 0]
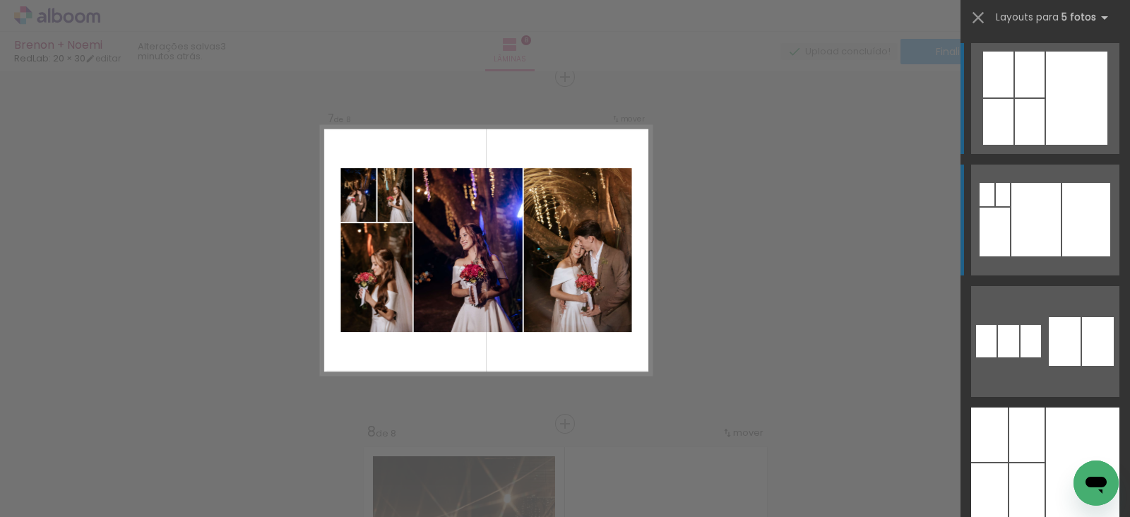
click at [1082, 317] on div at bounding box center [1098, 341] width 32 height 49
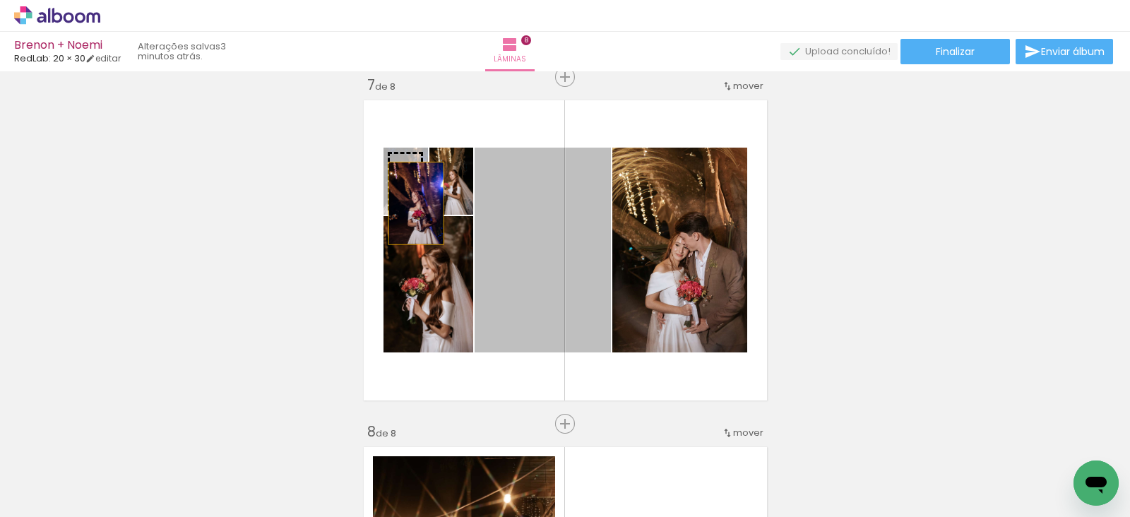
drag, startPoint x: 551, startPoint y: 292, endPoint x: 404, endPoint y: 196, distance: 175.5
click at [0, 0] on slot at bounding box center [0, 0] width 0 height 0
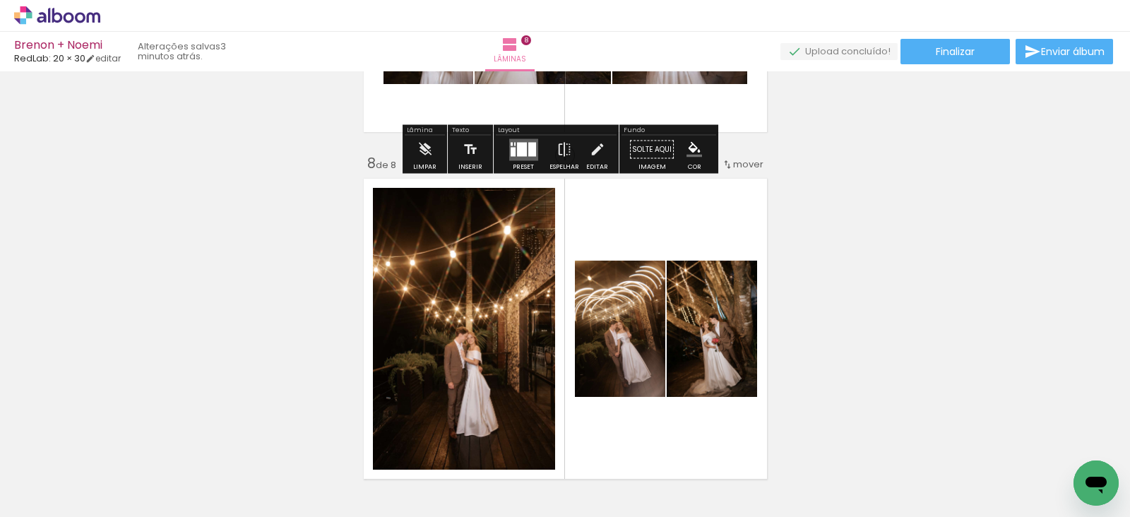
scroll to position [2472, 0]
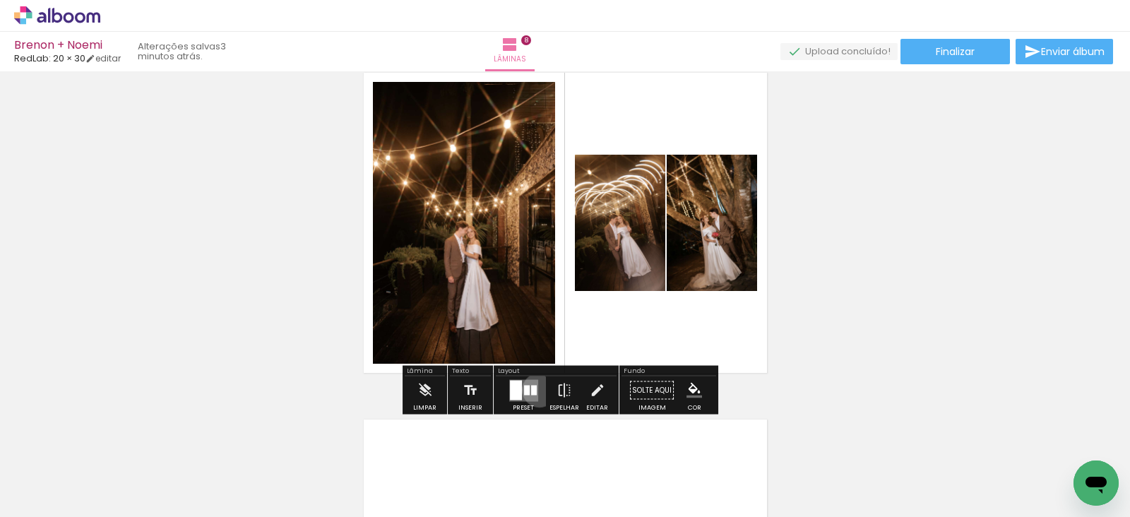
click at [536, 389] on div at bounding box center [523, 390] width 38 height 28
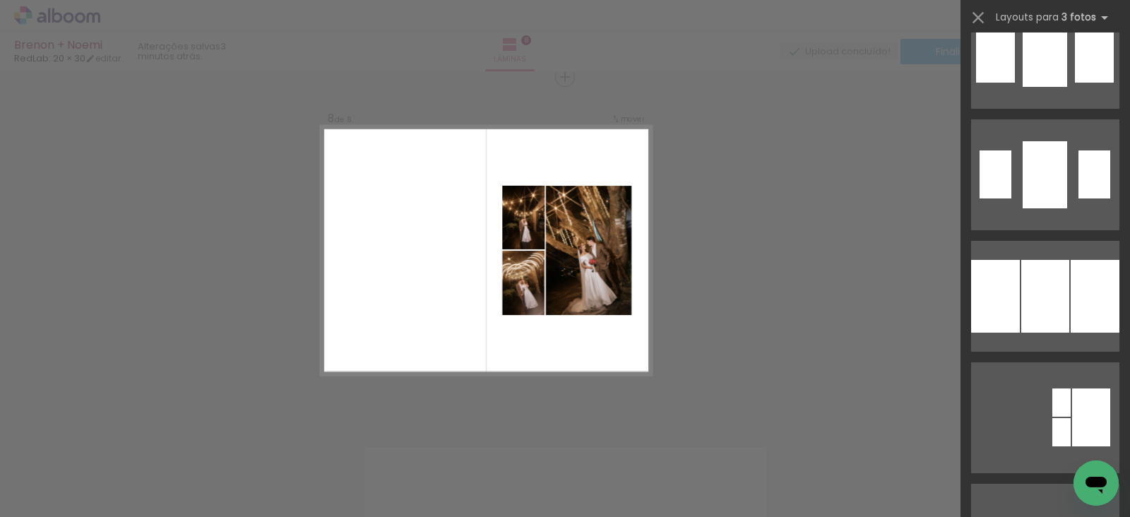
scroll to position [1632, 0]
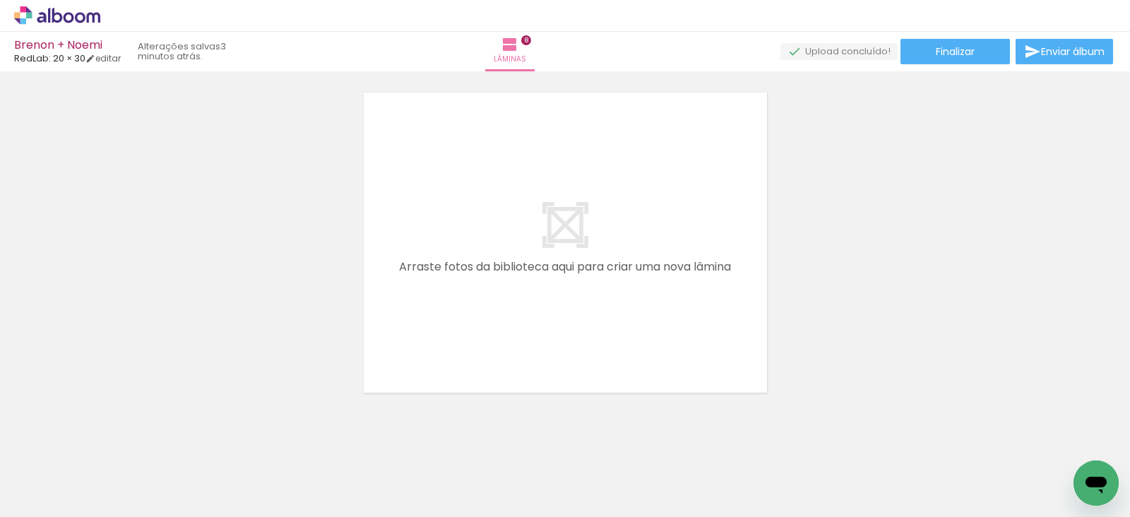
scroll to position [0, 2133]
drag, startPoint x: 537, startPoint y: 479, endPoint x: 575, endPoint y: 287, distance: 195.9
click at [575, 287] on quentale-workspace at bounding box center [565, 258] width 1130 height 517
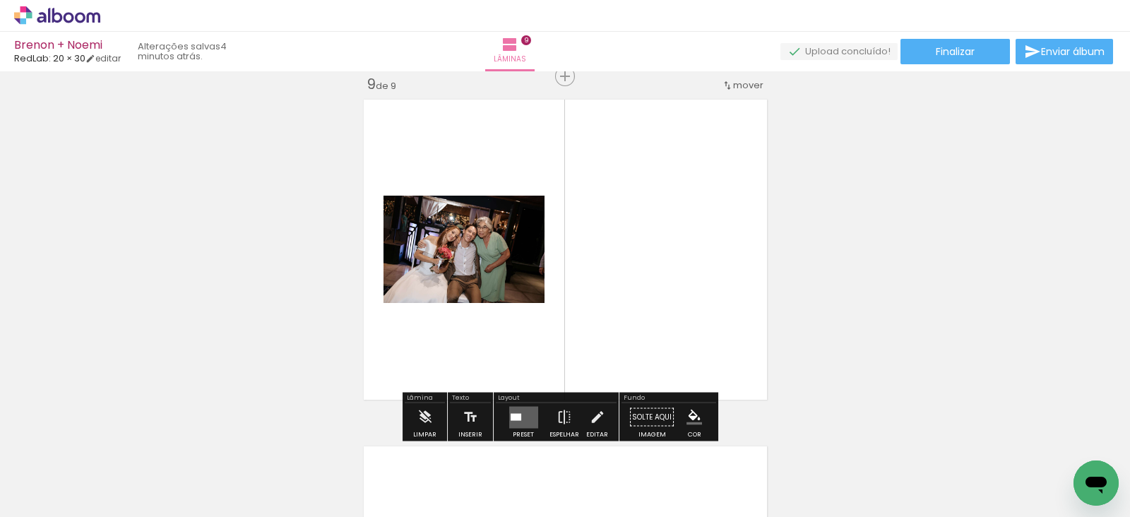
scroll to position [2791, 0]
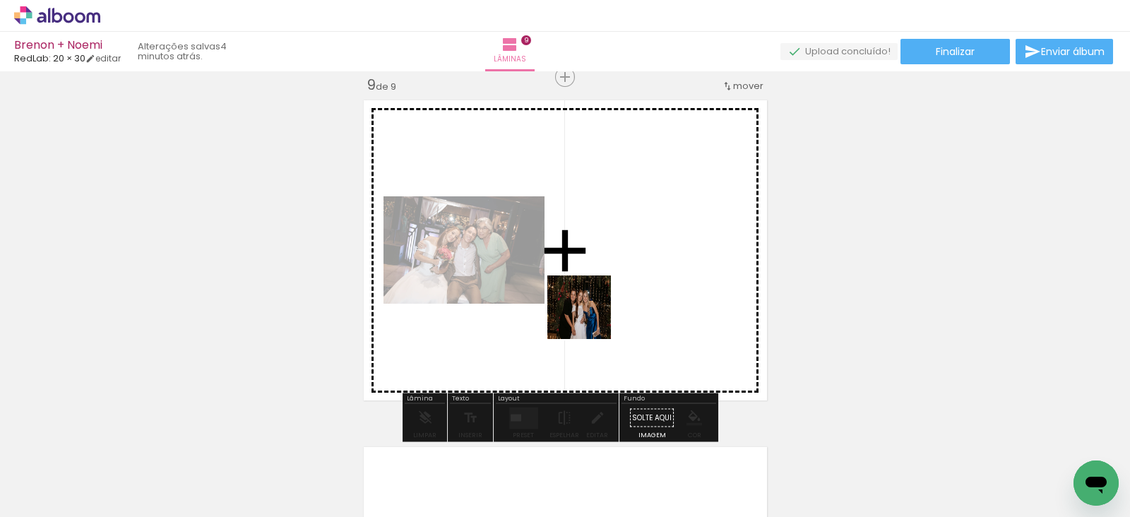
drag, startPoint x: 625, startPoint y: 479, endPoint x: 588, endPoint y: 311, distance: 171.3
click at [588, 311] on quentale-workspace at bounding box center [565, 258] width 1130 height 517
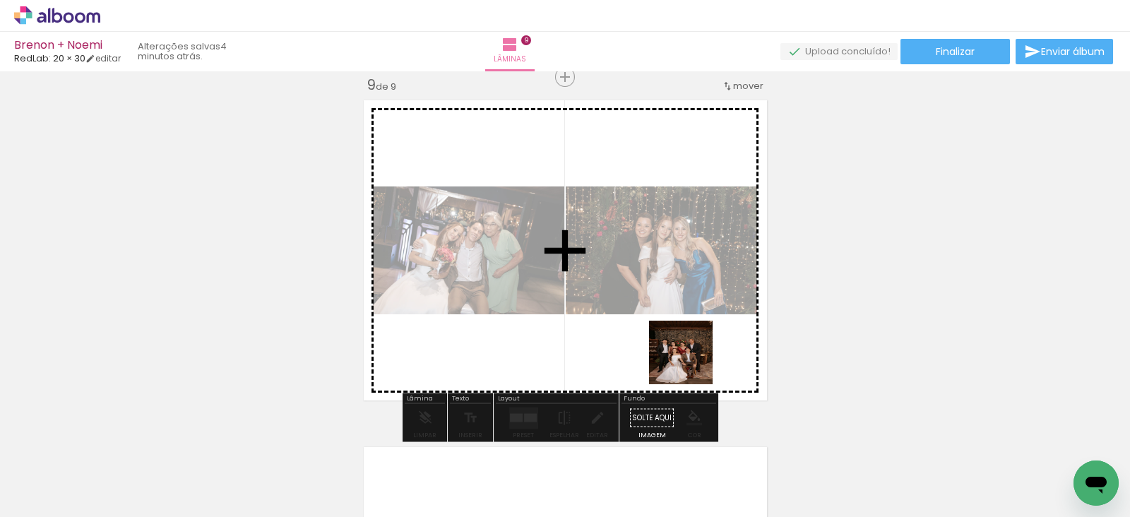
drag, startPoint x: 717, startPoint y: 485, endPoint x: 690, endPoint y: 347, distance: 140.3
click at [690, 347] on quentale-workspace at bounding box center [565, 258] width 1130 height 517
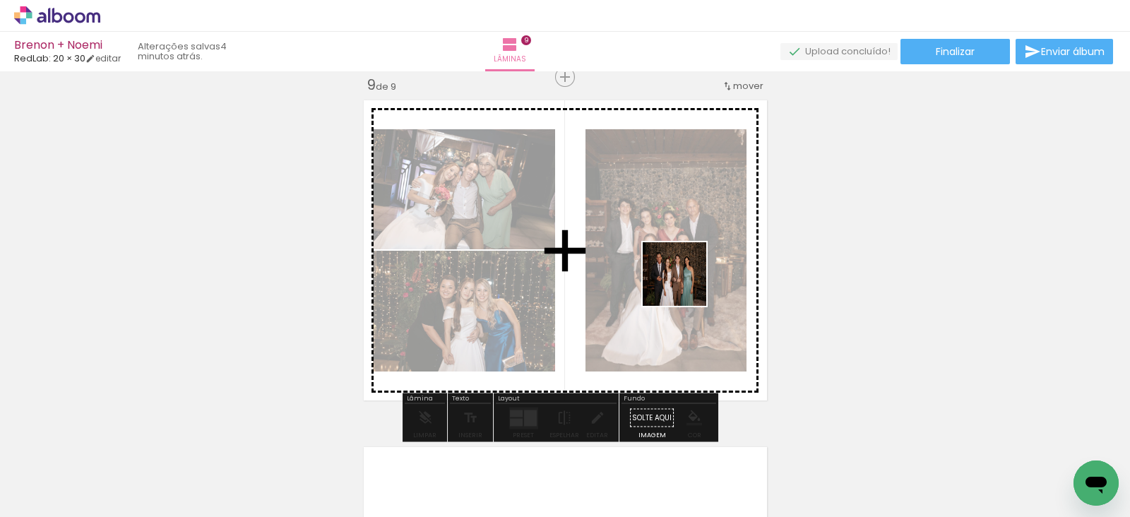
drag, startPoint x: 783, startPoint y: 471, endPoint x: 676, endPoint y: 267, distance: 230.2
click at [676, 267] on quentale-workspace at bounding box center [565, 258] width 1130 height 517
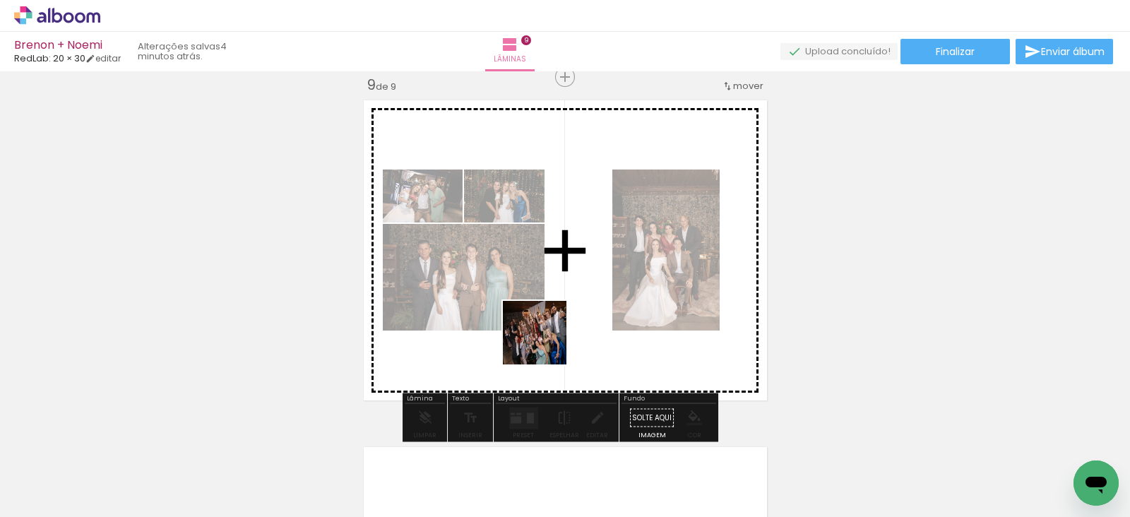
drag, startPoint x: 492, startPoint y: 476, endPoint x: 547, endPoint y: 337, distance: 149.6
click at [547, 337] on quentale-workspace at bounding box center [565, 258] width 1130 height 517
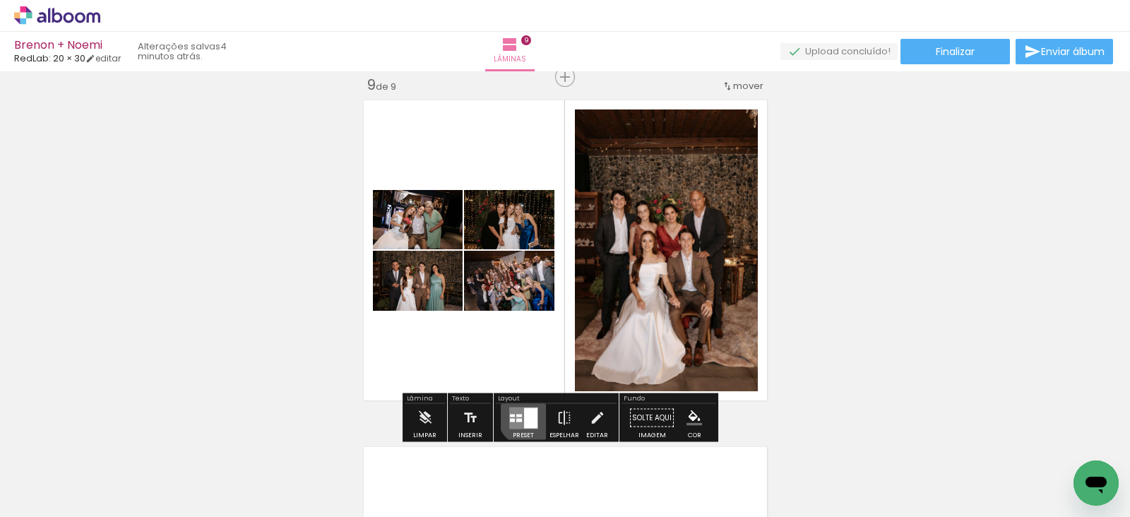
click at [525, 415] on div at bounding box center [530, 417] width 13 height 20
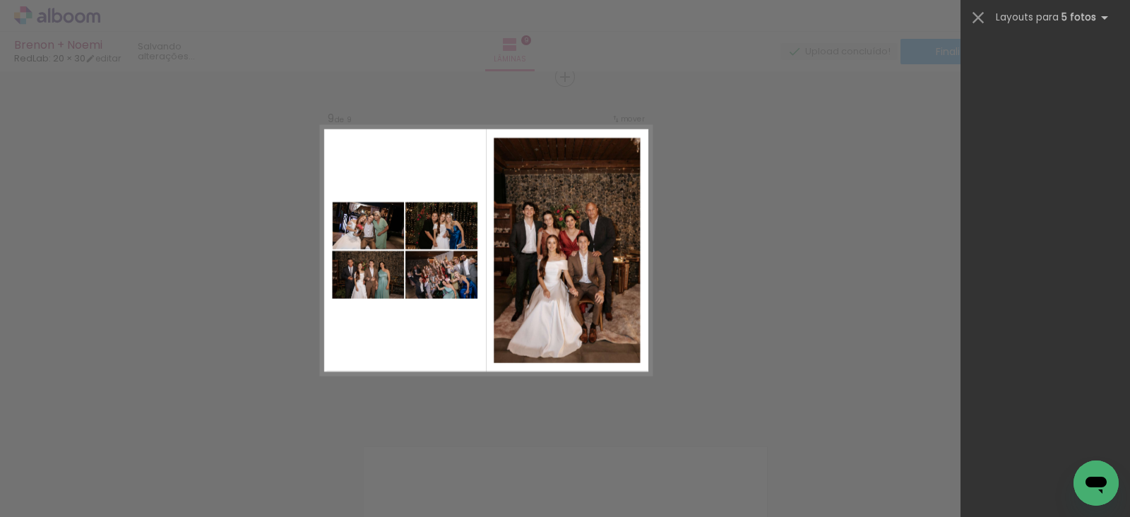
scroll to position [0, 0]
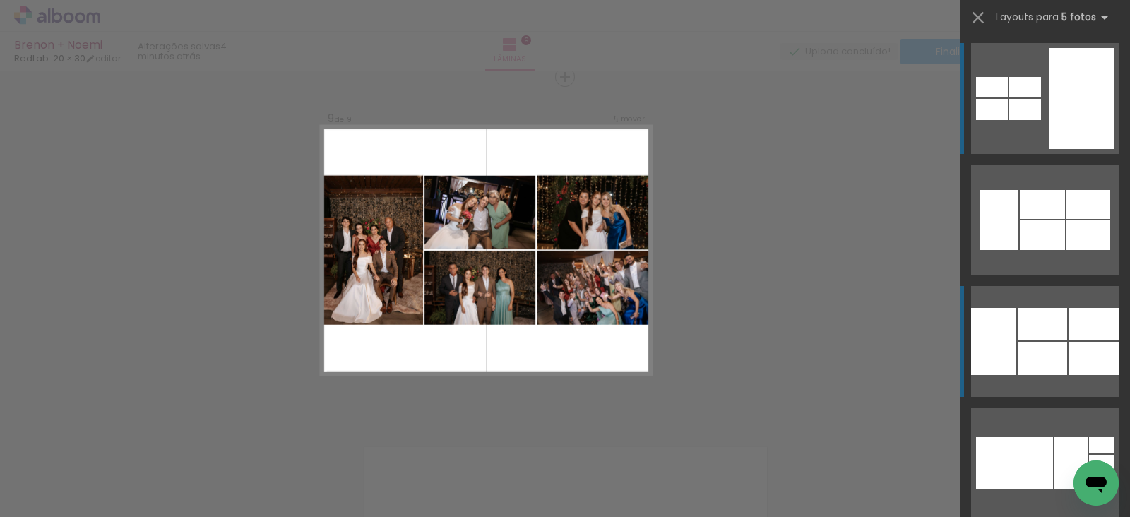
click at [1029, 360] on div at bounding box center [1041, 358] width 49 height 33
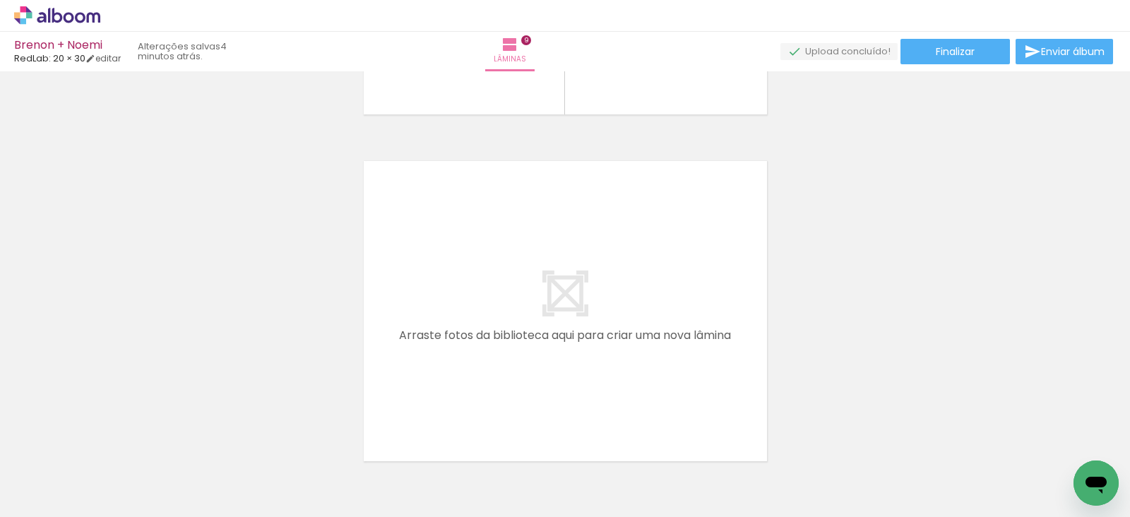
scroll to position [3088, 0]
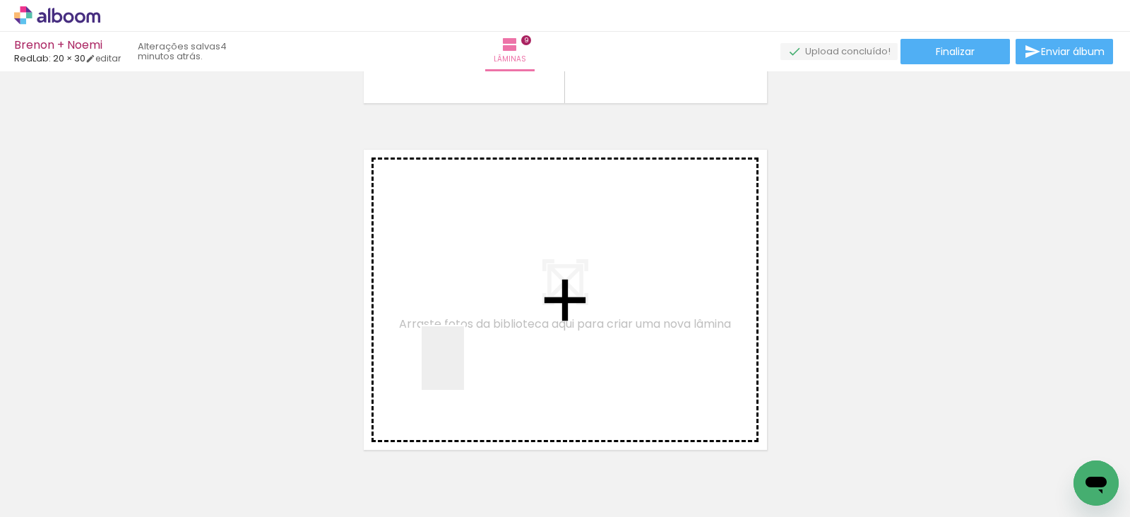
drag, startPoint x: 385, startPoint y: 478, endPoint x: 491, endPoint y: 341, distance: 173.6
click at [491, 341] on quentale-workspace at bounding box center [565, 258] width 1130 height 517
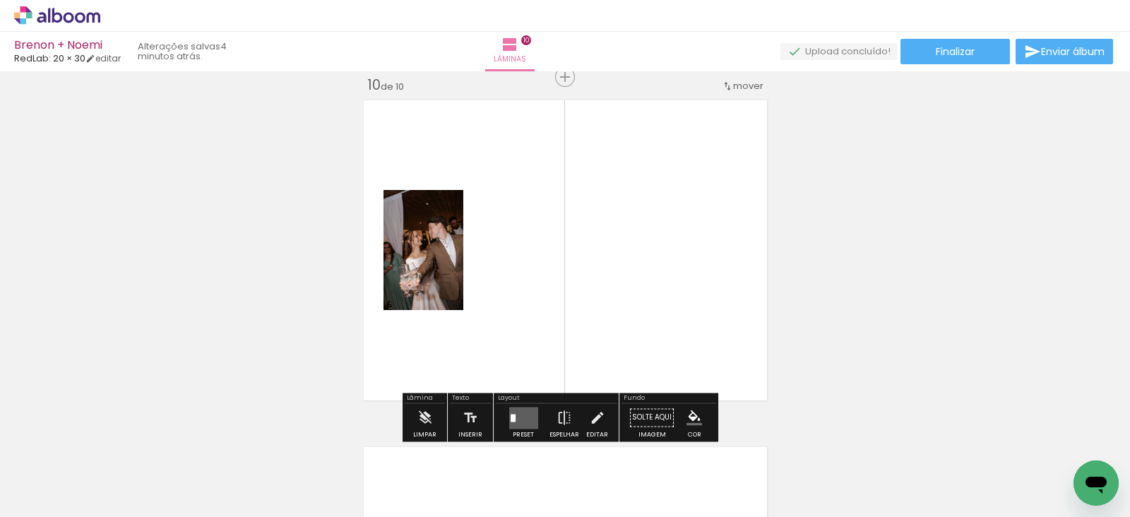
scroll to position [0, 2718]
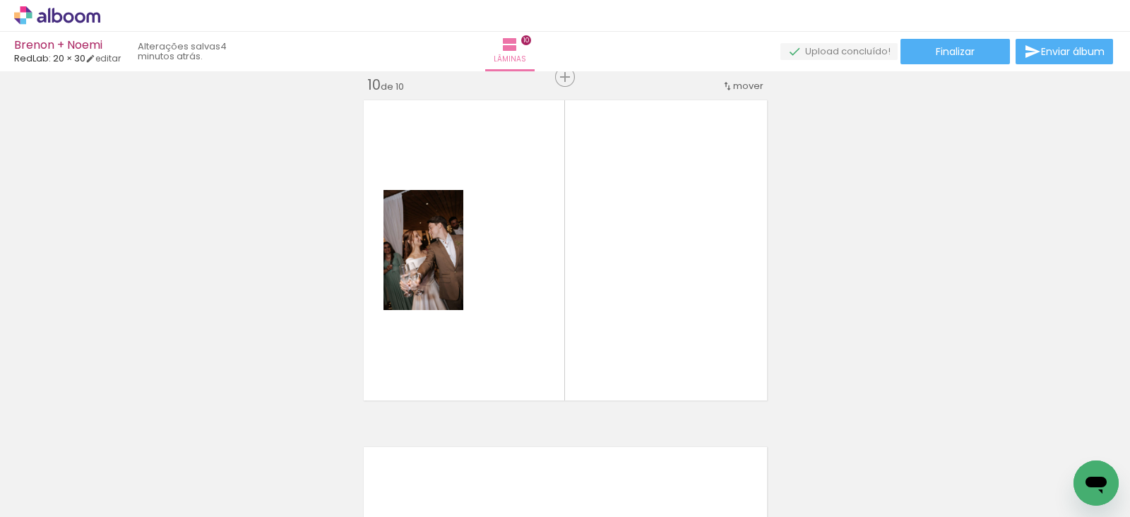
drag, startPoint x: 604, startPoint y: 484, endPoint x: 616, endPoint y: 326, distance: 158.6
click at [616, 326] on quentale-workspace at bounding box center [565, 258] width 1130 height 517
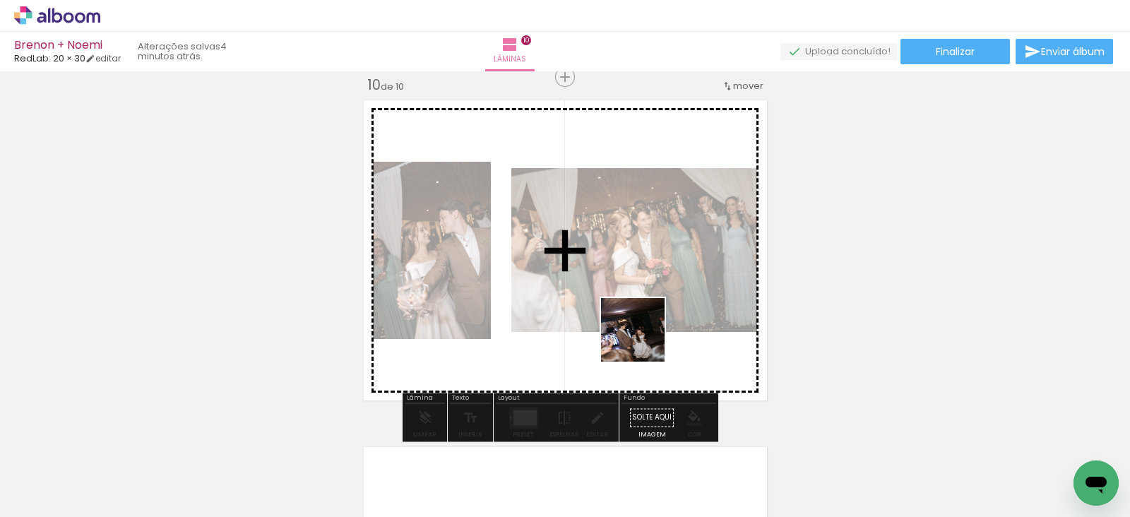
drag, startPoint x: 750, startPoint y: 482, endPoint x: 627, endPoint y: 304, distance: 216.2
click at [627, 304] on quentale-workspace at bounding box center [565, 258] width 1130 height 517
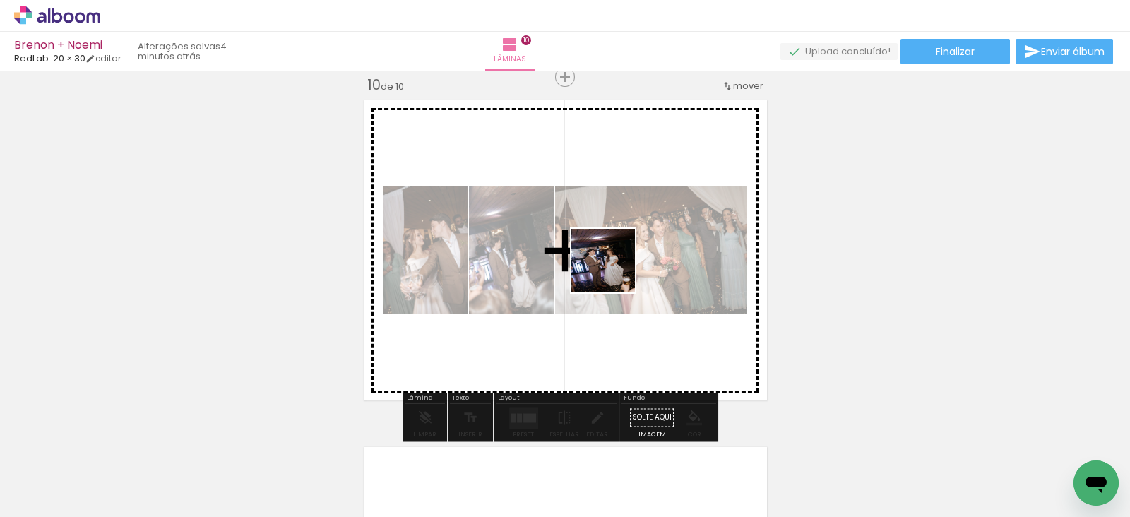
drag, startPoint x: 820, startPoint y: 496, endPoint x: 608, endPoint y: 266, distance: 312.8
click at [608, 266] on quentale-workspace at bounding box center [565, 258] width 1130 height 517
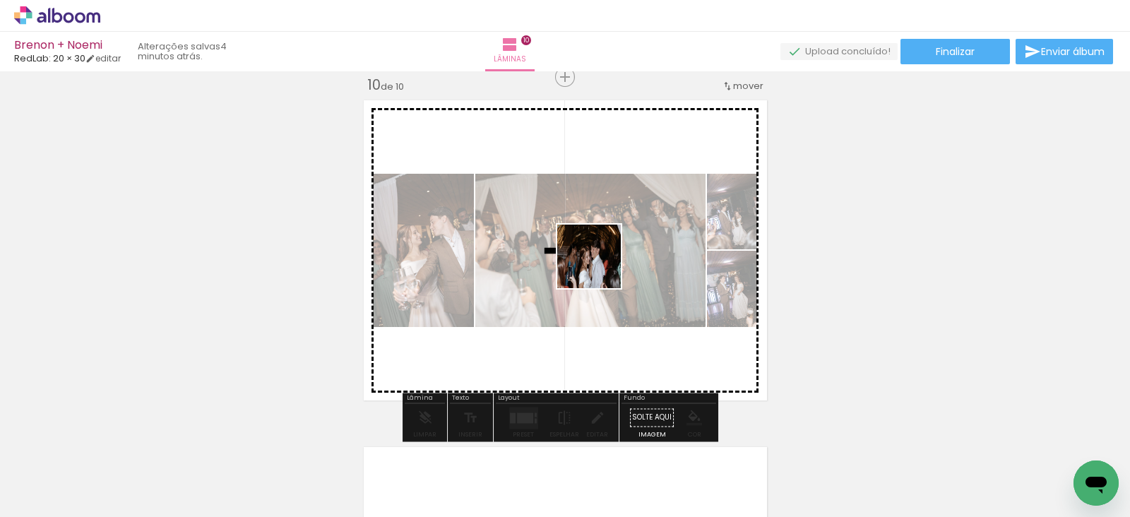
drag, startPoint x: 917, startPoint y: 478, endPoint x: 595, endPoint y: 265, distance: 386.2
click at [595, 265] on quentale-workspace at bounding box center [565, 258] width 1130 height 517
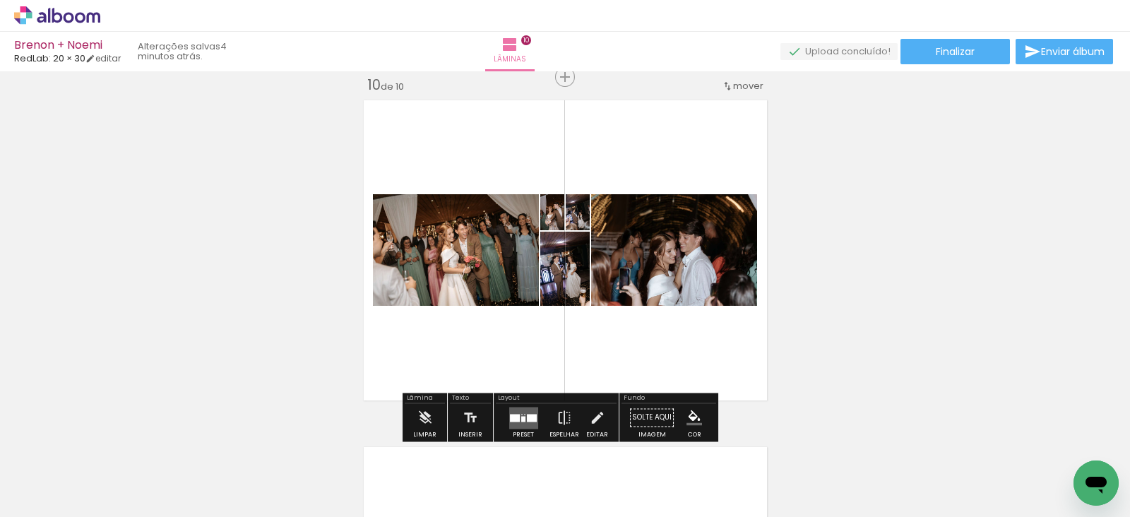
scroll to position [0, 0]
click at [527, 417] on div at bounding box center [532, 418] width 10 height 8
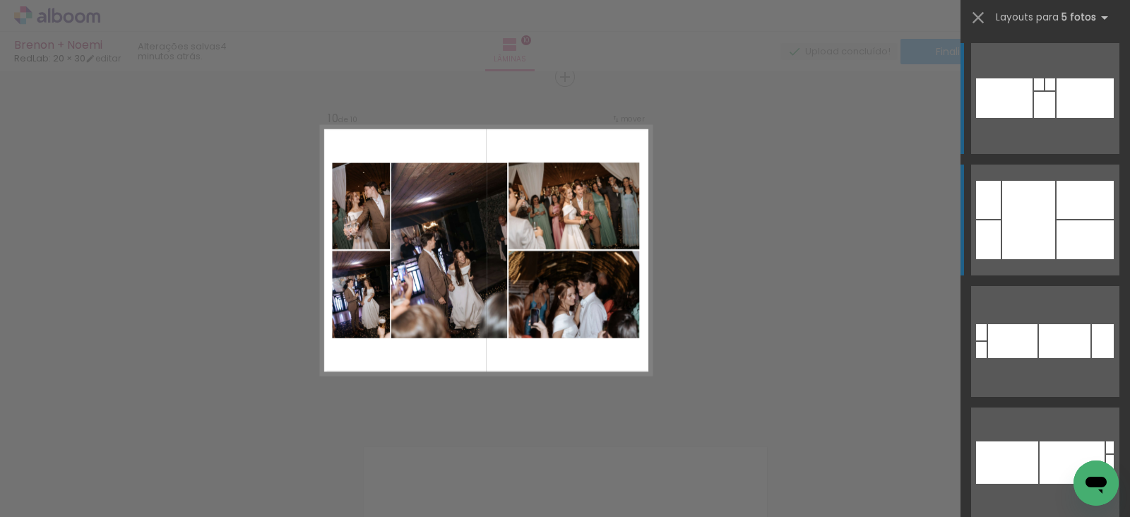
click at [1042, 441] on div at bounding box center [1071, 462] width 65 height 42
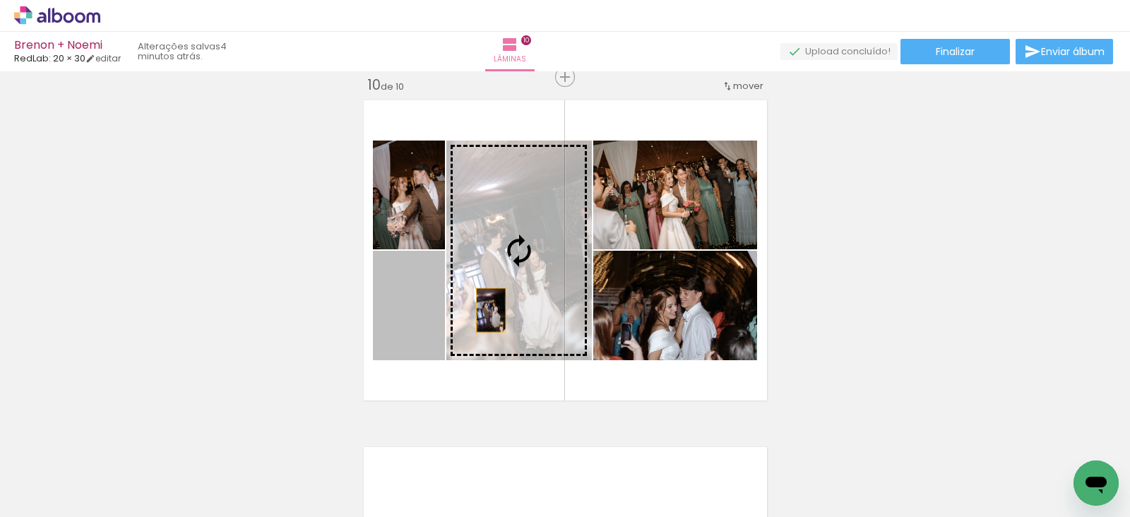
drag, startPoint x: 422, startPoint y: 323, endPoint x: 524, endPoint y: 290, distance: 106.7
click at [0, 0] on slot at bounding box center [0, 0] width 0 height 0
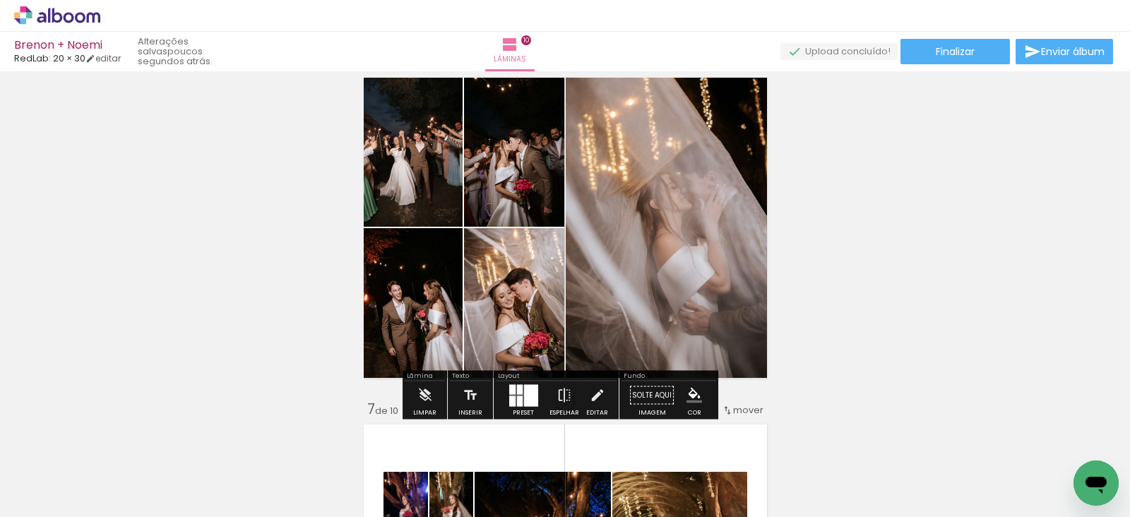
scroll to position [1774, 0]
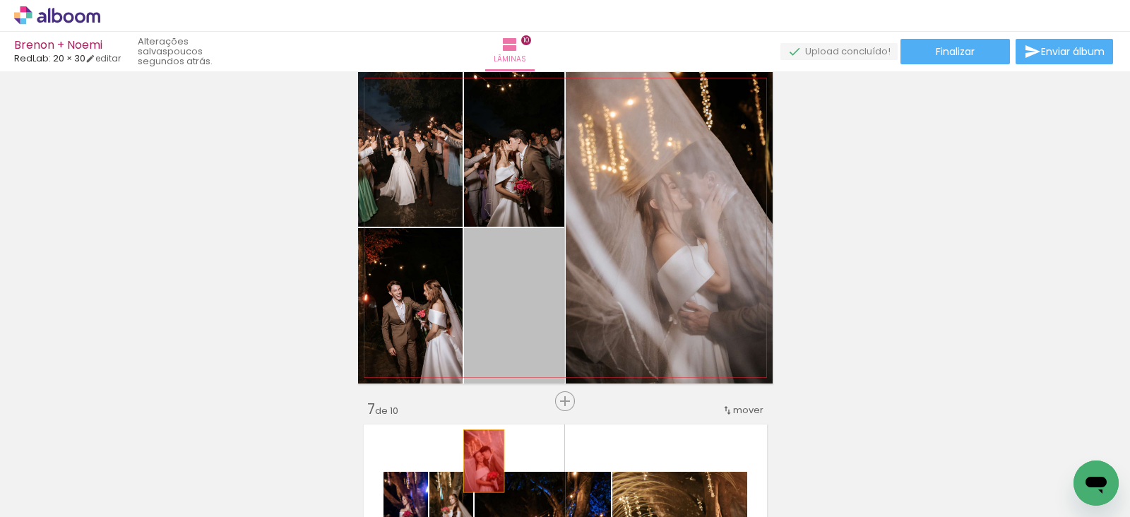
drag, startPoint x: 520, startPoint y: 310, endPoint x: 477, endPoint y: 460, distance: 156.6
click at [477, 460] on quentale-workspace at bounding box center [565, 258] width 1130 height 517
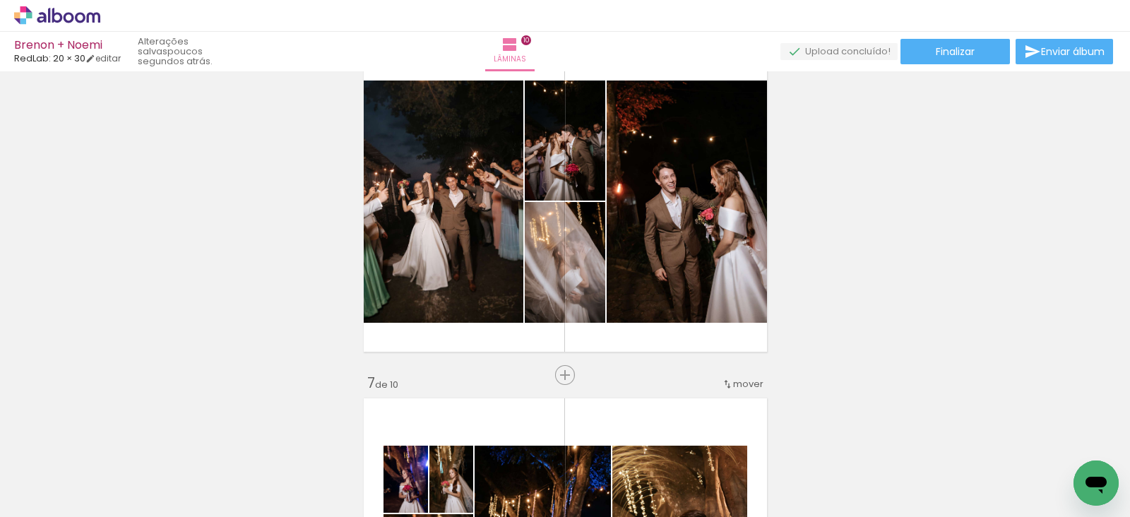
scroll to position [1798, 0]
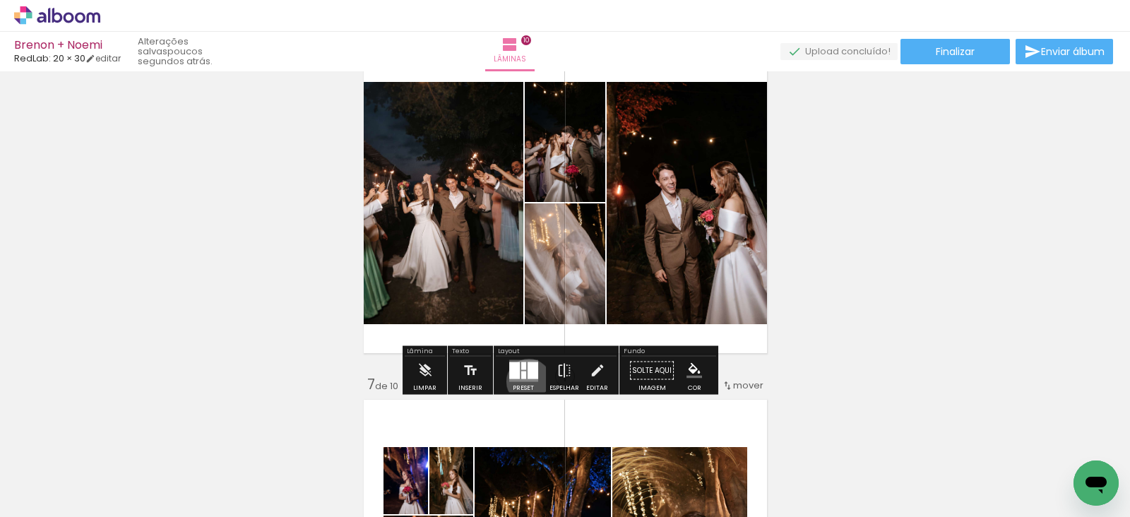
click at [525, 381] on div at bounding box center [523, 371] width 38 height 28
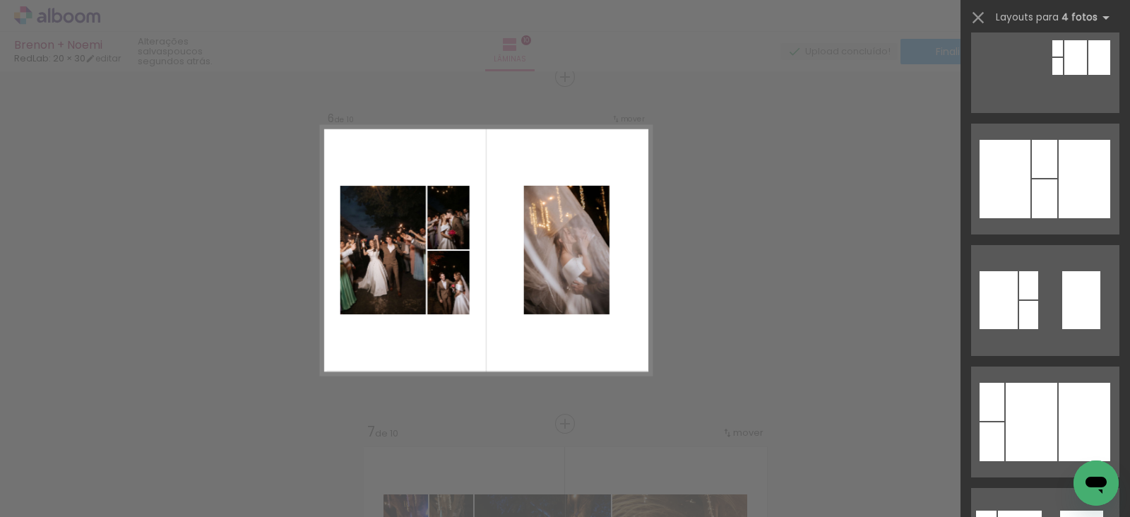
scroll to position [605, 0]
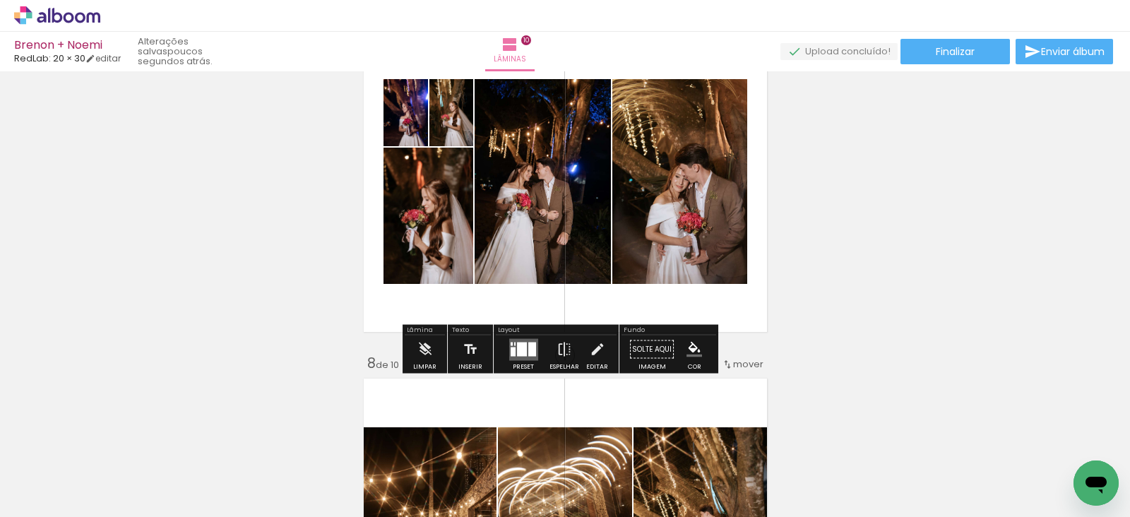
scroll to position [2168, 0]
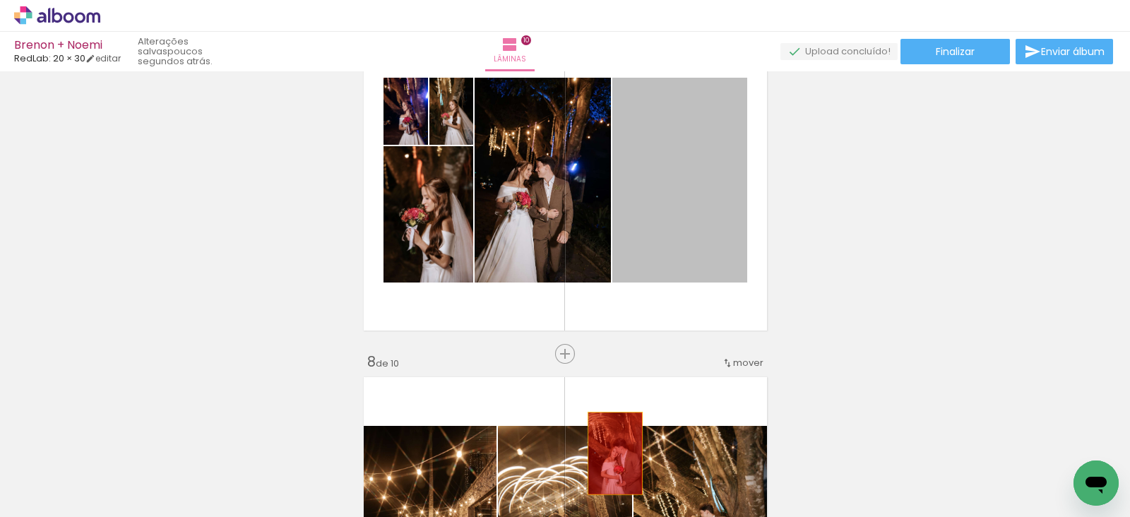
drag, startPoint x: 681, startPoint y: 170, endPoint x: 604, endPoint y: 450, distance: 290.0
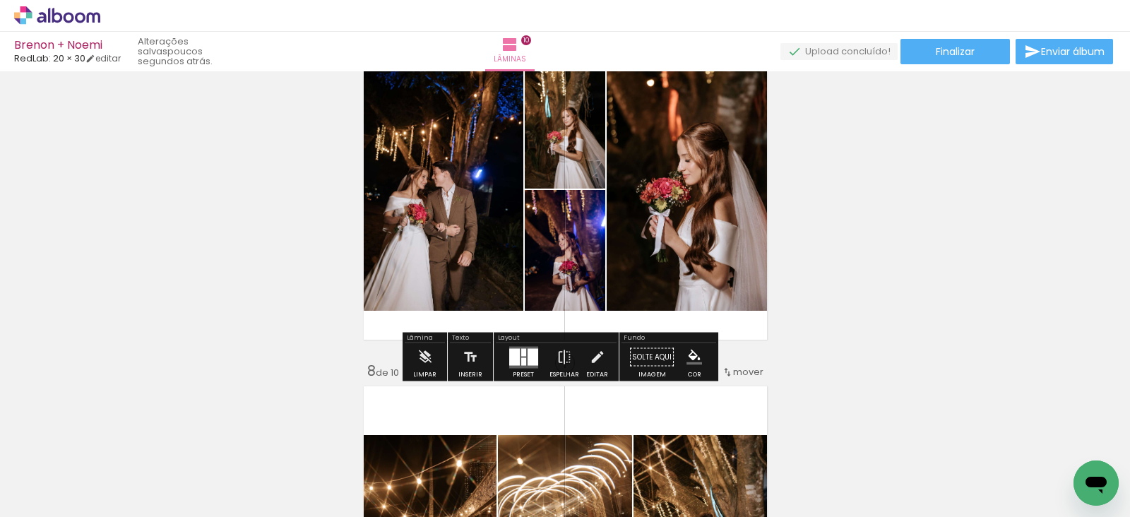
scroll to position [2161, 0]
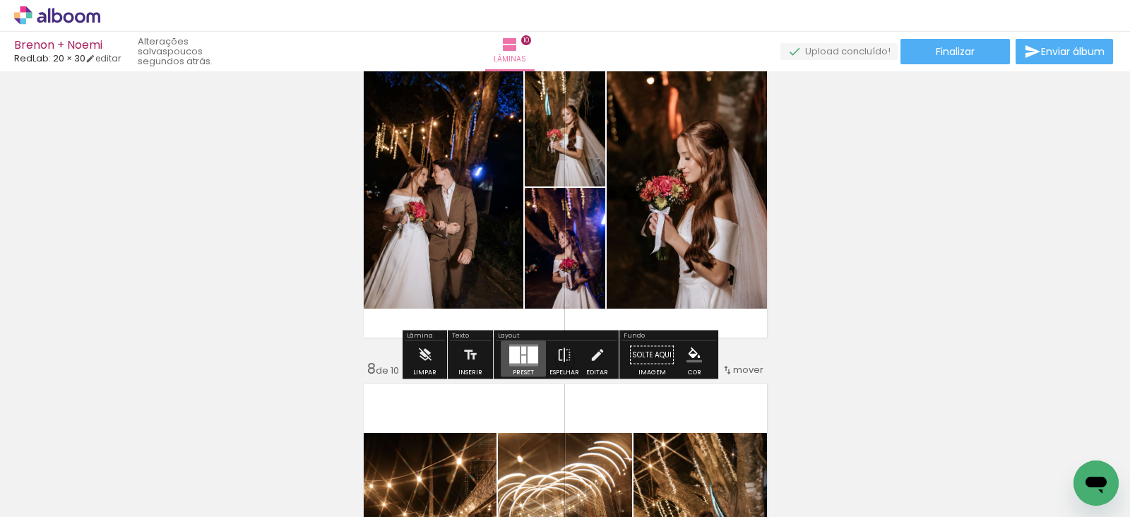
click at [522, 355] on div at bounding box center [523, 359] width 5 height 8
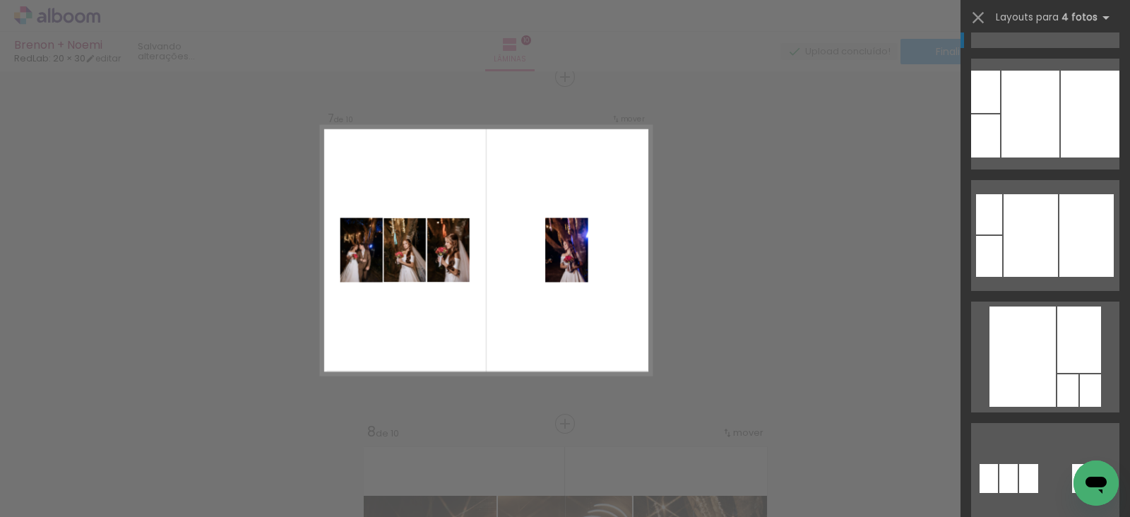
scroll to position [2801, 0]
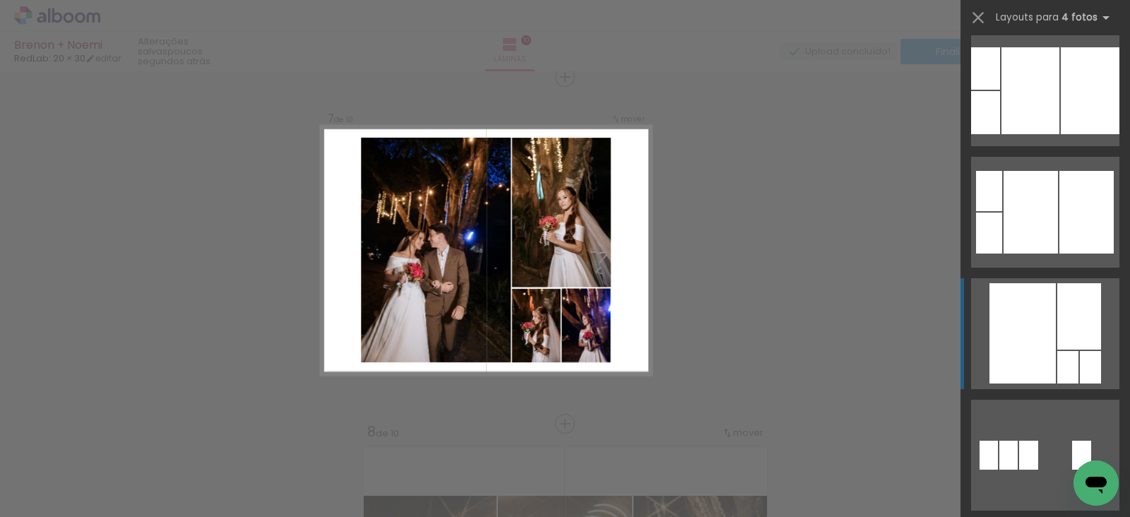
click at [1057, 302] on div at bounding box center [1079, 316] width 44 height 66
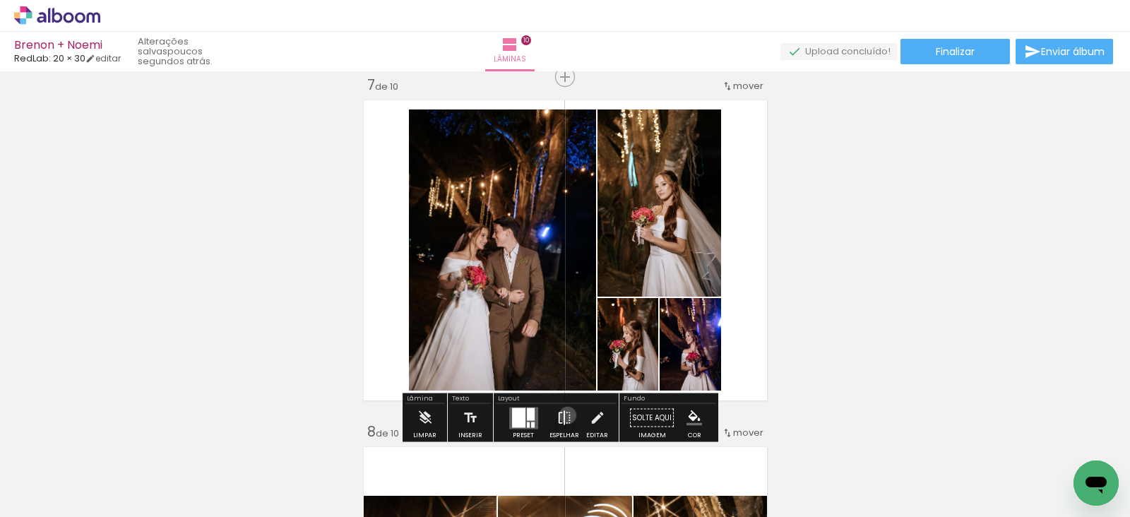
click at [564, 414] on iron-icon at bounding box center [564, 418] width 16 height 28
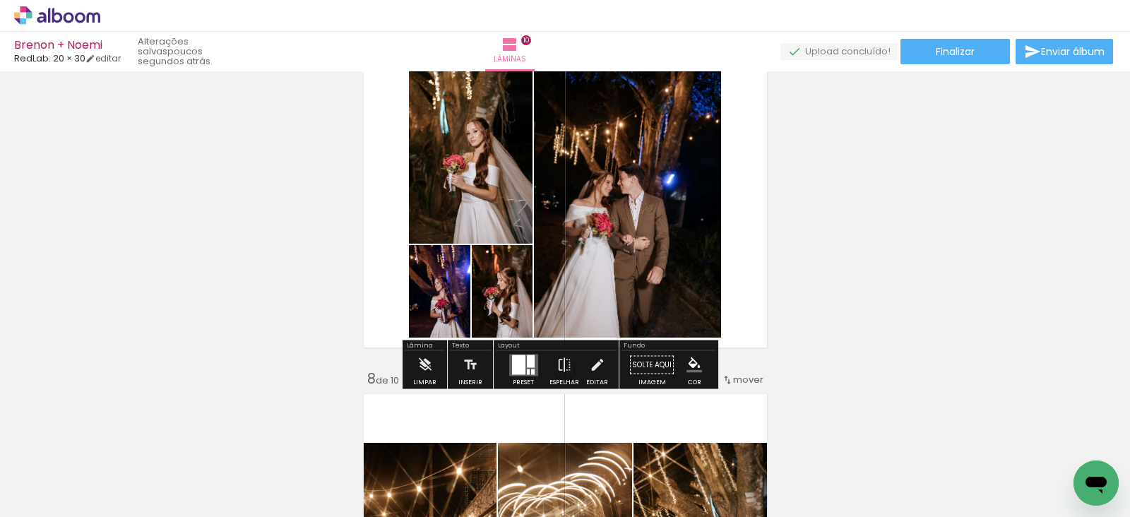
scroll to position [2152, 0]
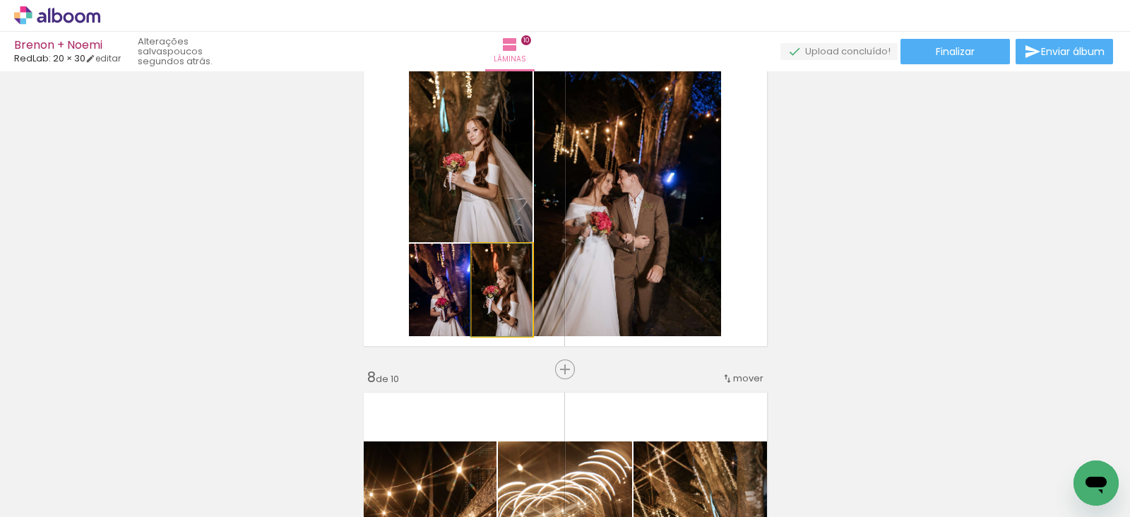
drag, startPoint x: 506, startPoint y: 312, endPoint x: 491, endPoint y: 206, distance: 106.9
click at [0, 0] on slot at bounding box center [0, 0] width 0 height 0
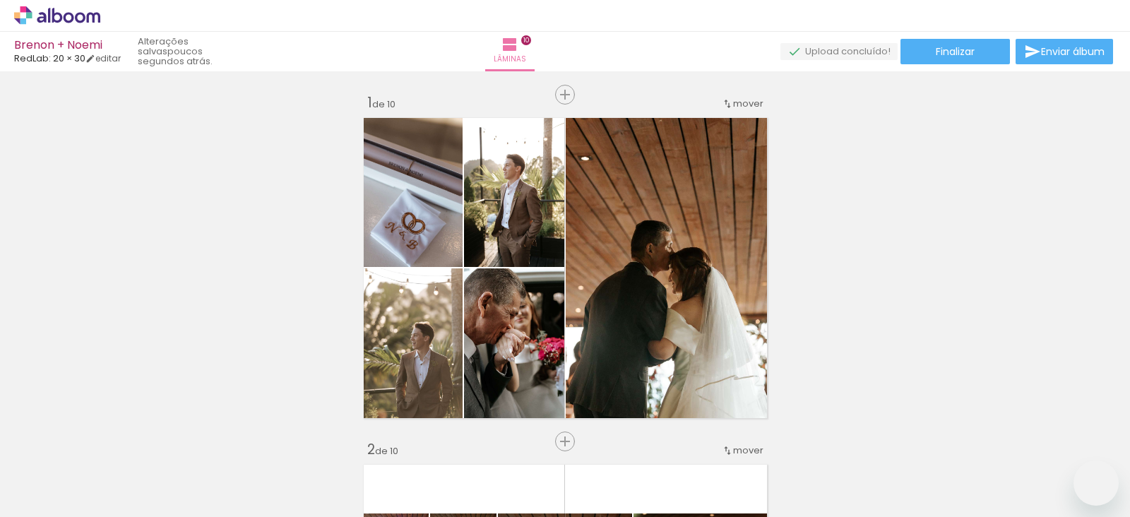
click at [0, 0] on slot at bounding box center [0, 0] width 0 height 0
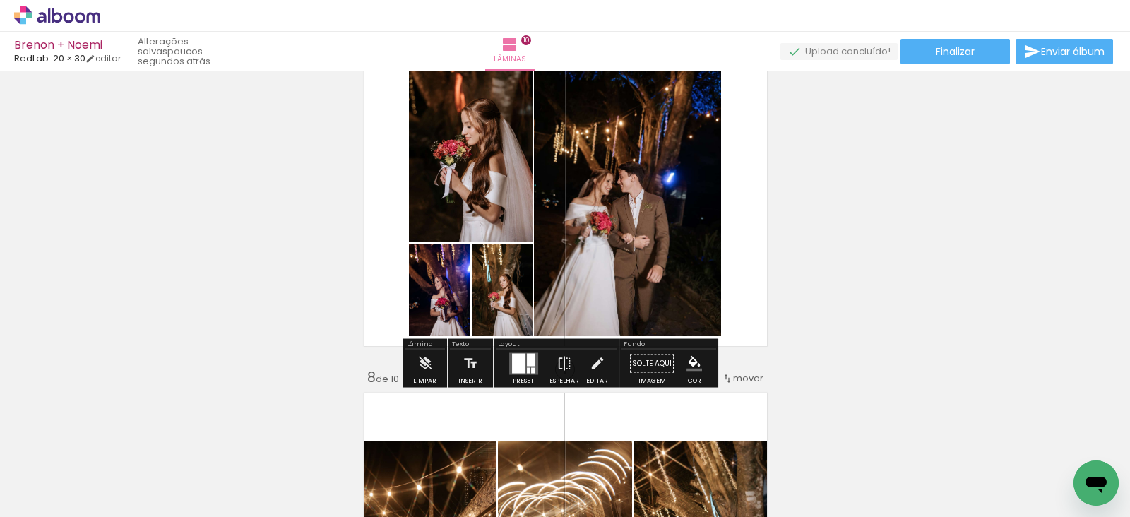
scroll to position [2801, 0]
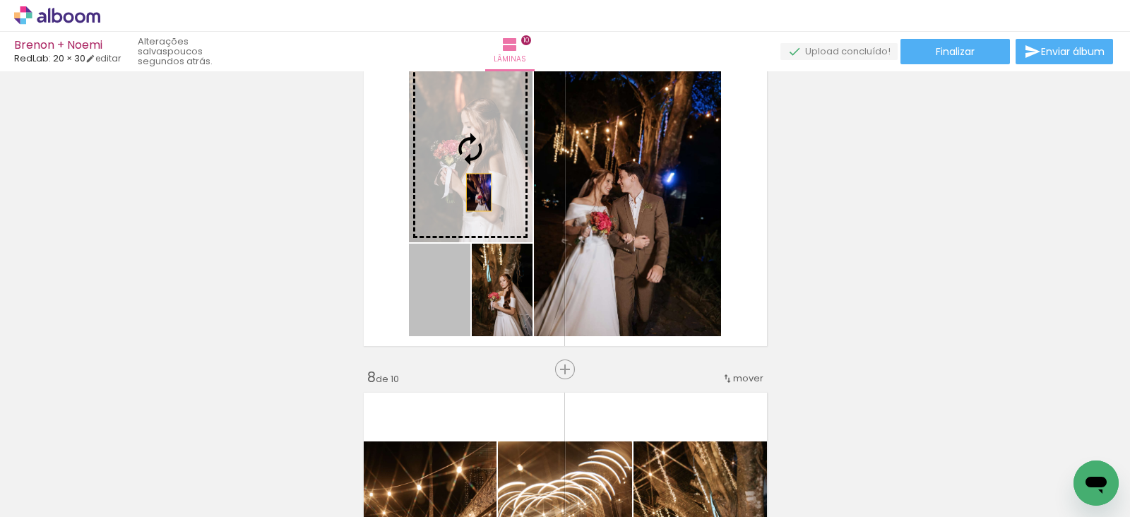
drag, startPoint x: 442, startPoint y: 309, endPoint x: 472, endPoint y: 192, distance: 120.9
click at [0, 0] on slot at bounding box center [0, 0] width 0 height 0
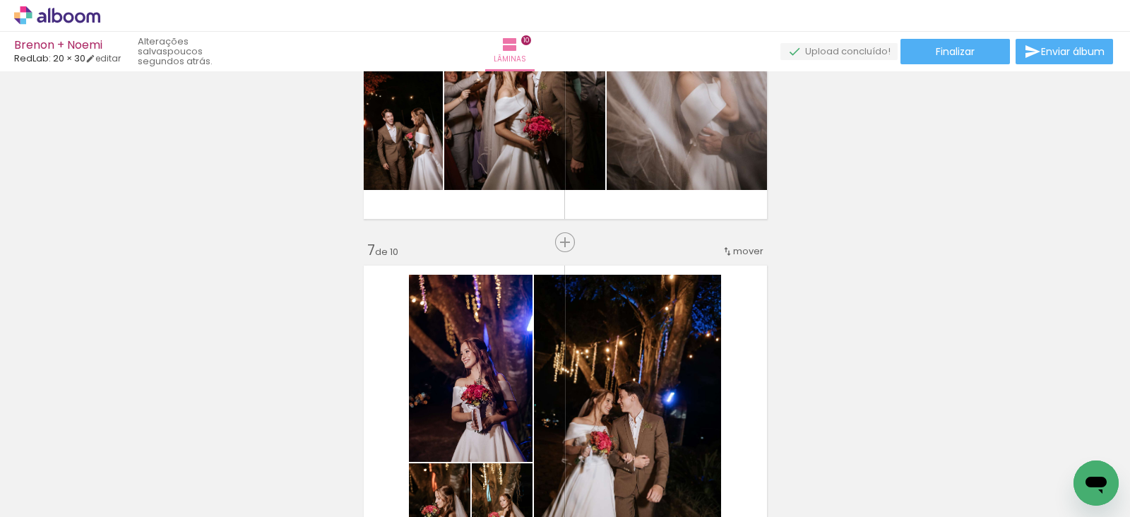
scroll to position [1741, 0]
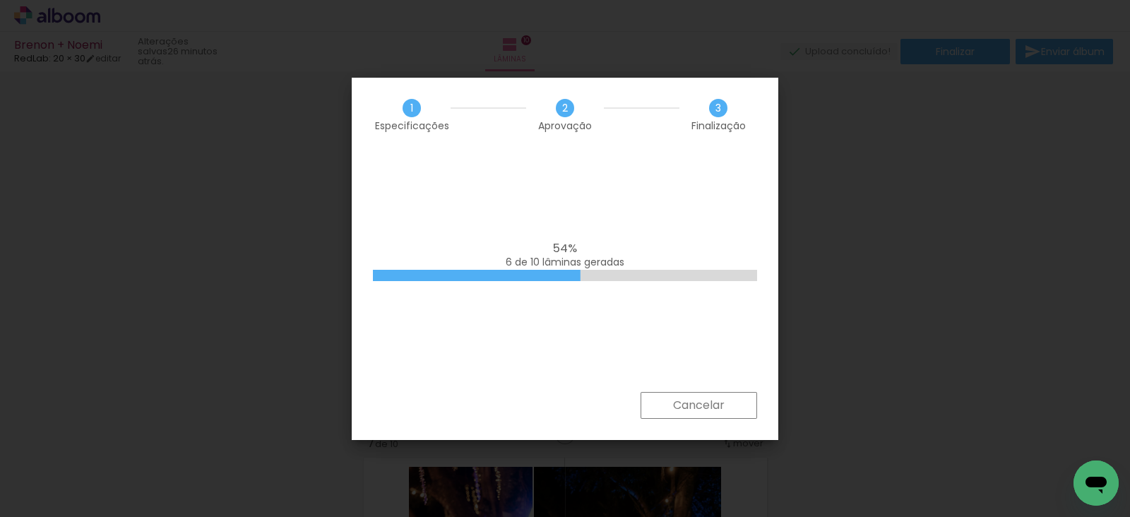
scroll to position [2801, 0]
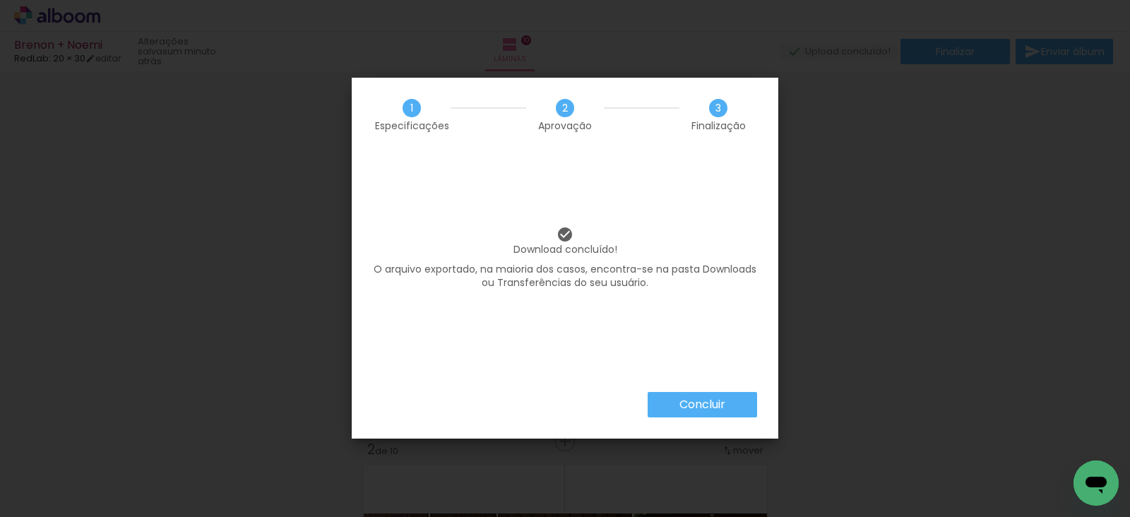
scroll to position [2801, 0]
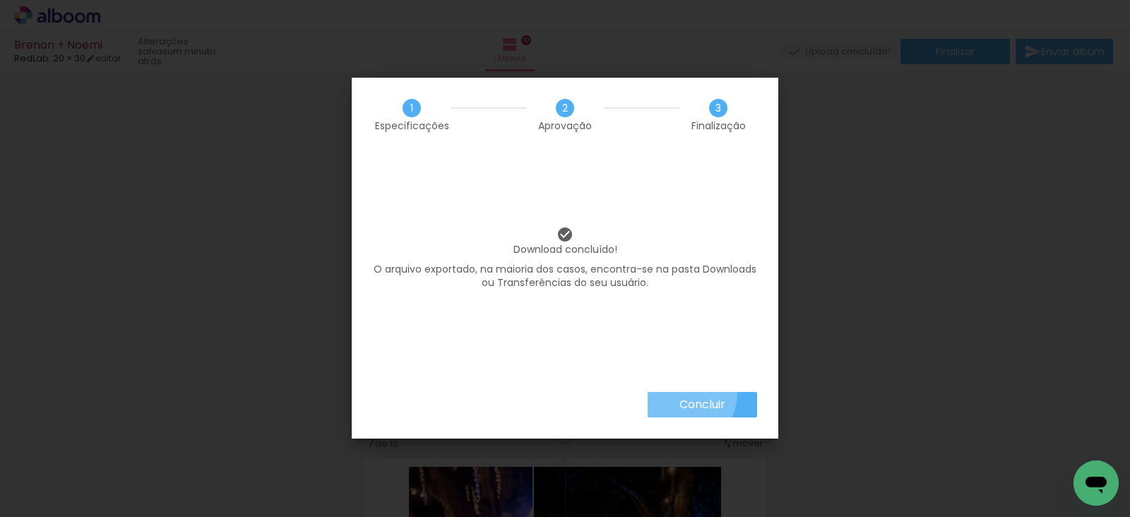
click at [680, 393] on paper-button "Concluir" at bounding box center [701, 404] width 109 height 25
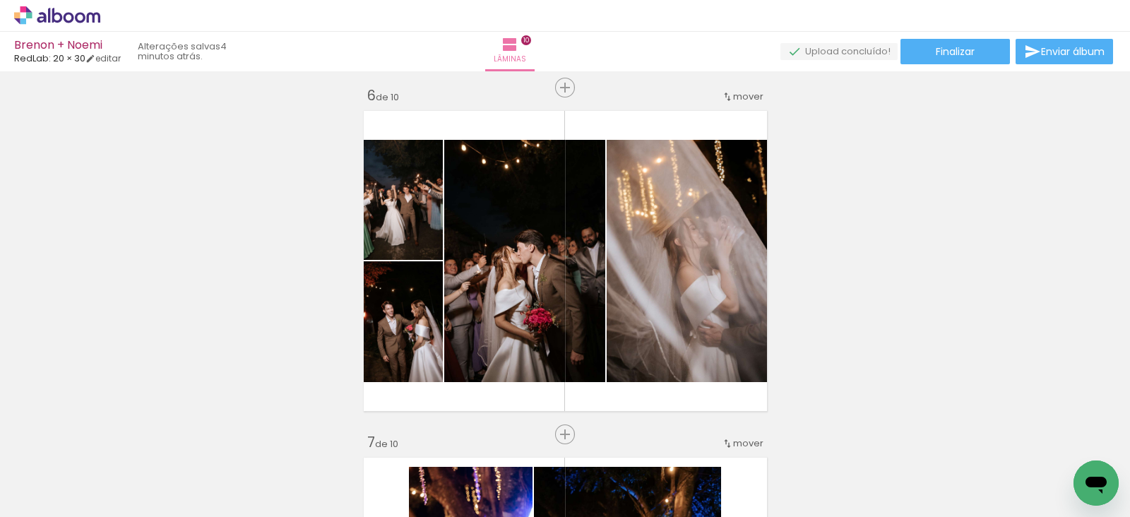
scroll to position [2801, 0]
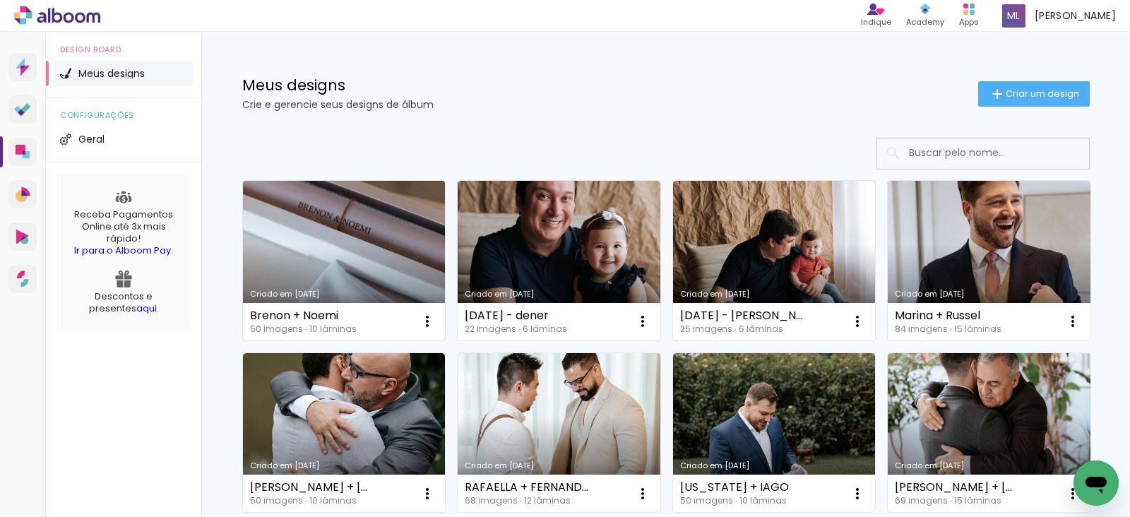
click at [342, 255] on link "Criado em [DATE]" at bounding box center [344, 261] width 203 height 160
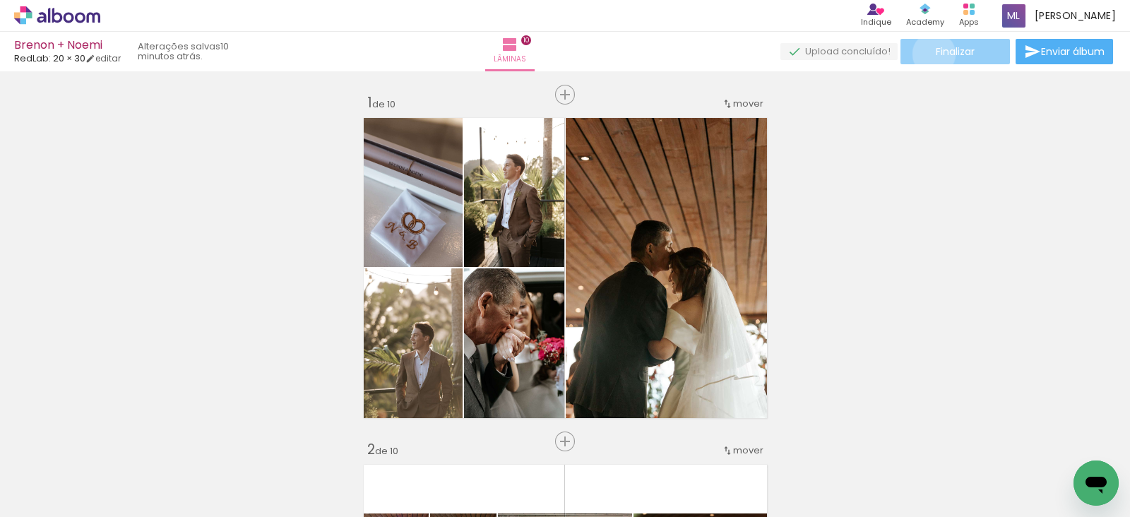
click at [929, 54] on paper-button "Finalizar" at bounding box center [954, 51] width 109 height 25
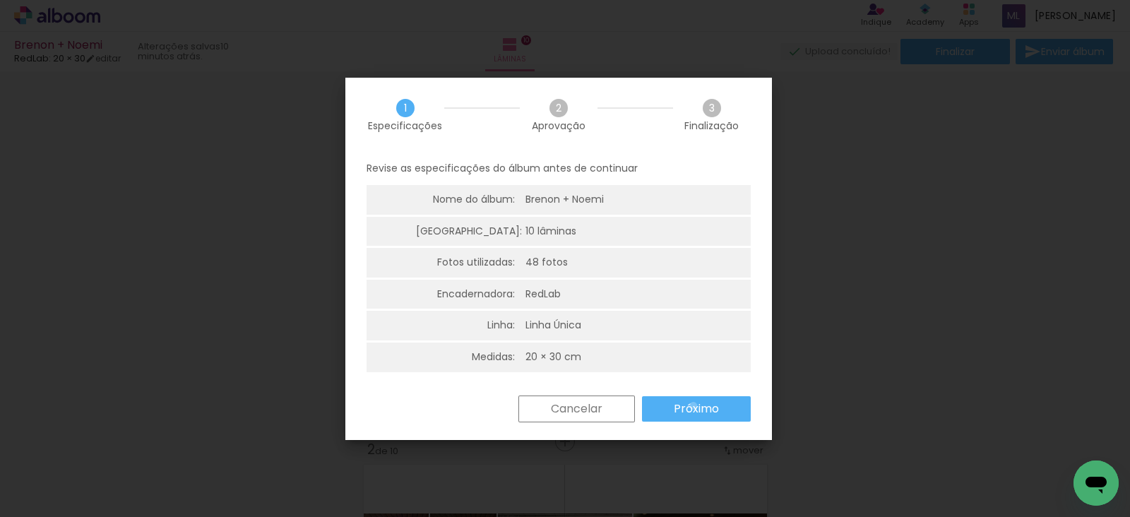
click at [0, 0] on slot "Próximo" at bounding box center [0, 0] width 0 height 0
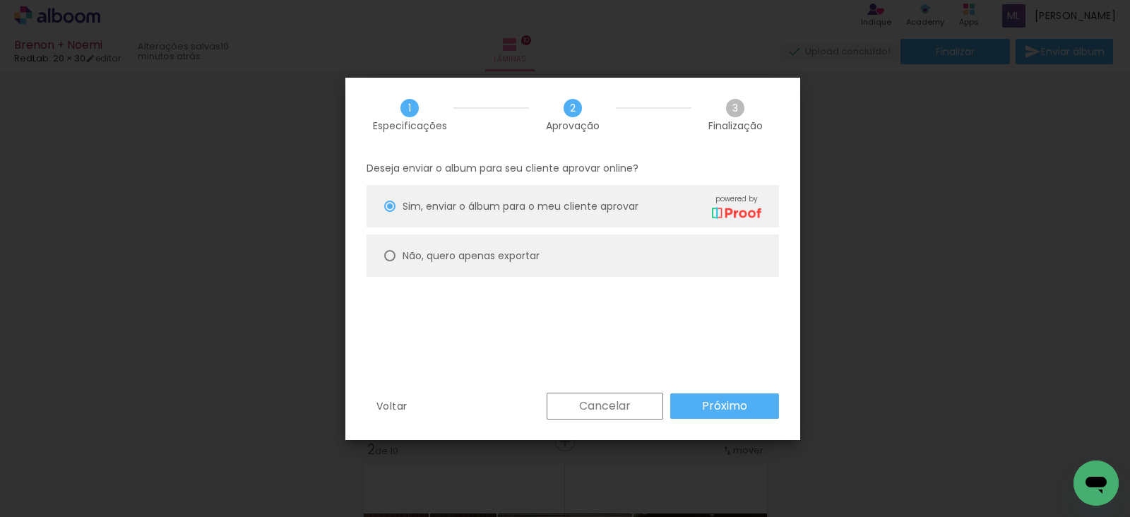
click at [650, 246] on paper-radio-button "Não, quero apenas exportar" at bounding box center [572, 255] width 412 height 42
type paper-radio-button "on"
click at [0, 0] on slot "Próximo" at bounding box center [0, 0] width 0 height 0
type input "Alta, 300 DPI"
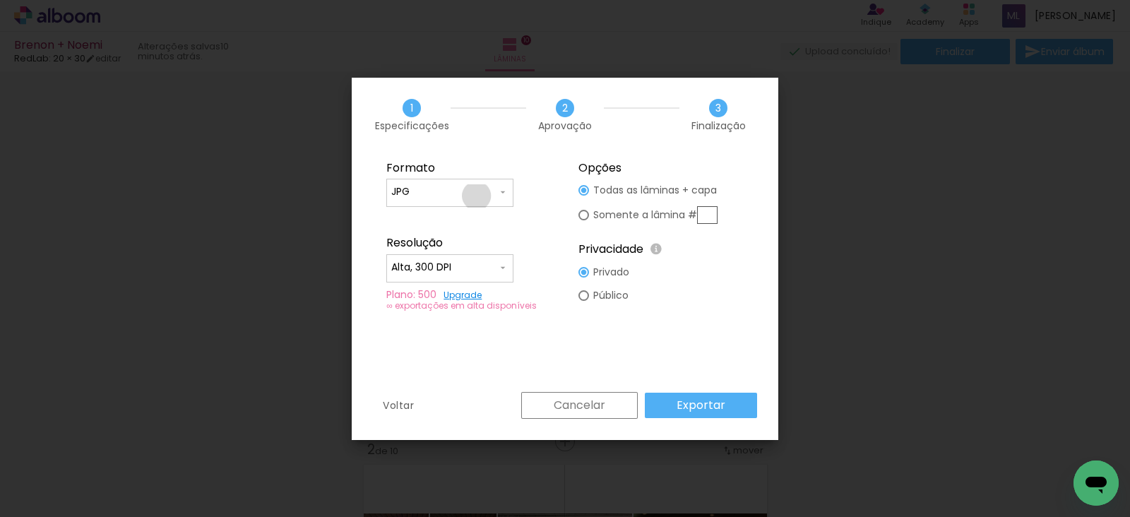
click at [477, 196] on input "JPG" at bounding box center [444, 192] width 106 height 14
click at [453, 214] on paper-item "PDF" at bounding box center [449, 218] width 127 height 28
type input "PDF"
click at [0, 0] on slot "Exportar" at bounding box center [0, 0] width 0 height 0
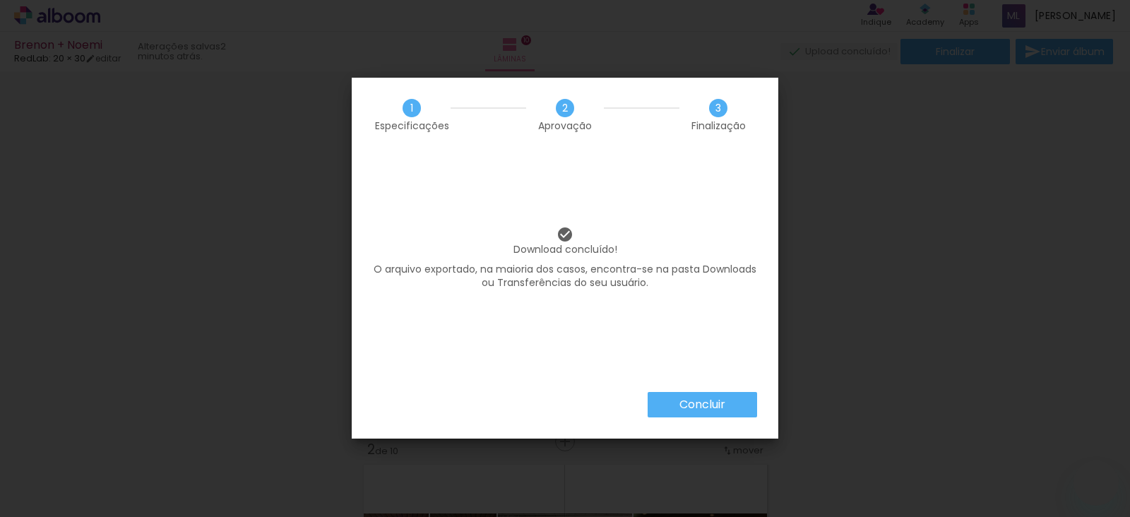
drag, startPoint x: 0, startPoint y: 0, endPoint x: 854, endPoint y: 76, distance: 857.7
click at [696, 414] on paper-button "Concluir" at bounding box center [701, 404] width 109 height 25
click at [729, 396] on iron-overlay-backdrop at bounding box center [565, 258] width 1130 height 517
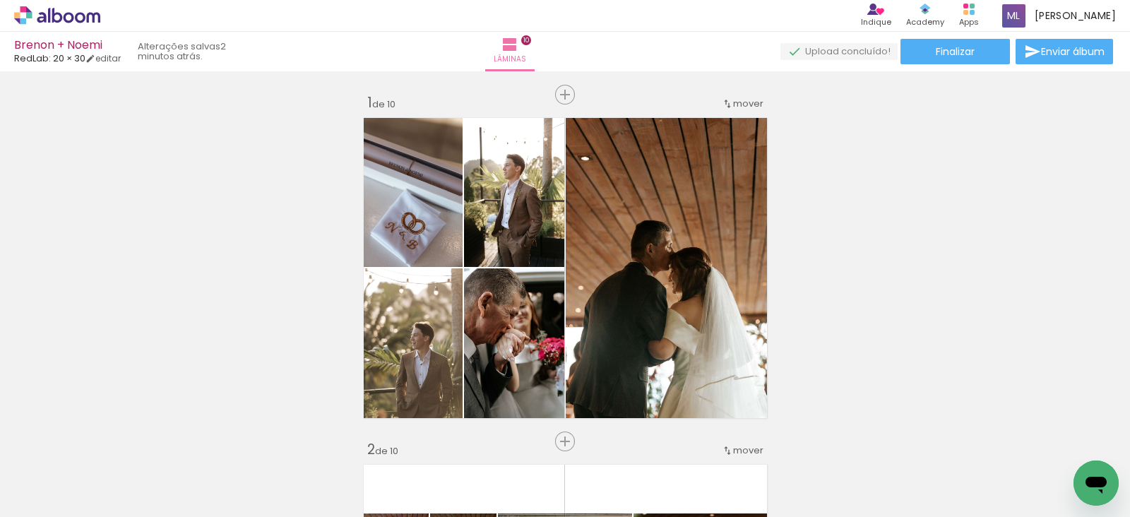
scroll to position [0, 2944]
